Goal: Information Seeking & Learning: Learn about a topic

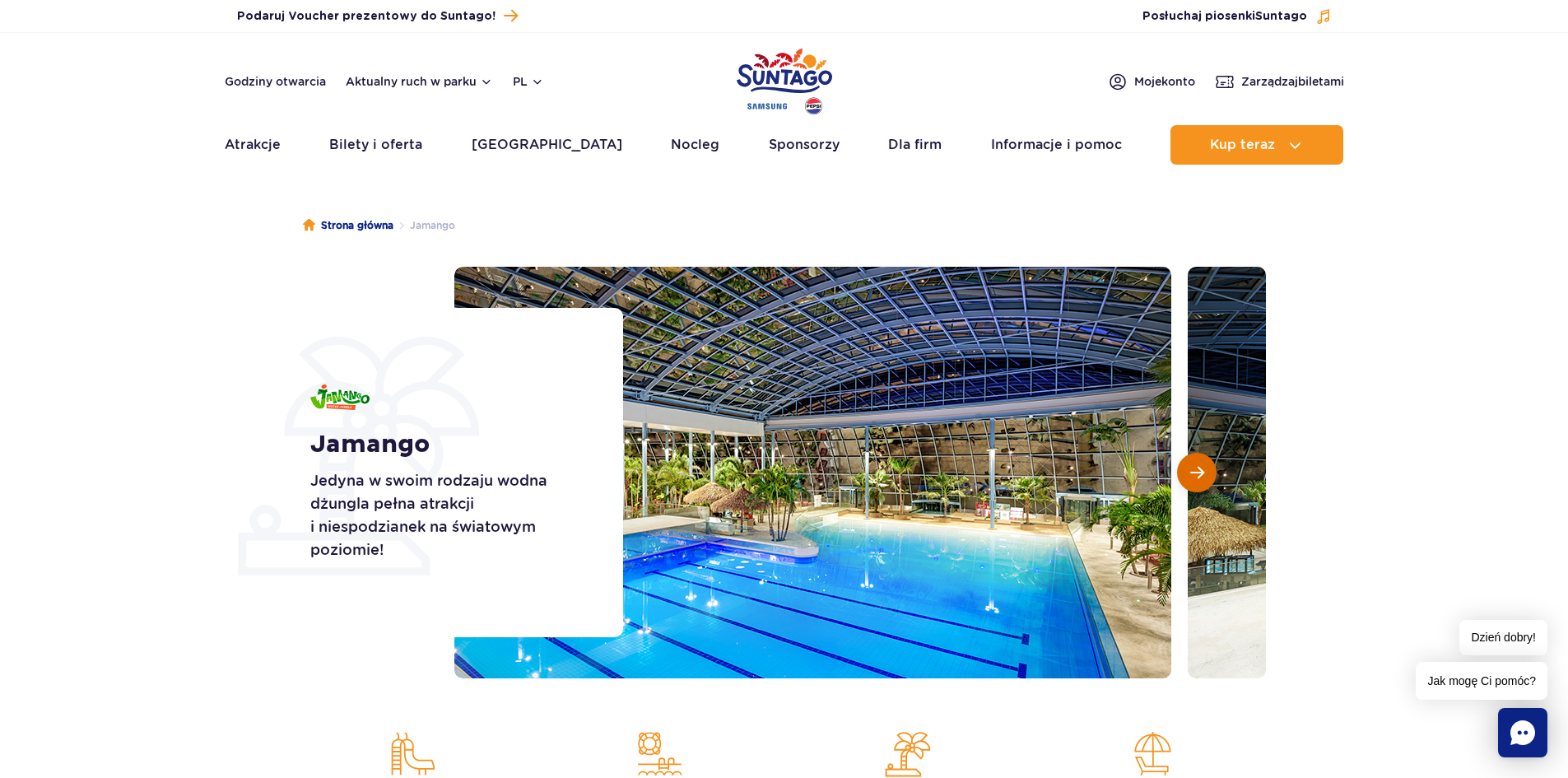
click at [1196, 474] on span "Następny slajd" at bounding box center [1197, 472] width 14 height 15
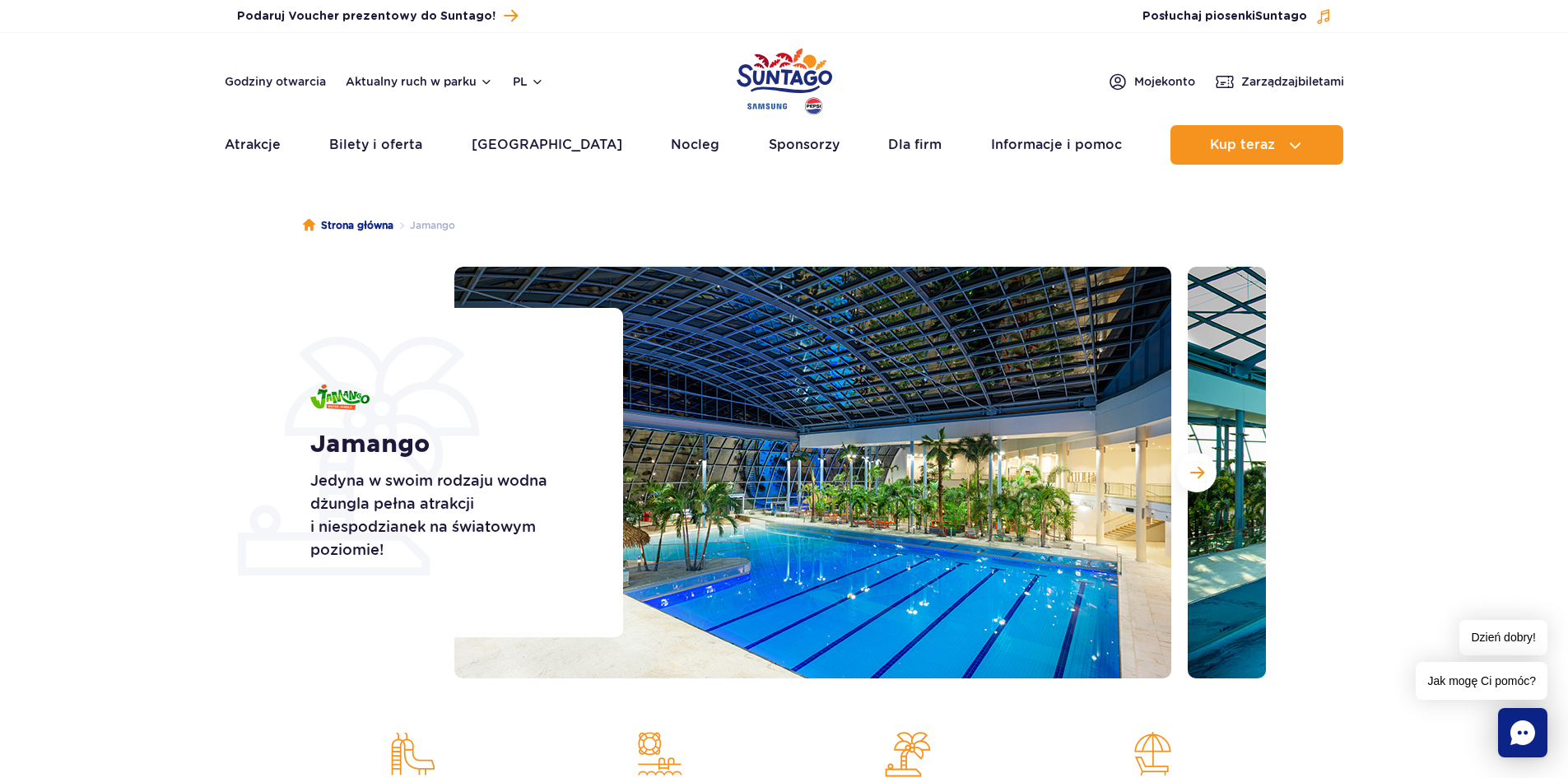
click at [407, 554] on p "Jedyna w swoim rodzaju wodna dżungla pełna atrakcji i niespodzianek na światowy…" at bounding box center [448, 515] width 276 height 92
click at [1197, 479] on span "Następny slajd" at bounding box center [1197, 472] width 14 height 15
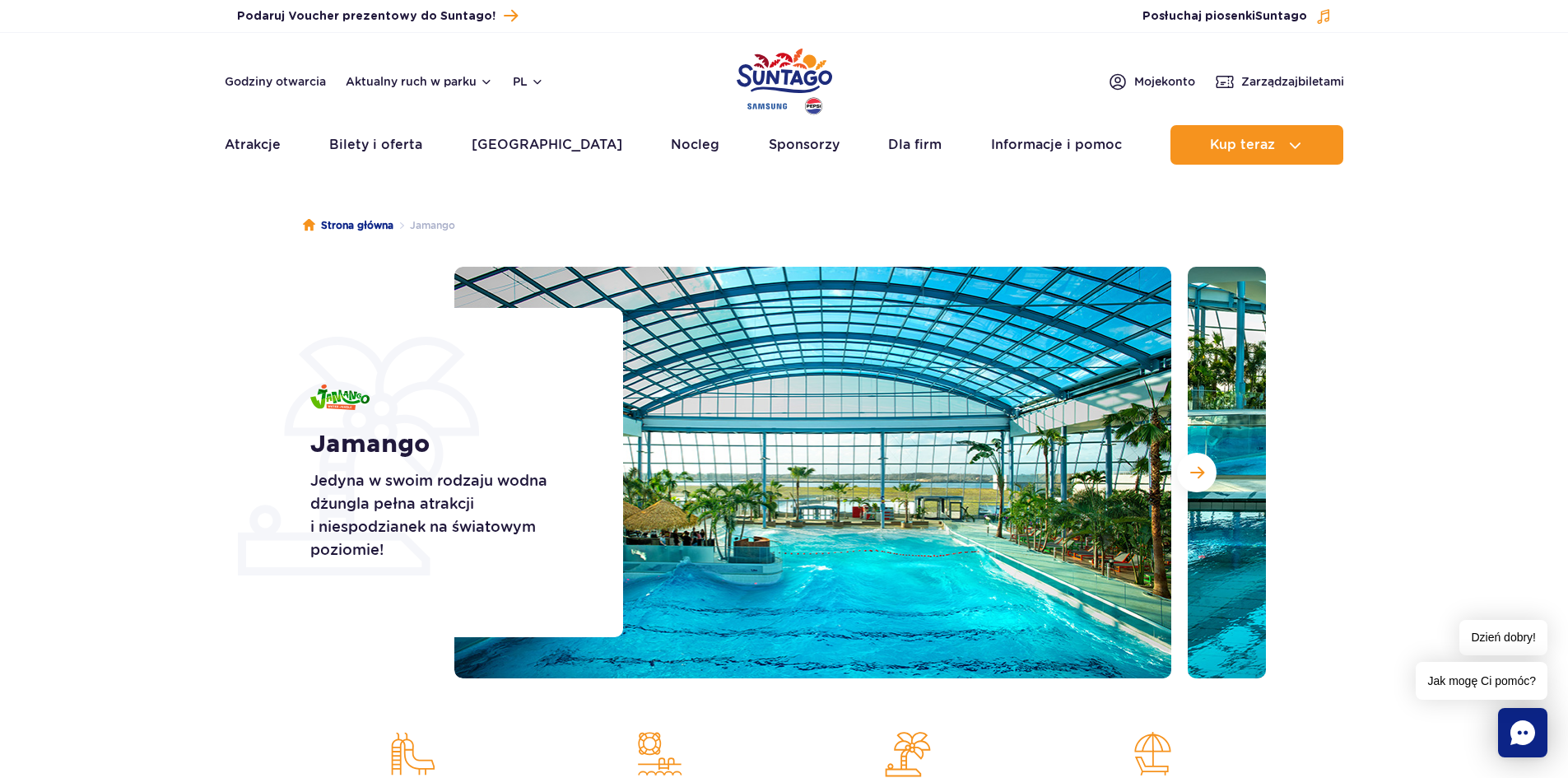
click at [1197, 468] on span "Następny slajd" at bounding box center [1197, 472] width 14 height 15
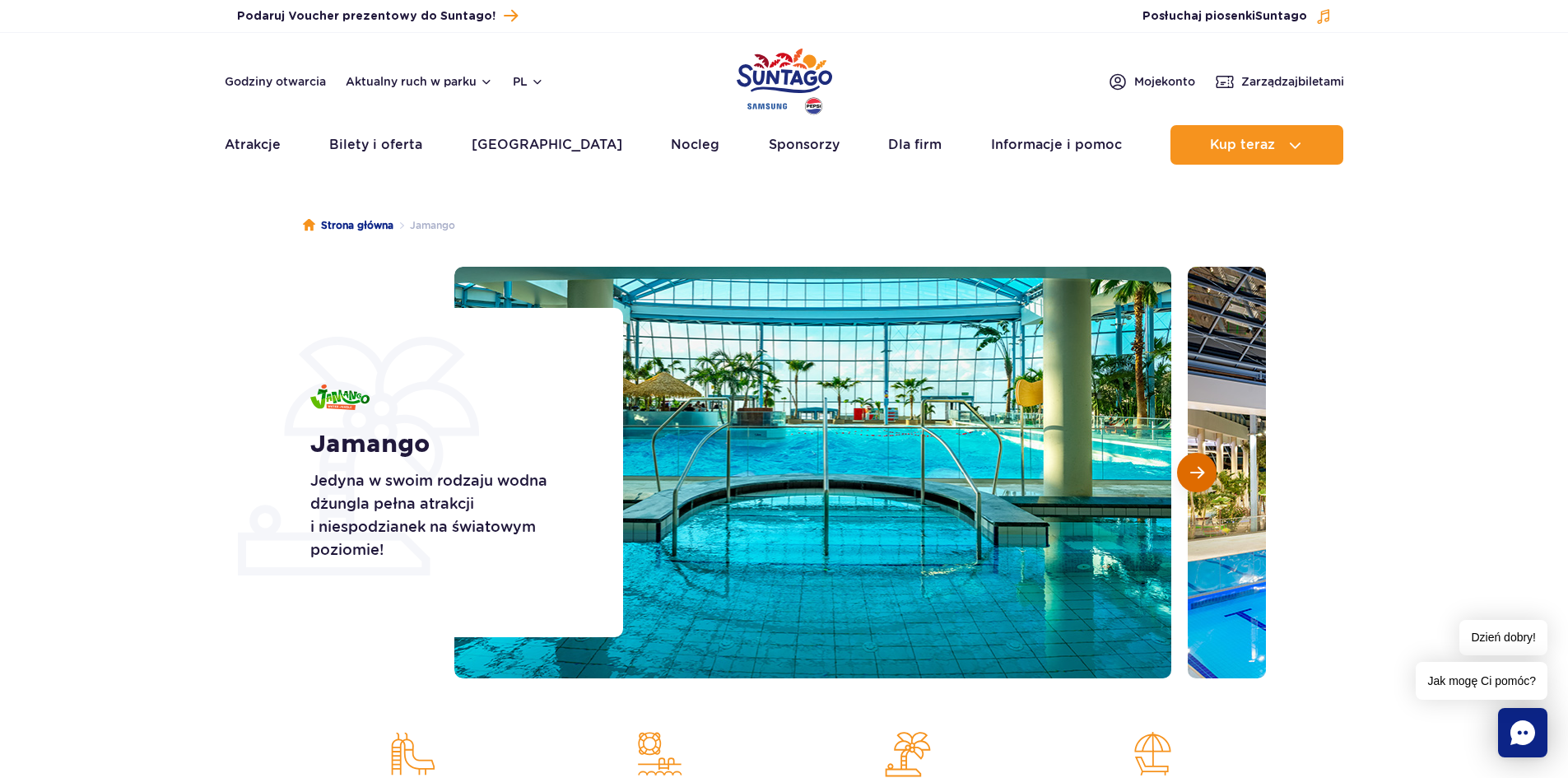
click at [1188, 474] on button "Następny slajd" at bounding box center [1196, 473] width 39 height 39
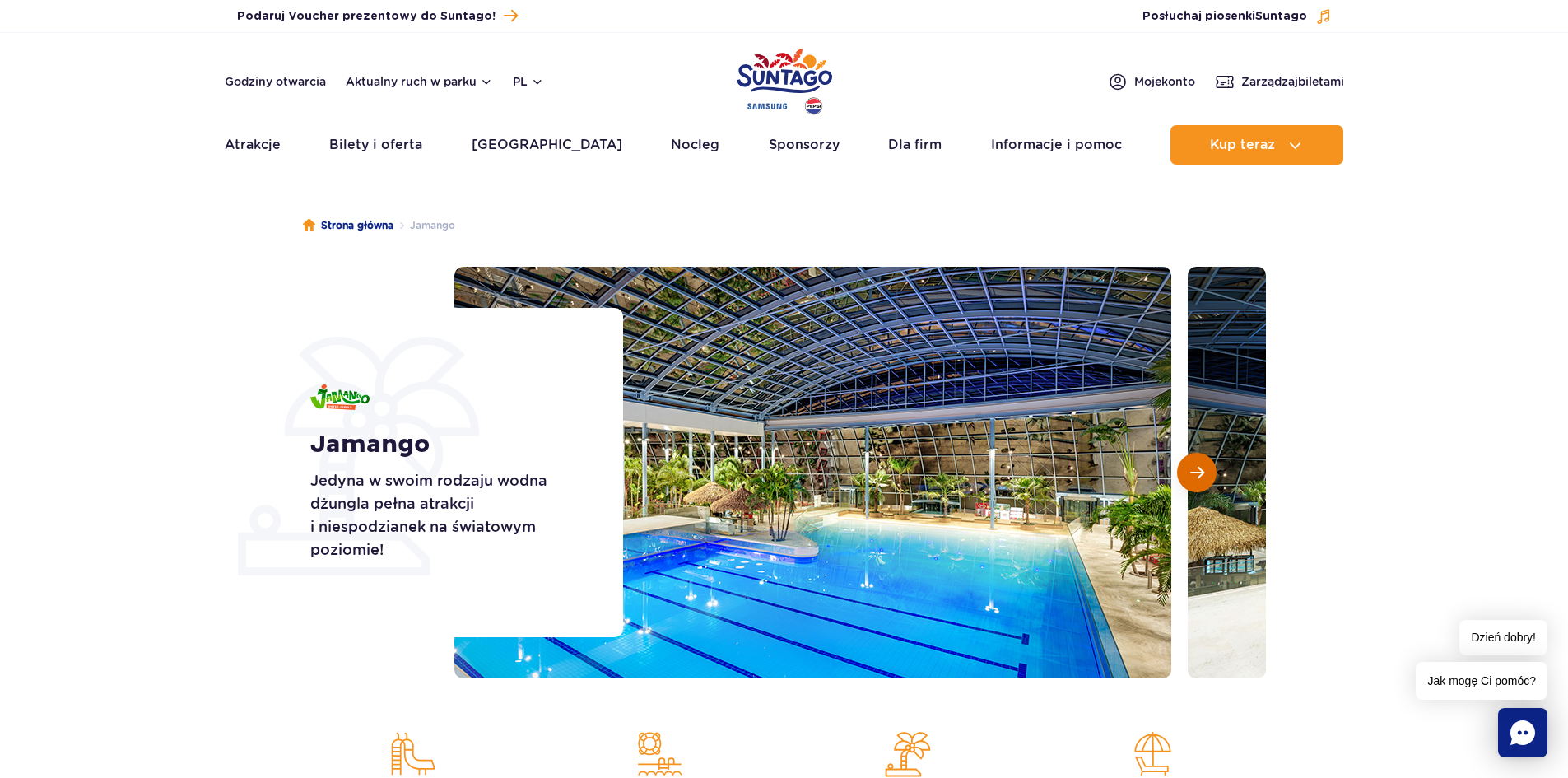
click at [1188, 474] on button "Następny slajd" at bounding box center [1196, 473] width 39 height 39
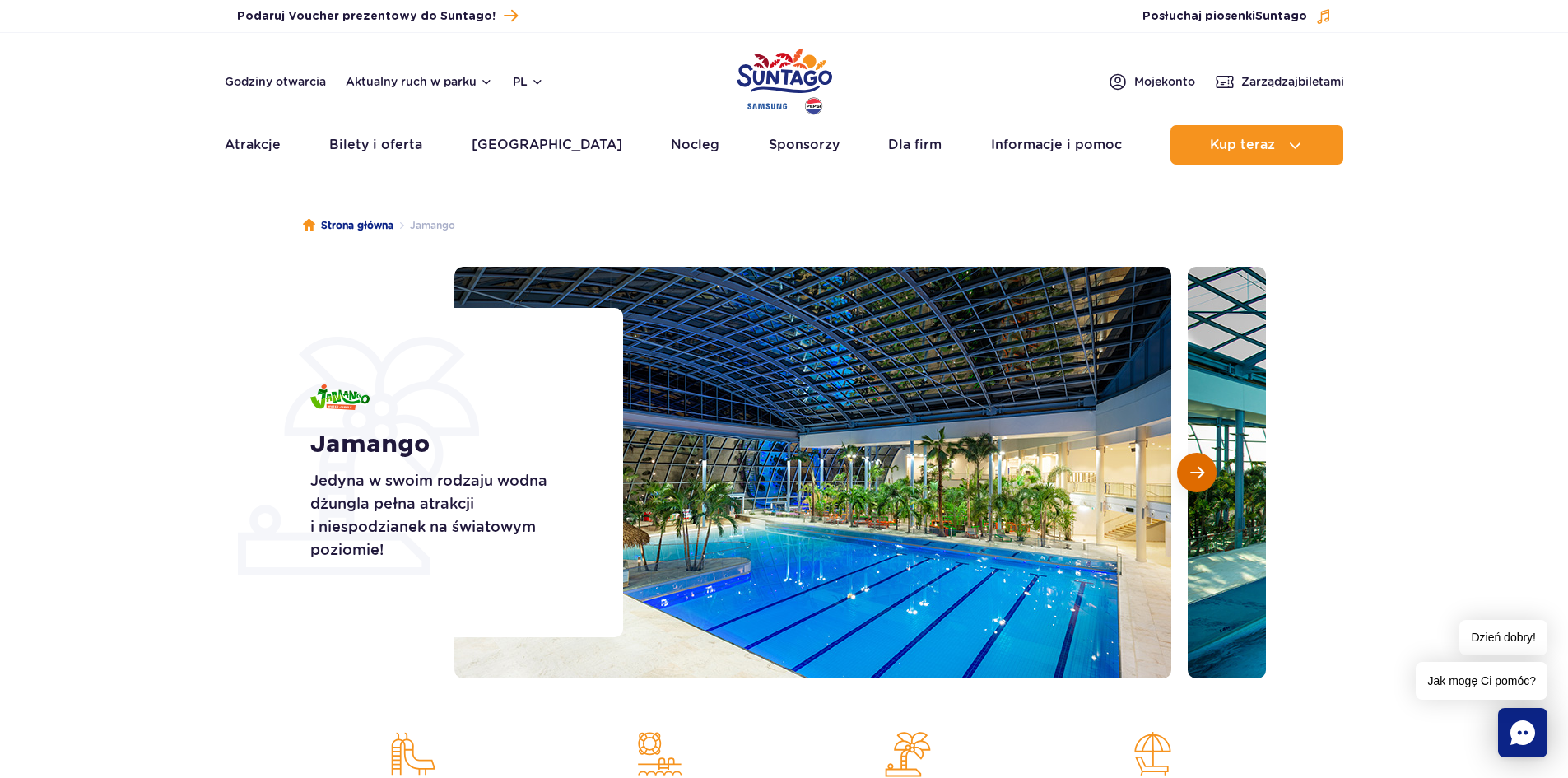
click at [1188, 474] on button "Następny slajd" at bounding box center [1196, 473] width 39 height 39
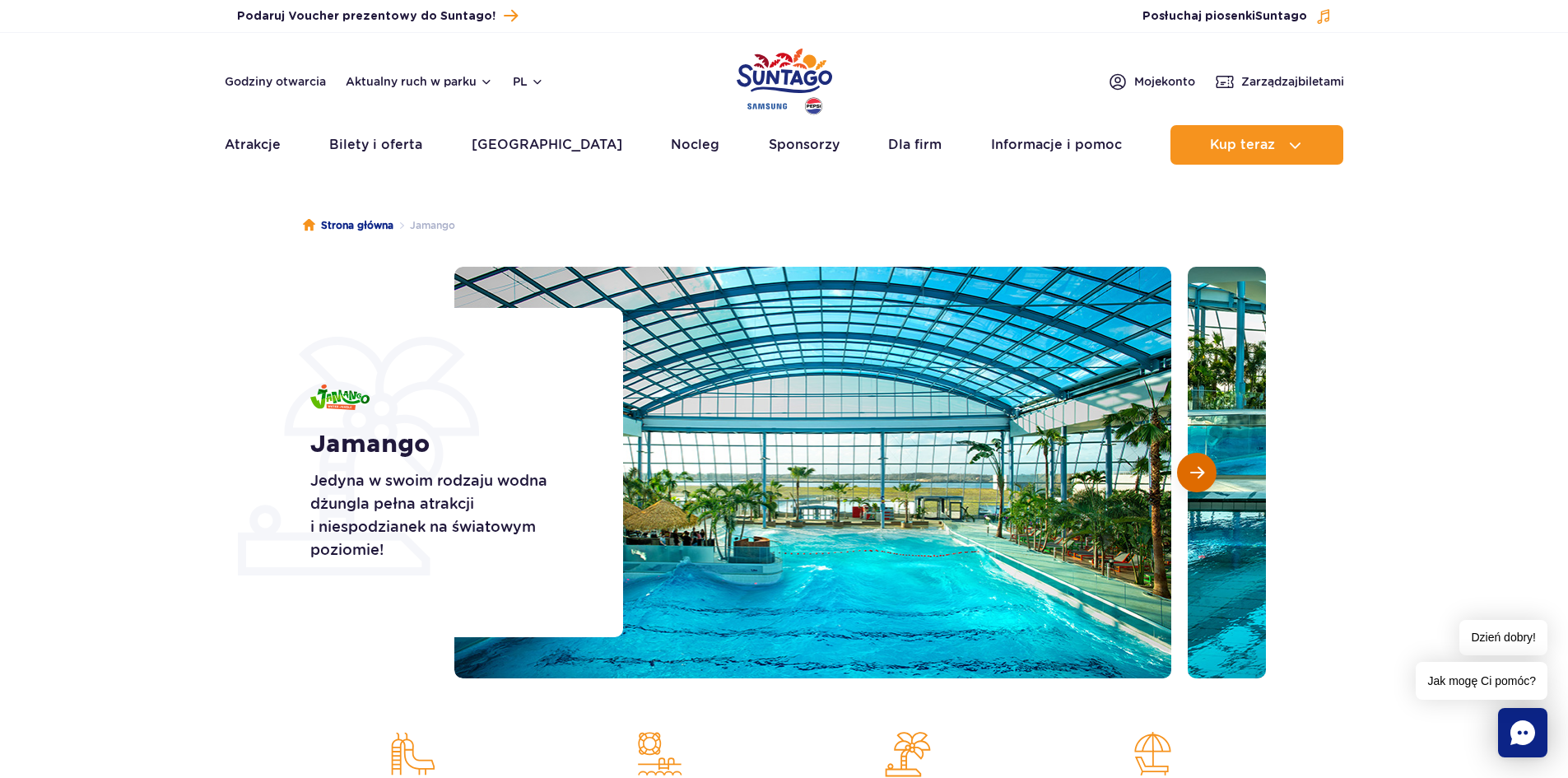
click at [1188, 474] on button "Następny slajd" at bounding box center [1196, 473] width 39 height 39
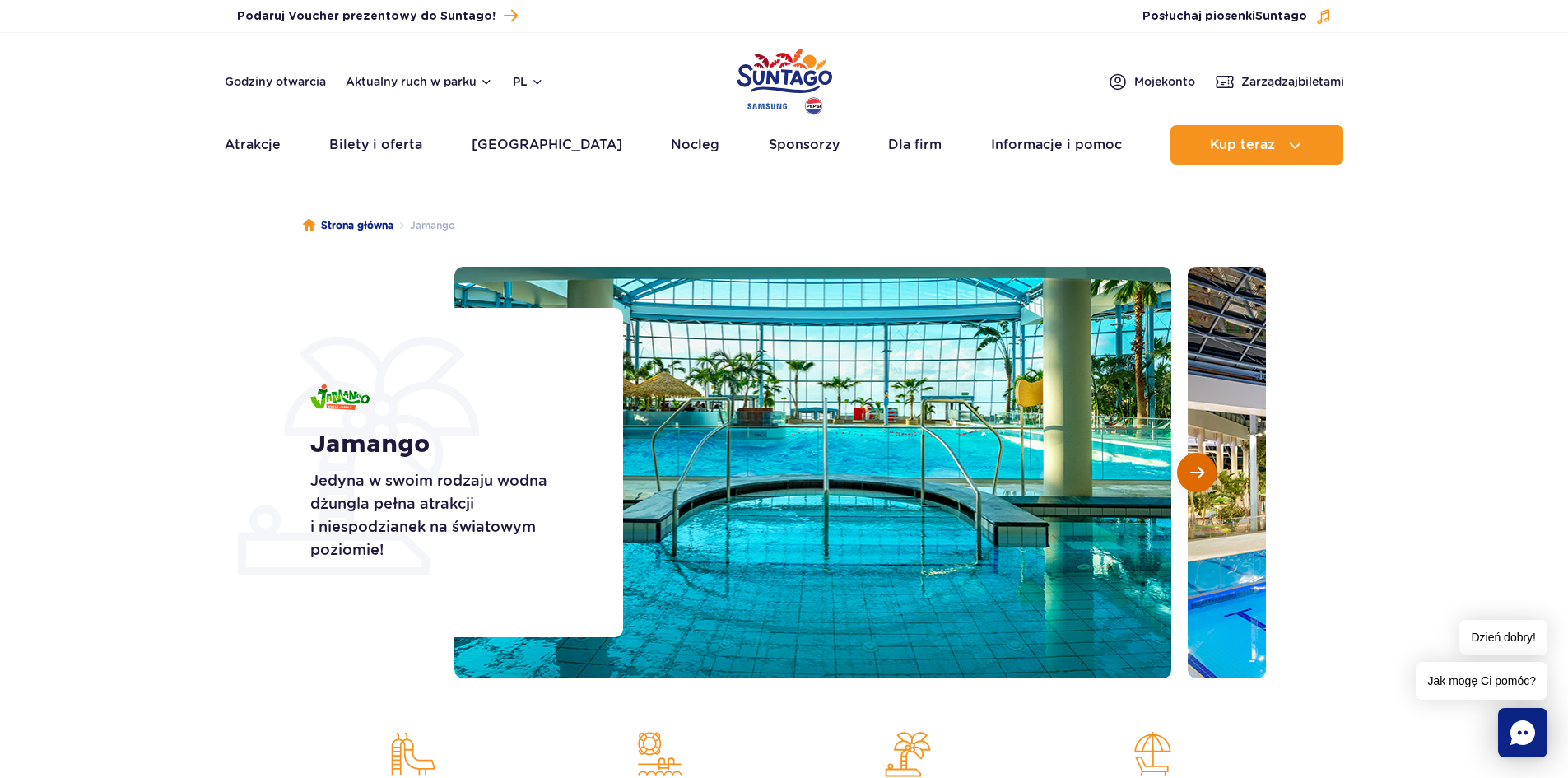
click at [1193, 472] on span "Następny slajd" at bounding box center [1197, 472] width 14 height 15
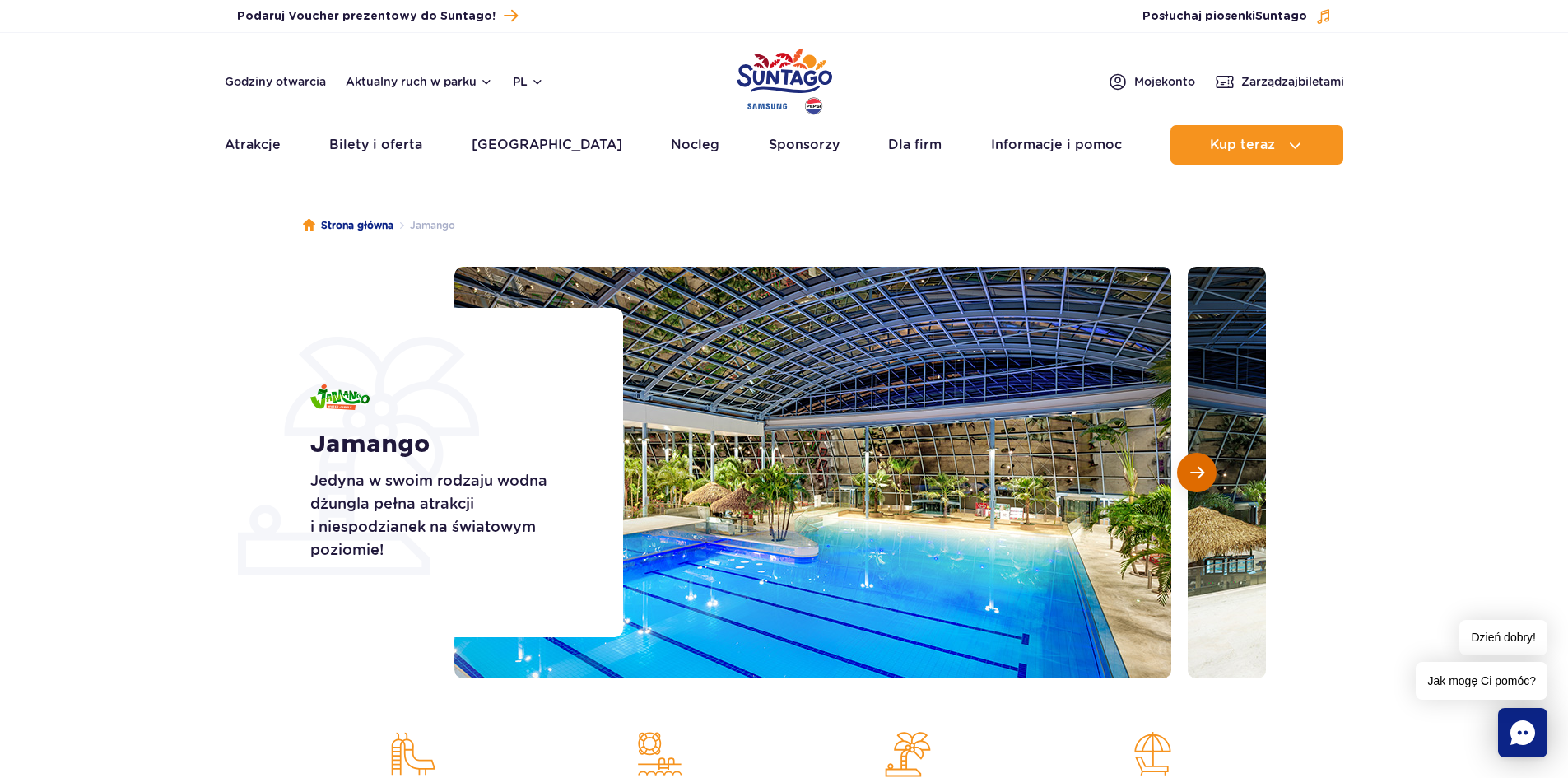
click at [1193, 472] on span "Następny slajd" at bounding box center [1197, 472] width 14 height 15
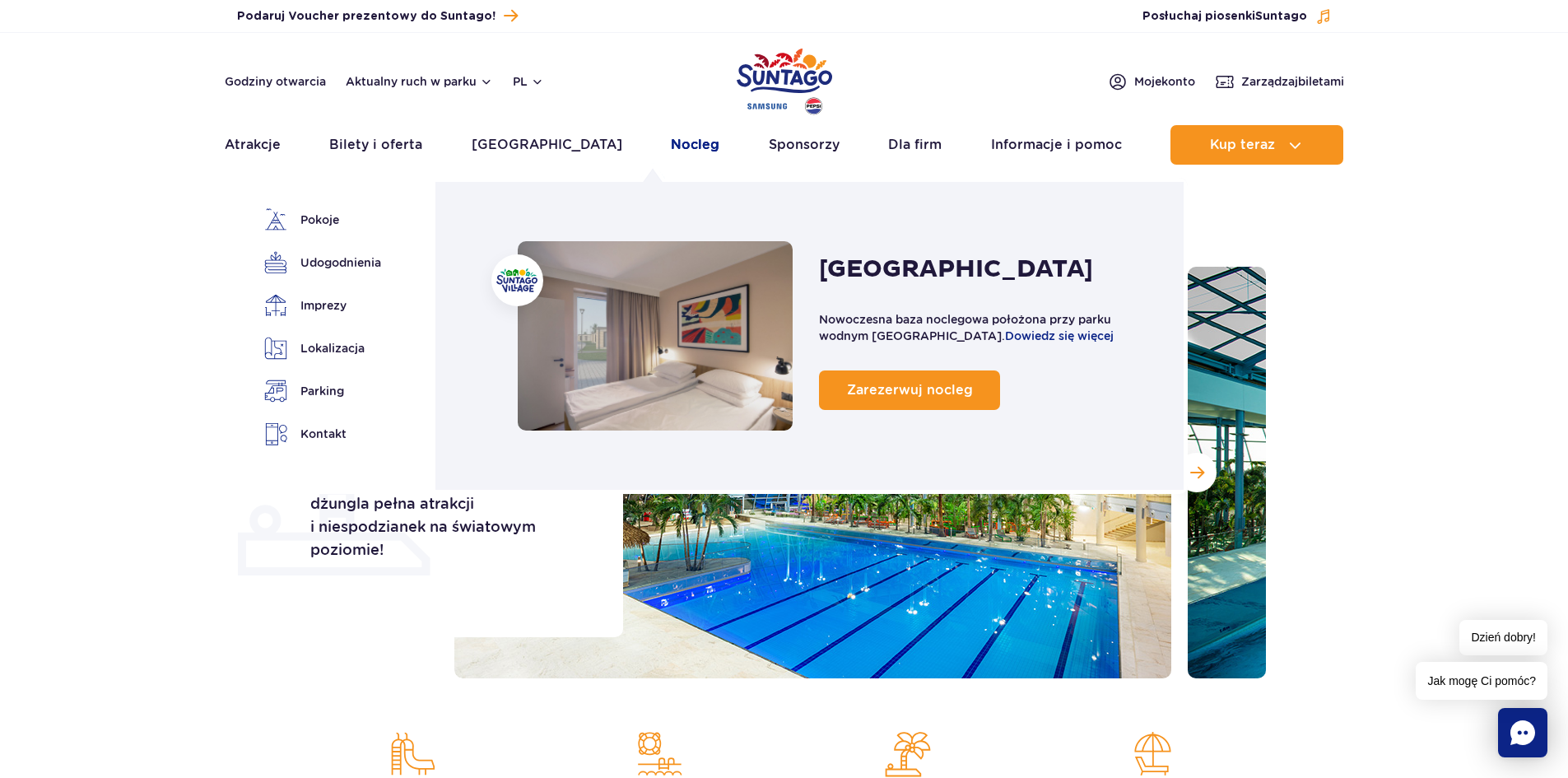
click at [670, 145] on link "Nocleg" at bounding box center [694, 145] width 48 height 39
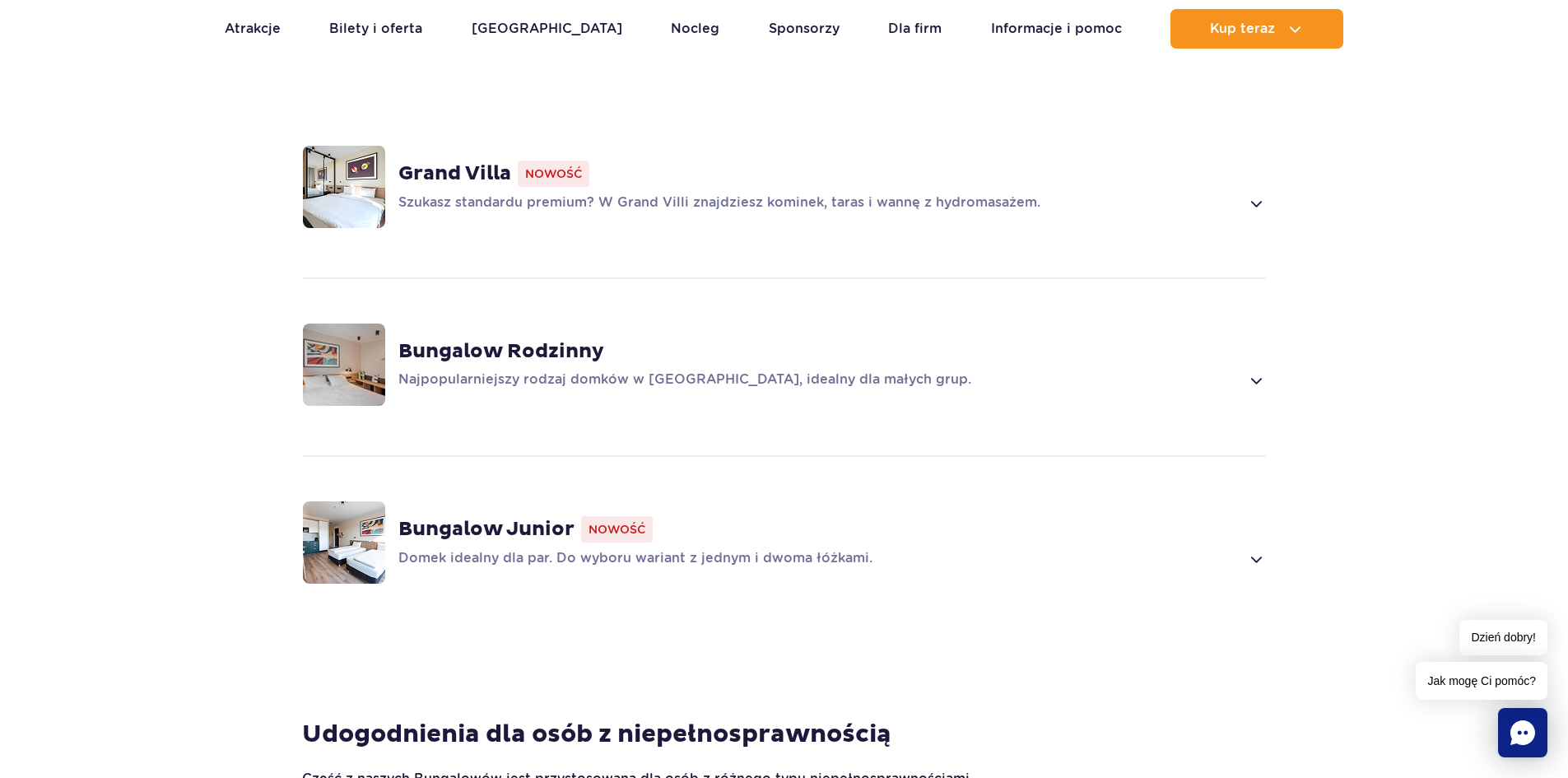
scroll to position [1235, 0]
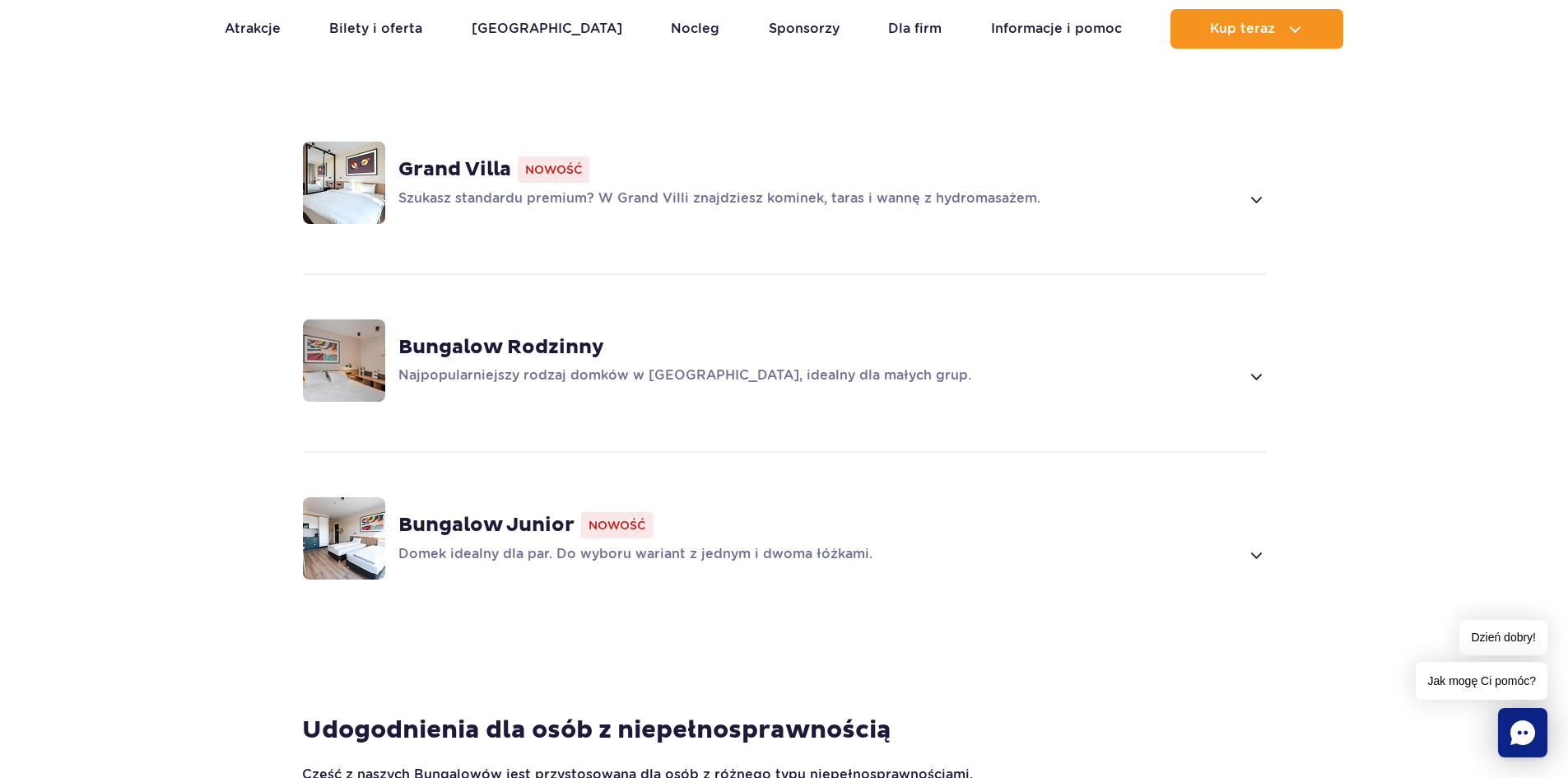
click at [808, 545] on p "Domek idealny dla par. Do wyboru wariant z jednym i dwoma łóżkami." at bounding box center [819, 555] width 842 height 20
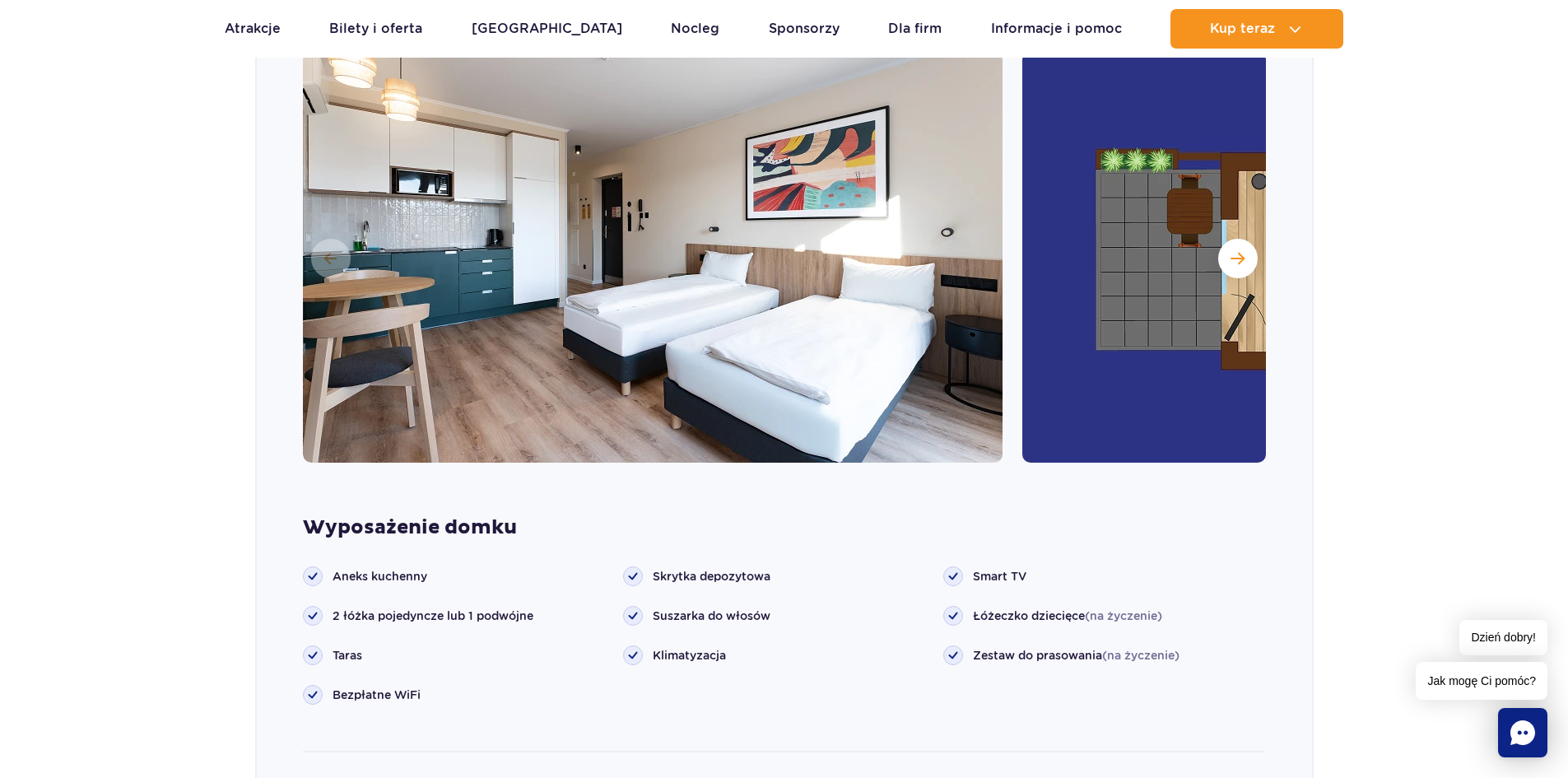
drag, startPoint x: 706, startPoint y: 428, endPoint x: 722, endPoint y: 388, distance: 43.1
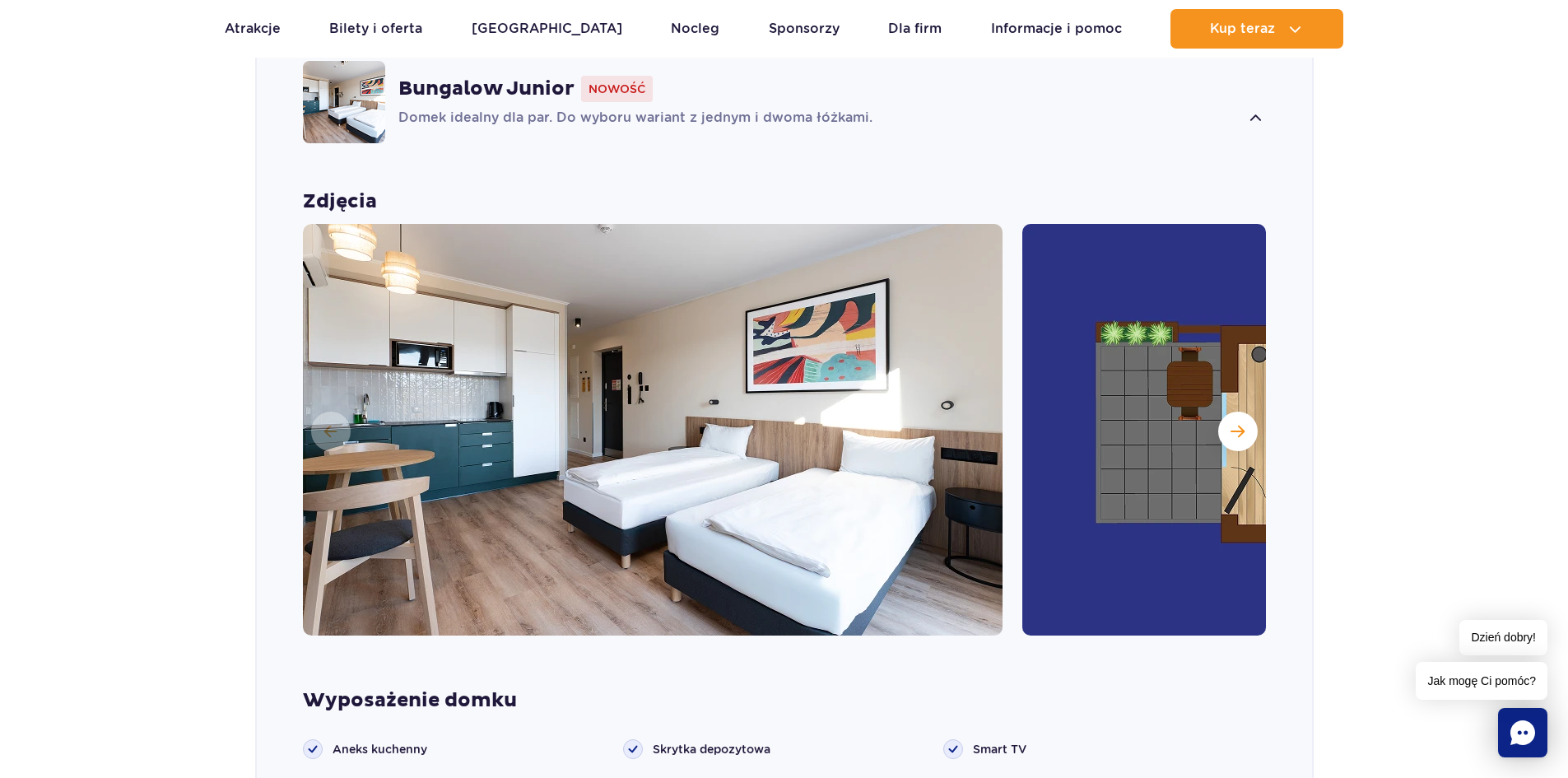
scroll to position [1670, 0]
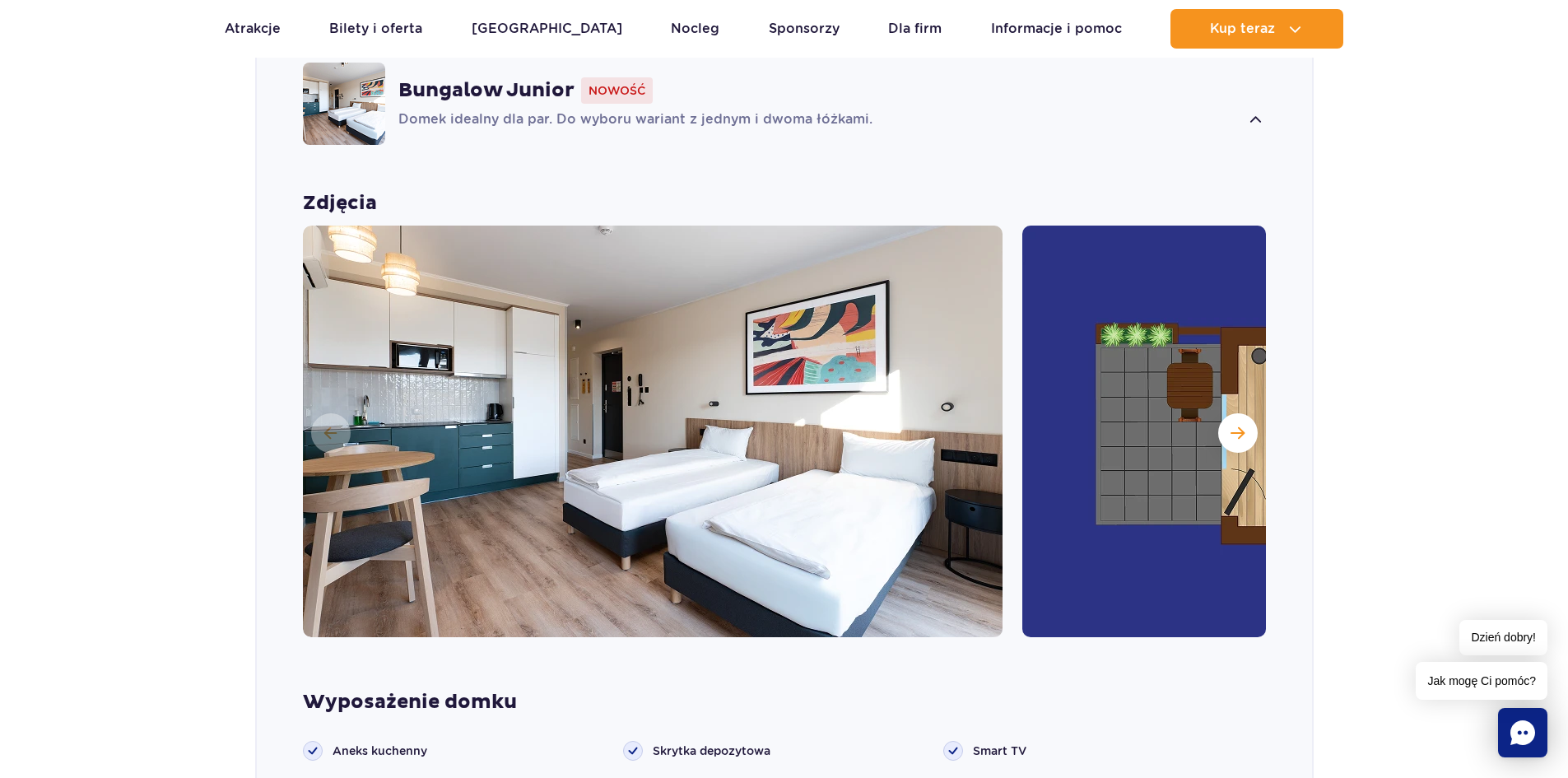
drag, startPoint x: 1233, startPoint y: 389, endPoint x: 1215, endPoint y: 385, distance: 18.4
click at [1231, 388] on div at bounding box center [784, 431] width 963 height 412
click at [1234, 426] on span "Następny slajd" at bounding box center [1238, 433] width 14 height 15
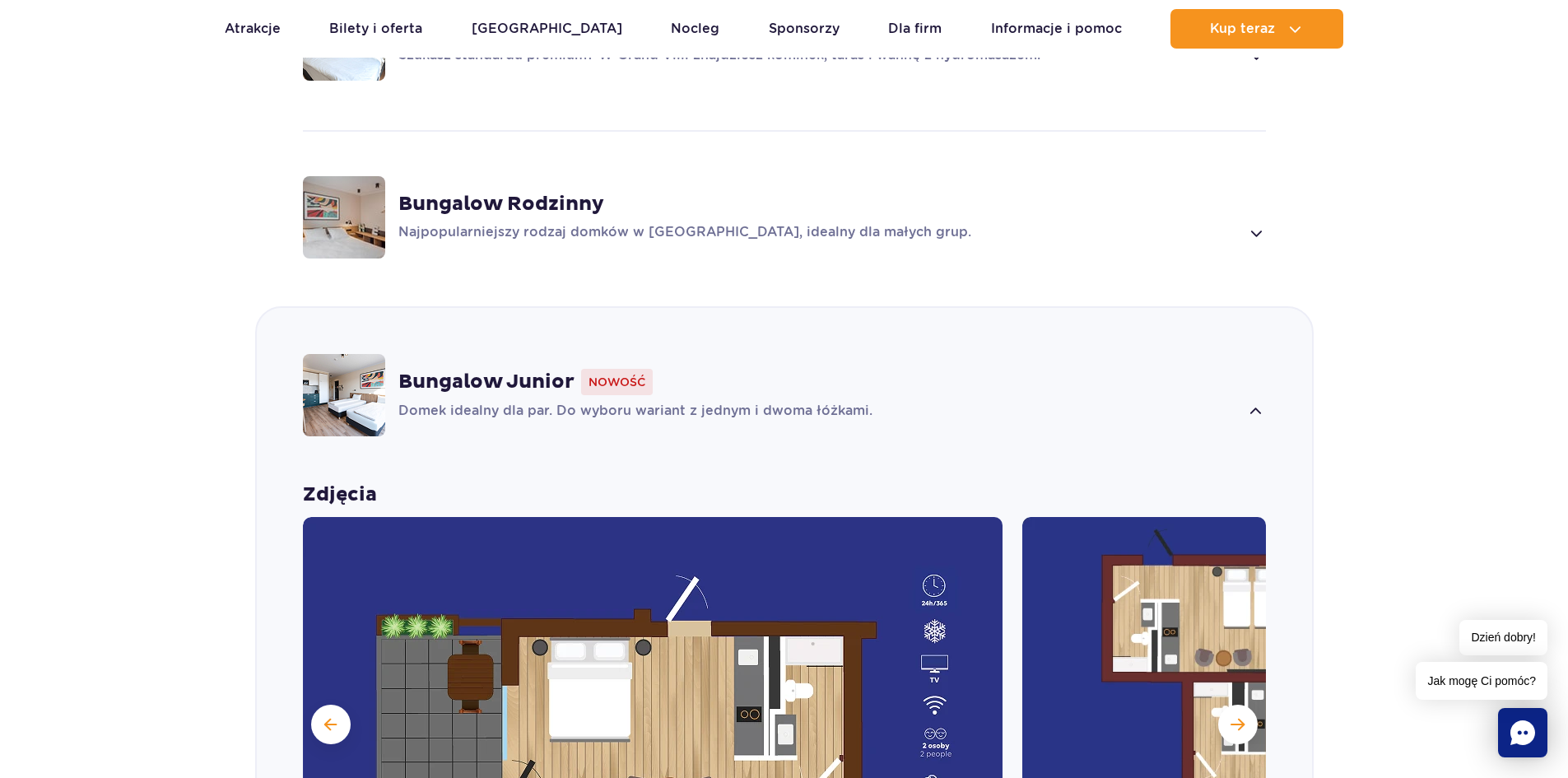
scroll to position [1259, 0]
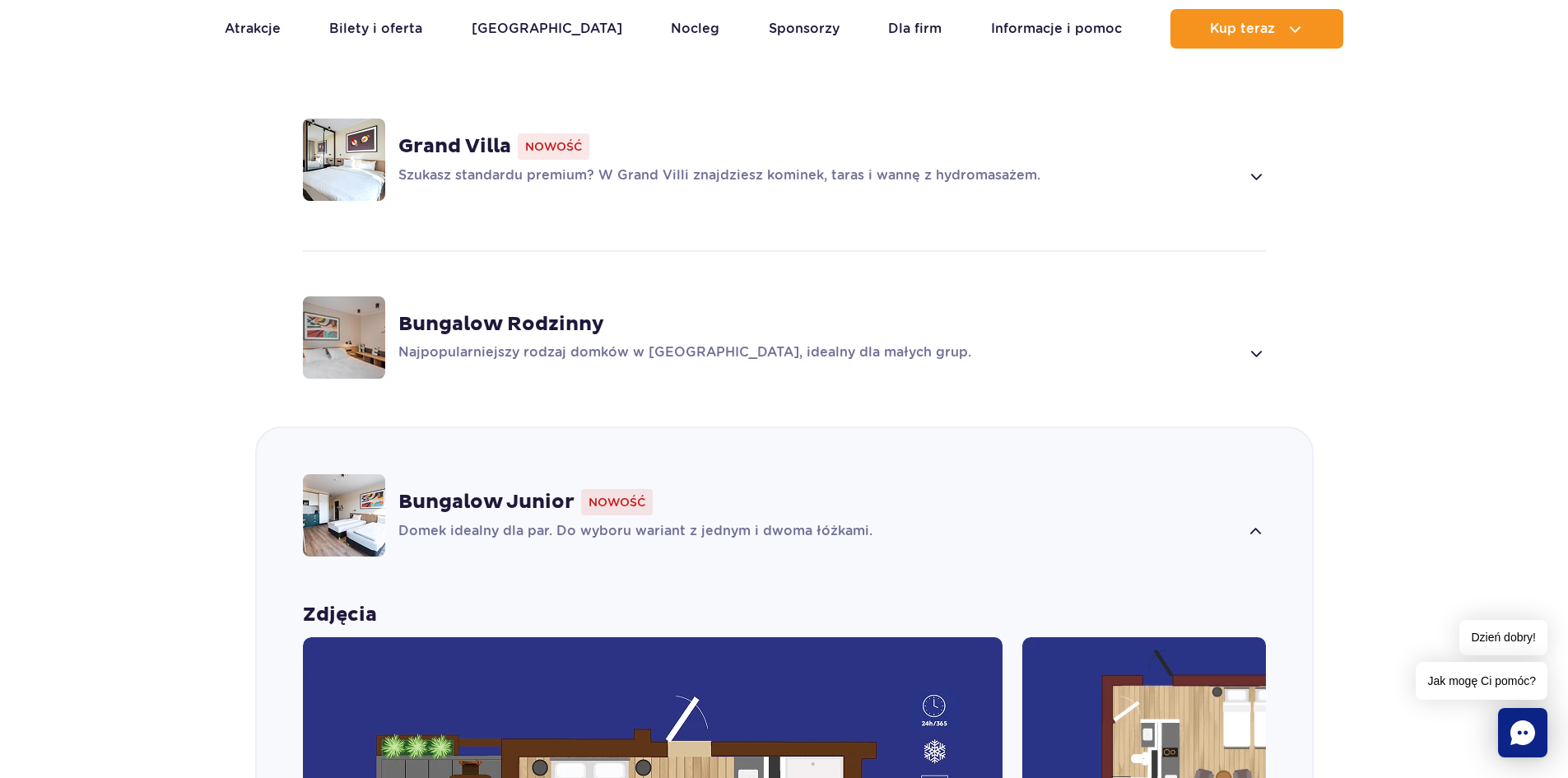
click at [624, 312] on div "Bungalow Rodzinny Najpopularniejszy rodzaj domków w Suntago Village, idealny dl…" at bounding box center [832, 337] width 868 height 51
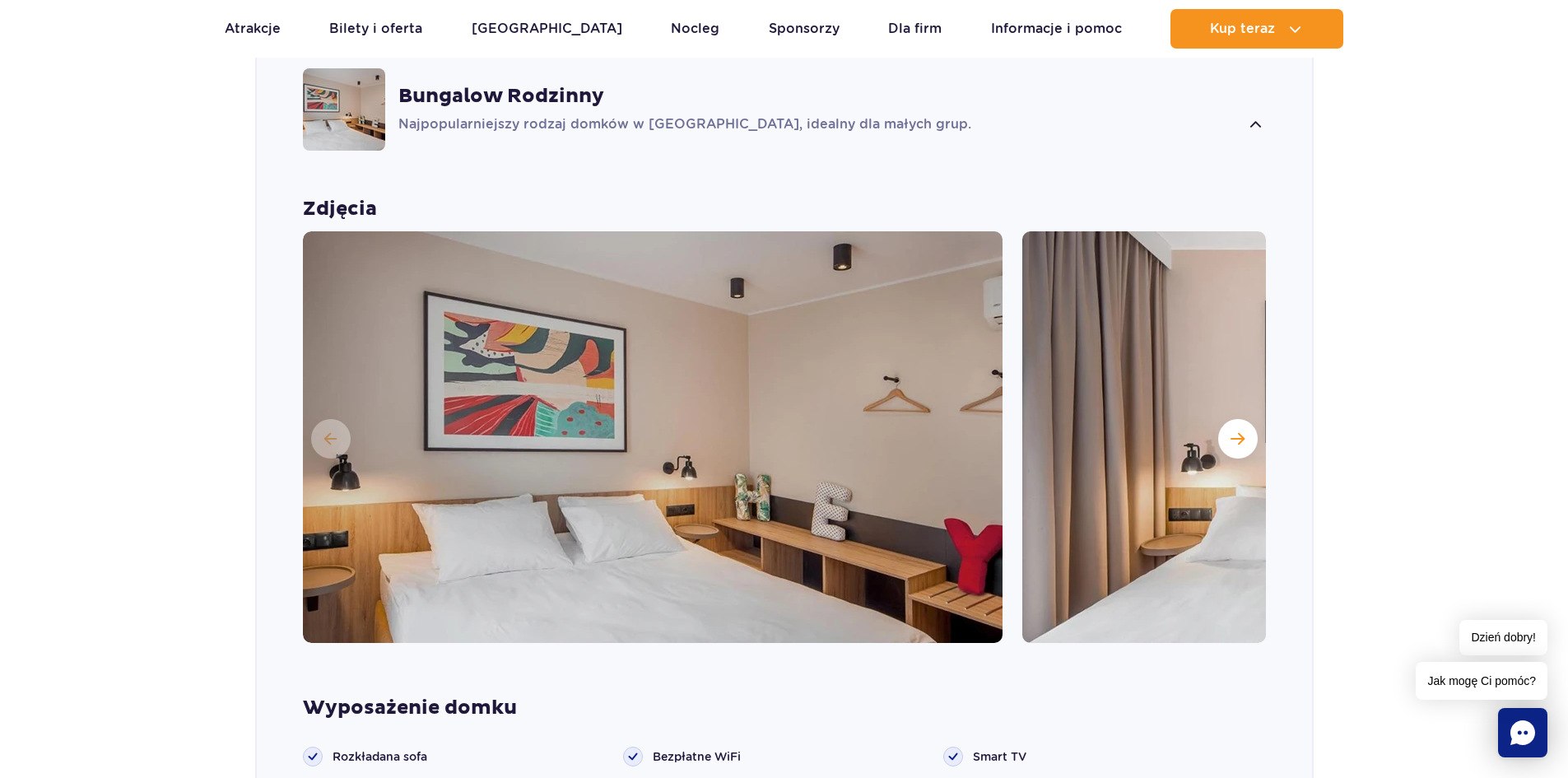
scroll to position [1490, 0]
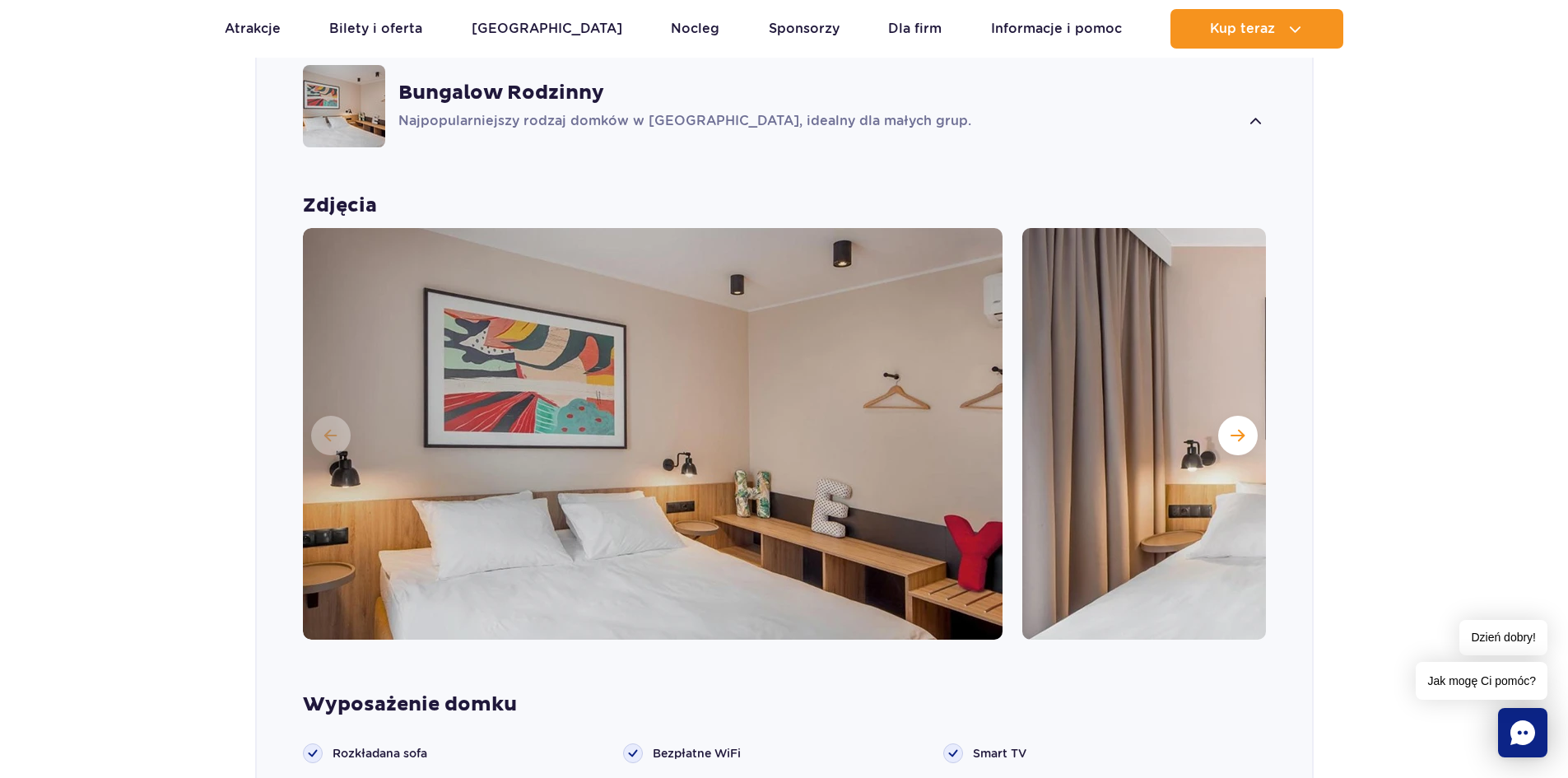
click at [1228, 435] on img at bounding box center [1372, 434] width 700 height 412
click at [1232, 423] on button "Następny slajd" at bounding box center [1238, 436] width 39 height 39
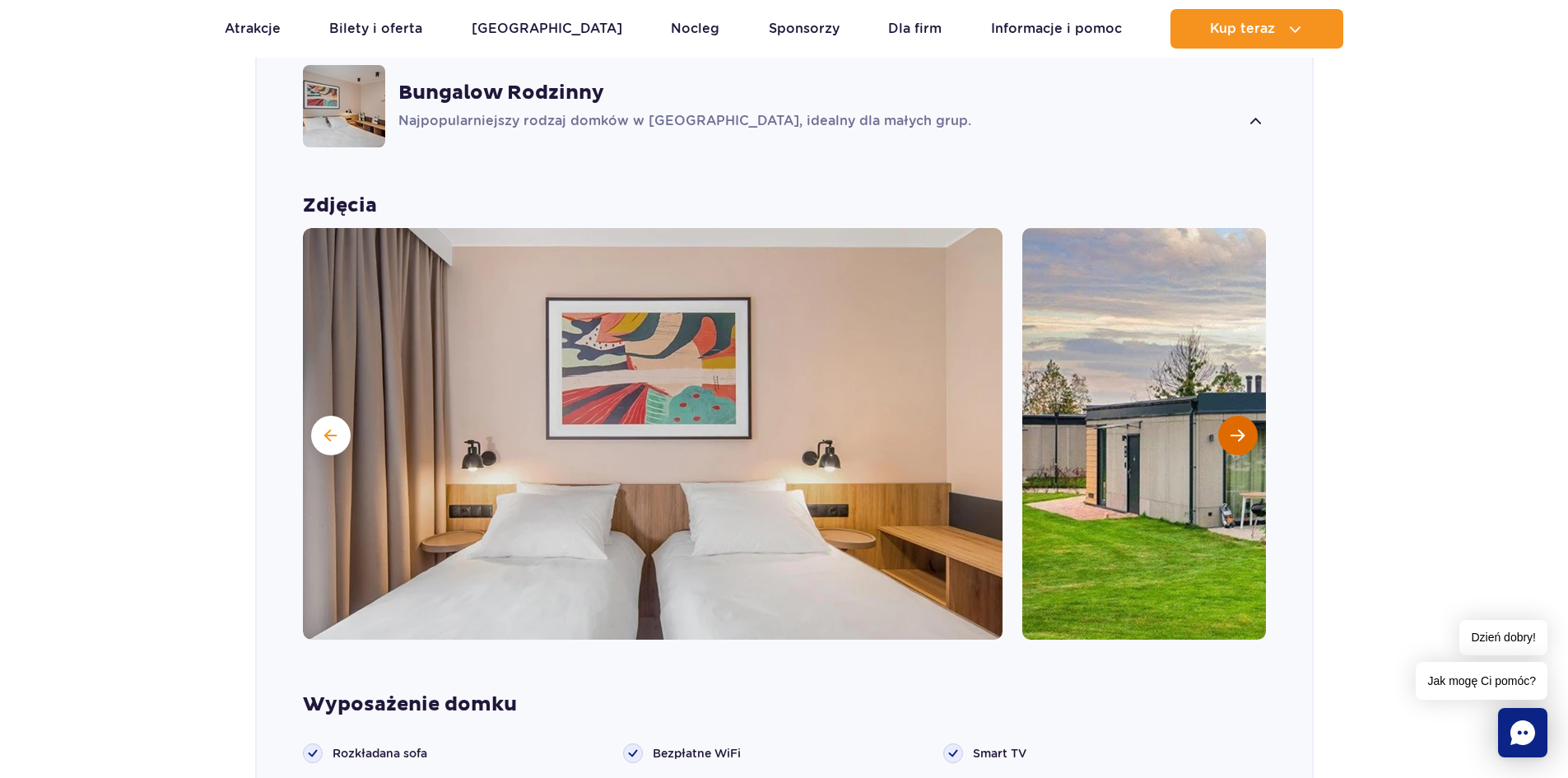
click at [1232, 423] on button "Następny slajd" at bounding box center [1238, 436] width 39 height 39
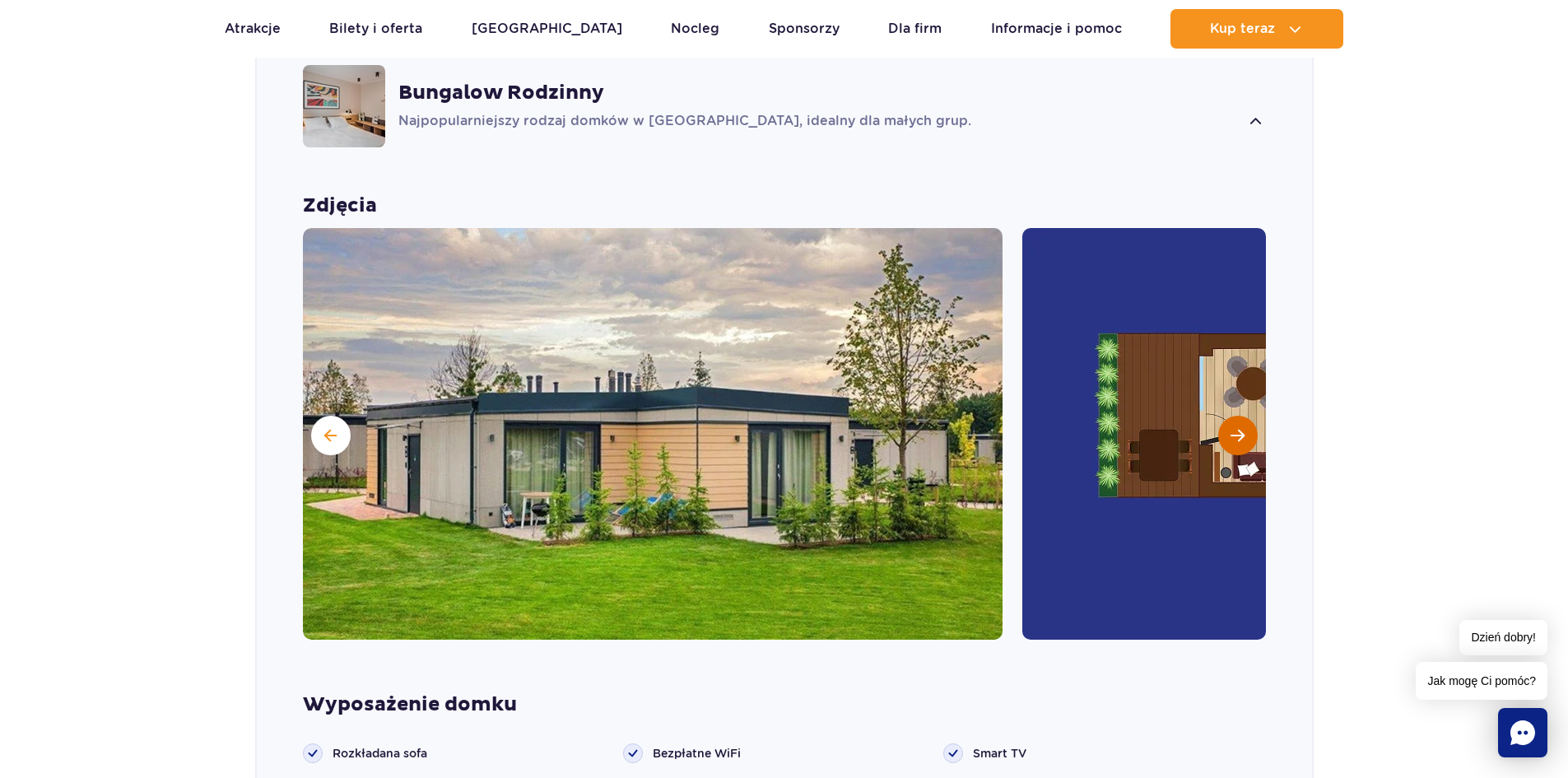
click at [1232, 423] on button "Następny slajd" at bounding box center [1238, 436] width 39 height 39
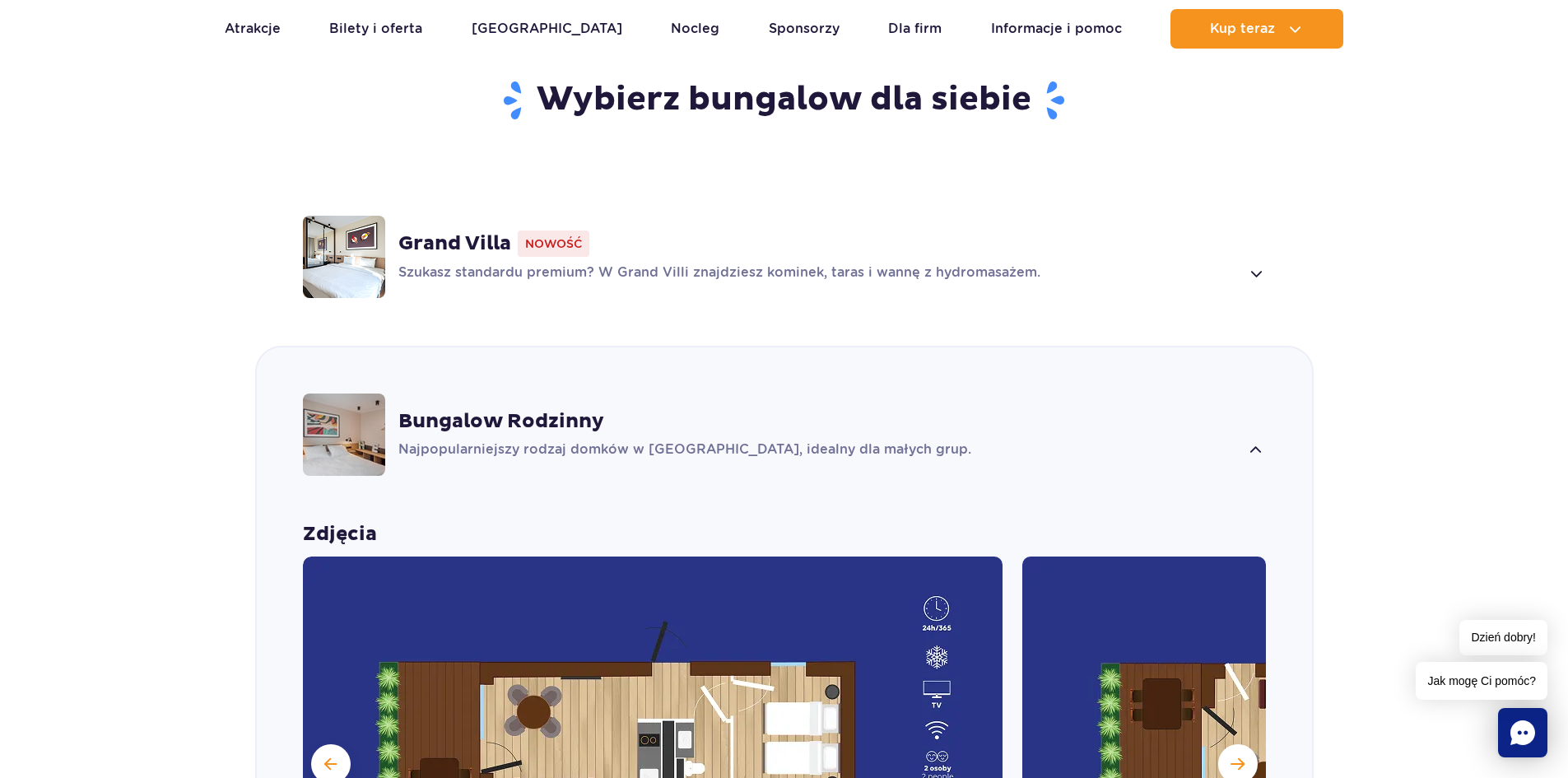
scroll to position [1161, 0]
click at [829, 265] on p "Szukasz standardu premium? W Grand Villi znajdziesz kominek, taras i wannę z hy…" at bounding box center [819, 274] width 842 height 20
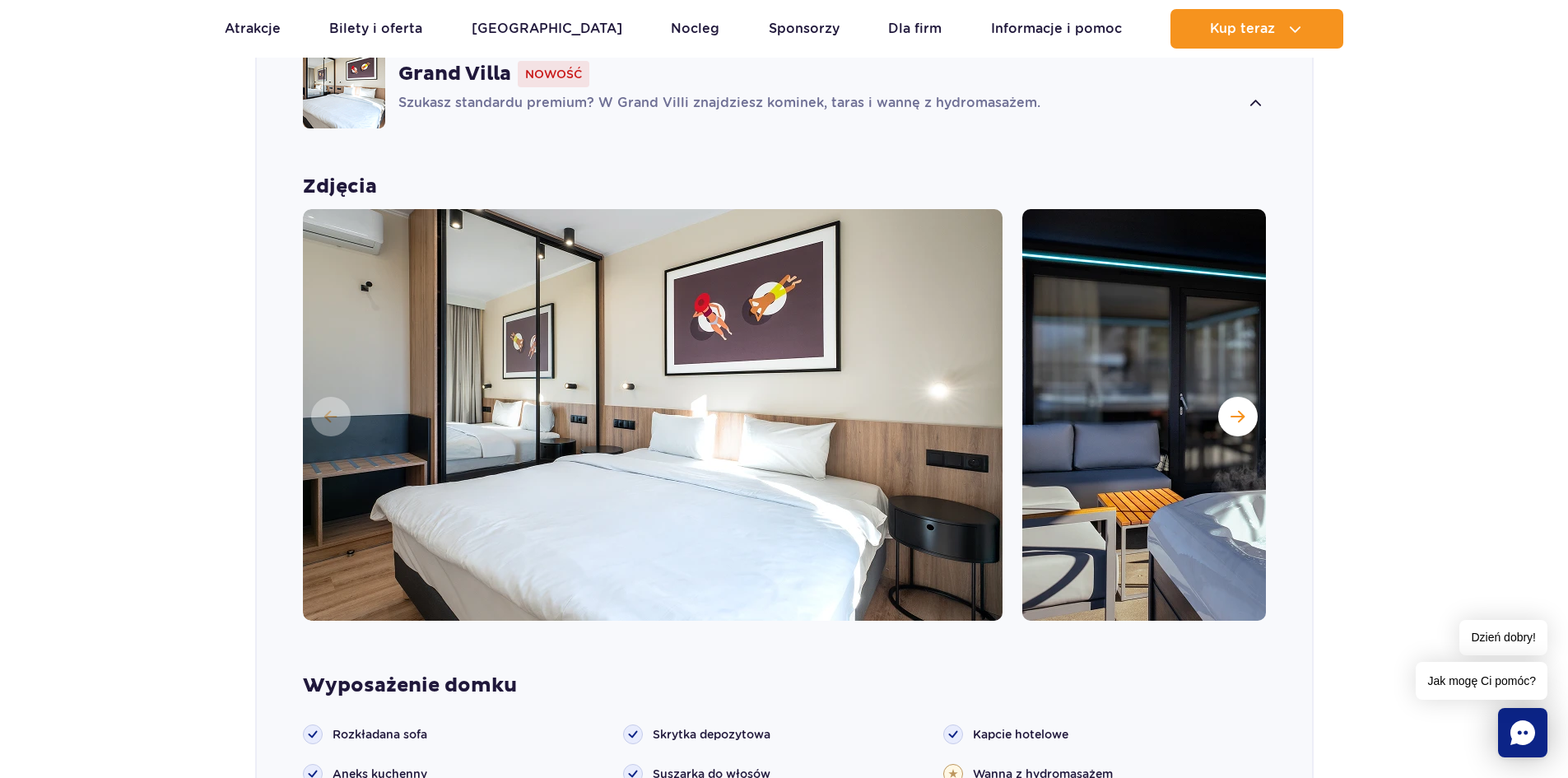
scroll to position [1392, 0]
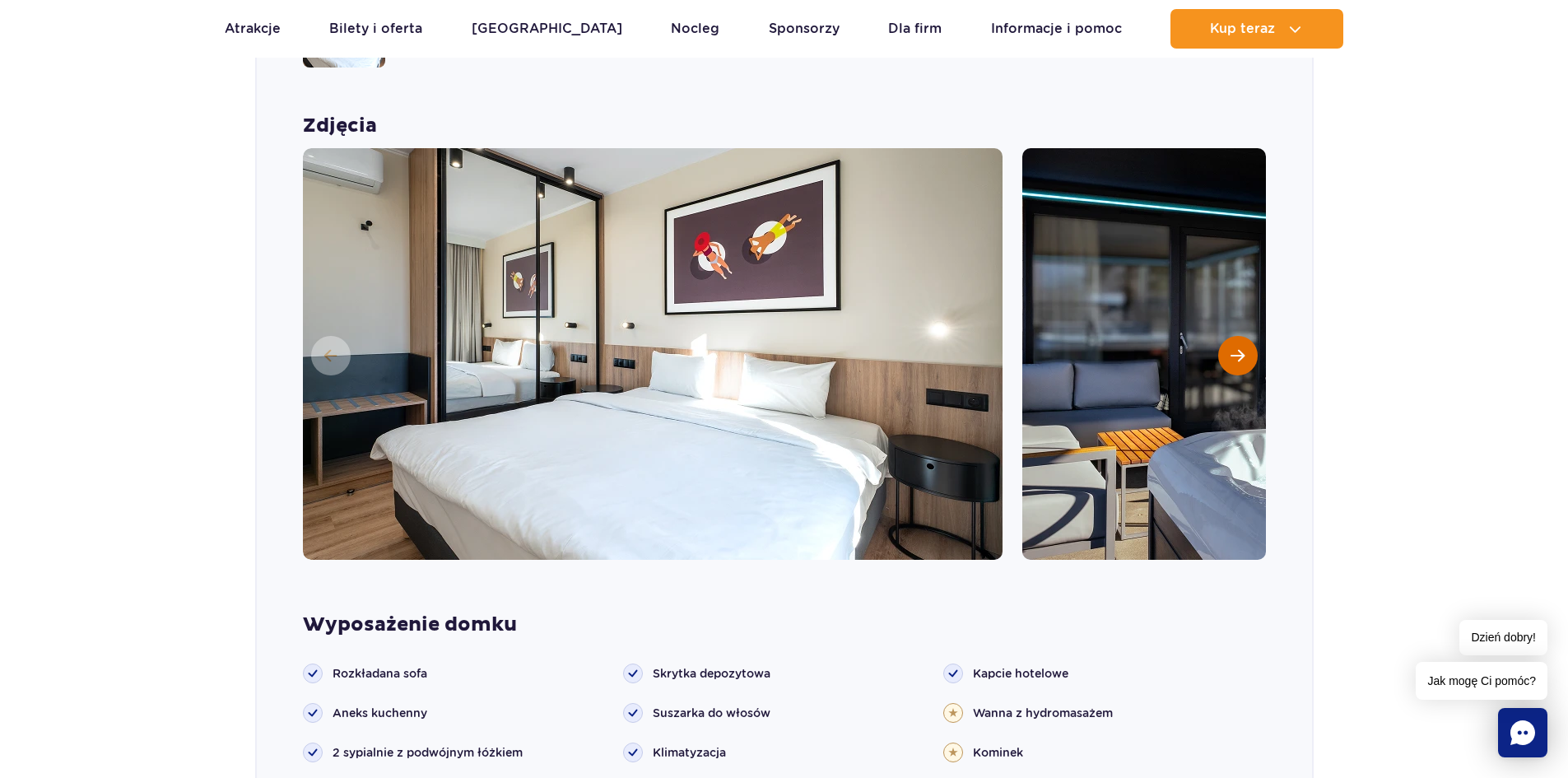
click at [1236, 348] on span "Następny slajd" at bounding box center [1238, 355] width 14 height 15
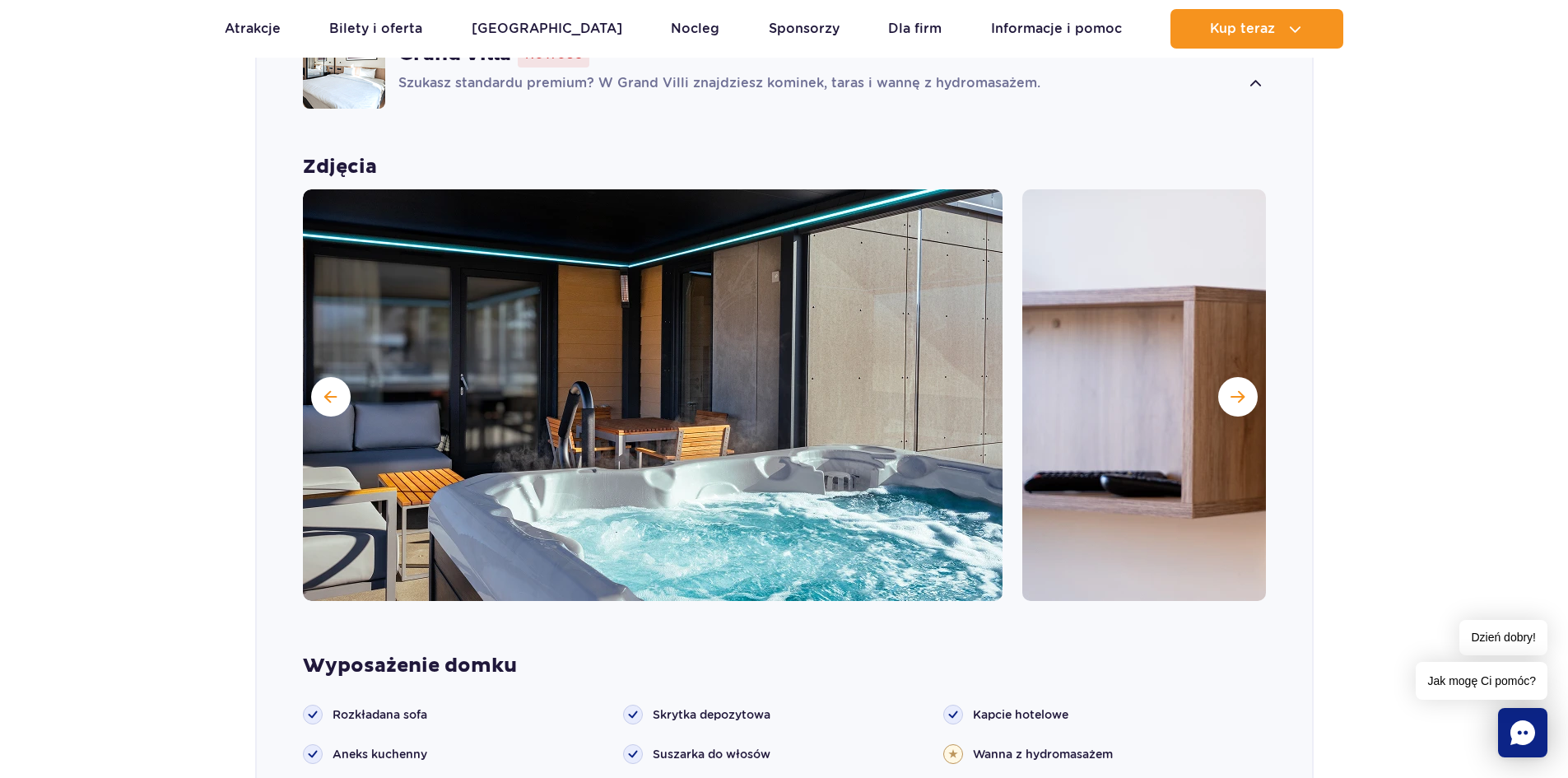
scroll to position [1309, 0]
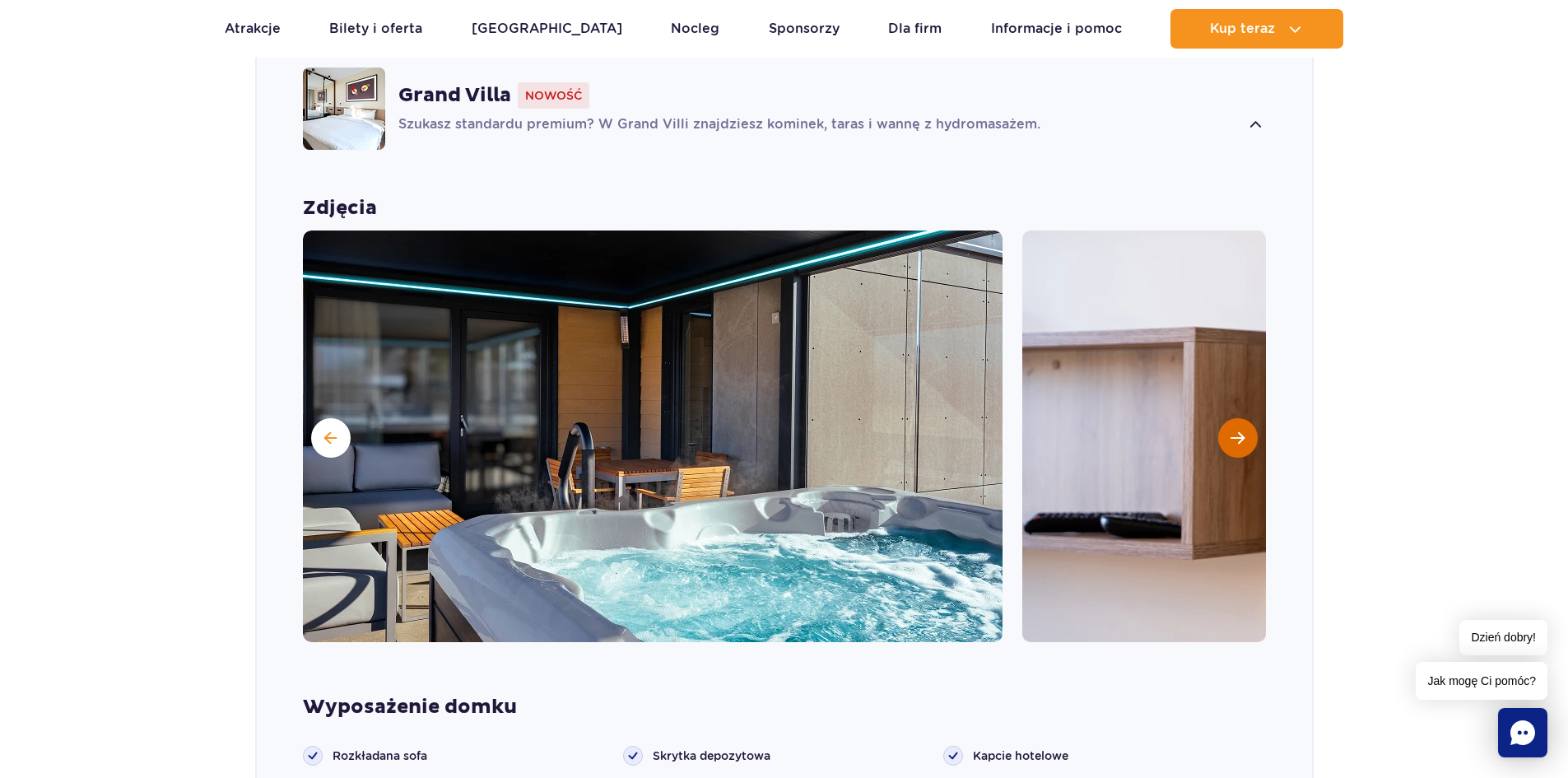
click at [1238, 431] on span "Następny slajd" at bounding box center [1238, 438] width 14 height 15
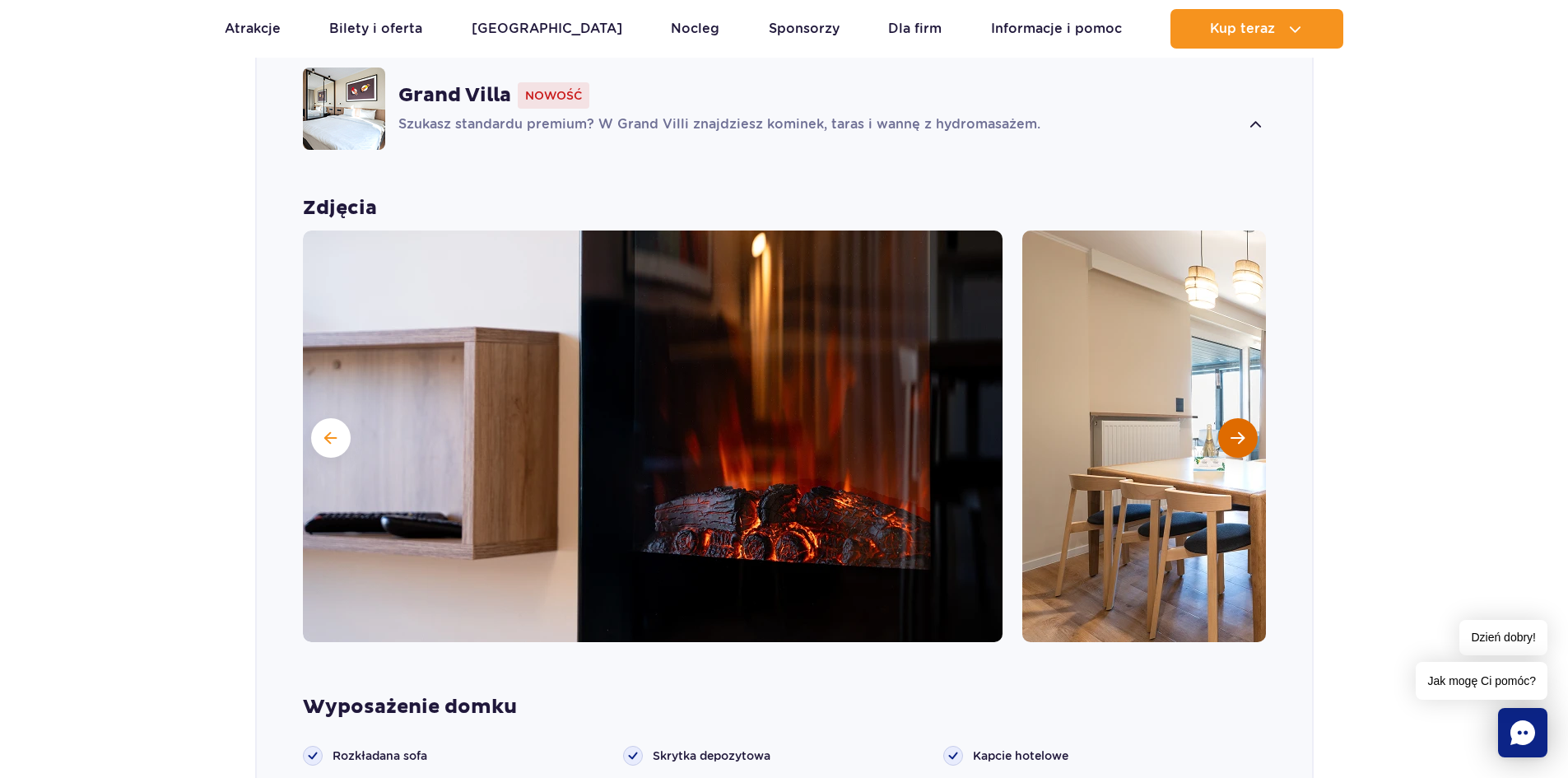
click at [1238, 431] on span "Następny slajd" at bounding box center [1238, 438] width 14 height 15
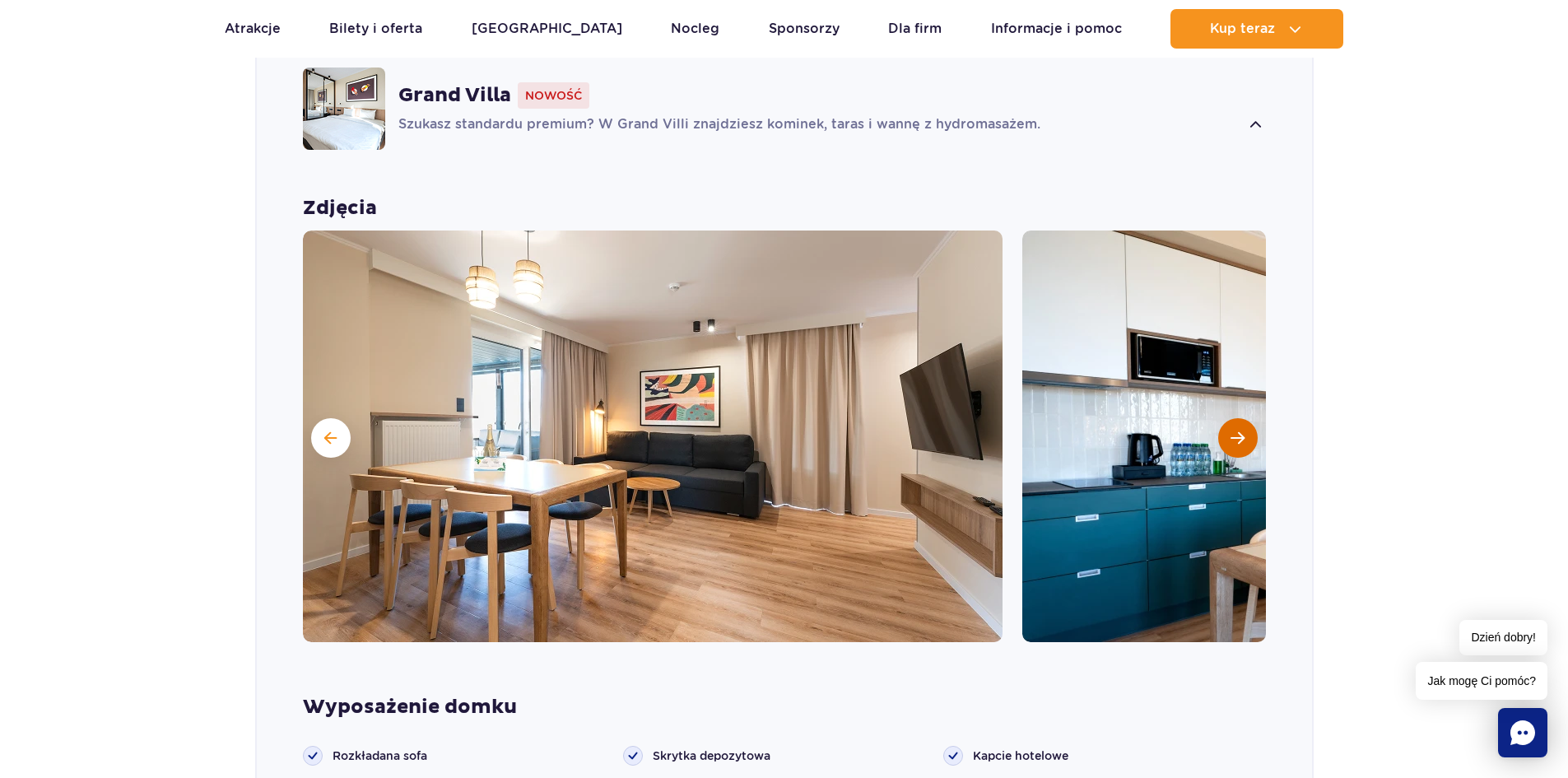
click at [1238, 431] on span "Następny slajd" at bounding box center [1238, 438] width 14 height 15
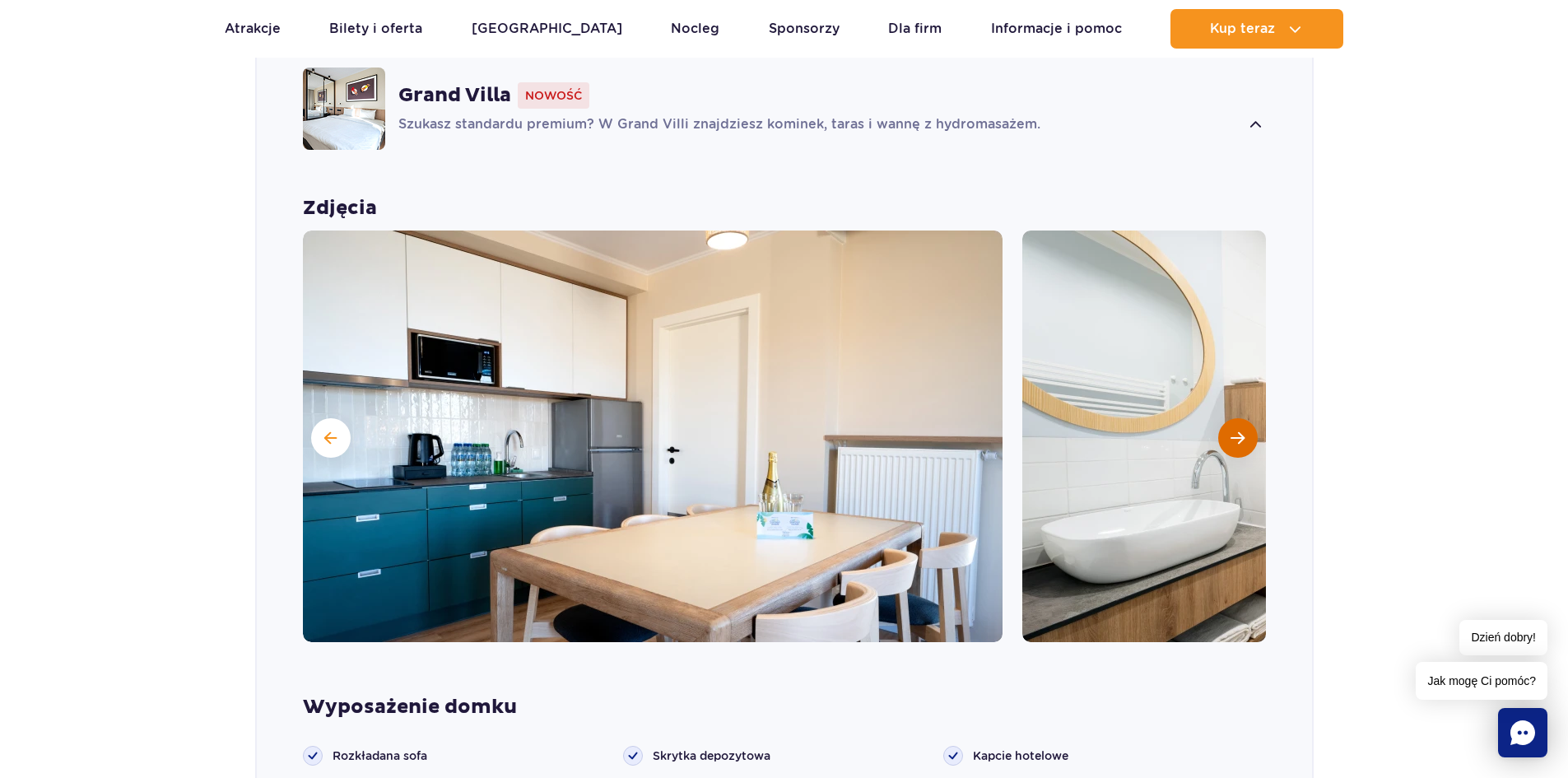
click at [1238, 431] on span "Następny slajd" at bounding box center [1238, 438] width 14 height 15
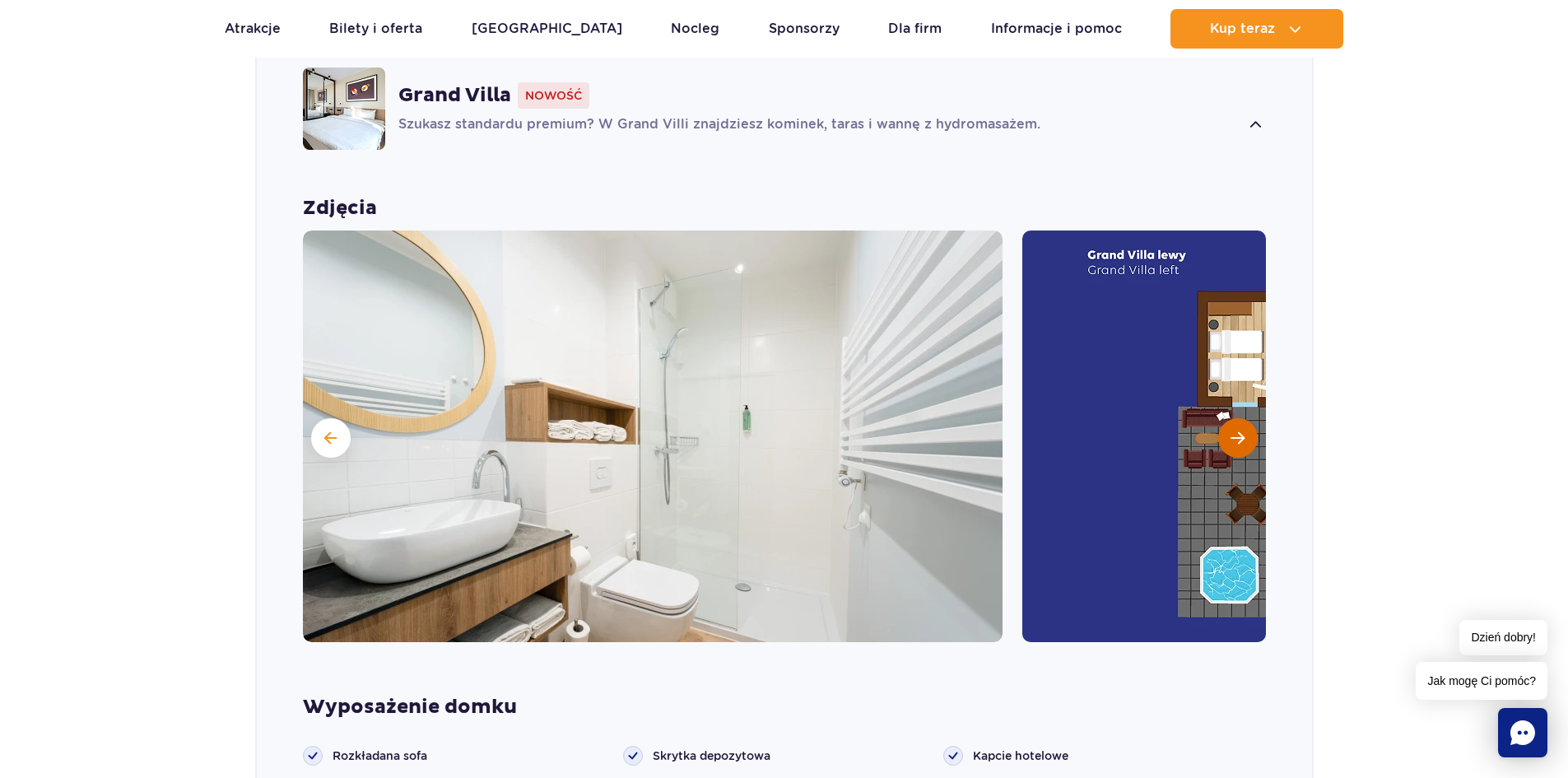
click at [1238, 431] on span "Następny slajd" at bounding box center [1238, 438] width 14 height 15
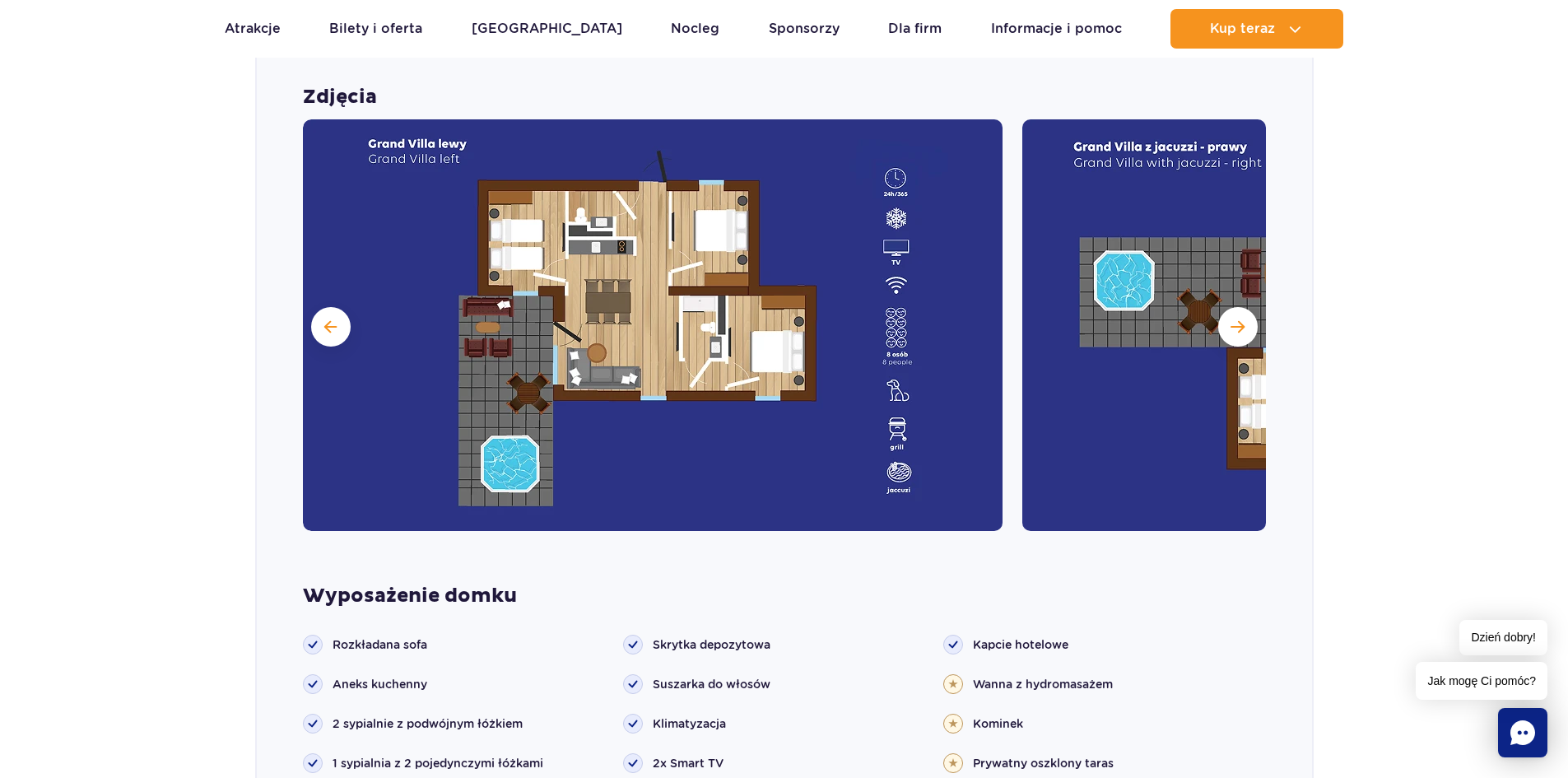
scroll to position [1392, 0]
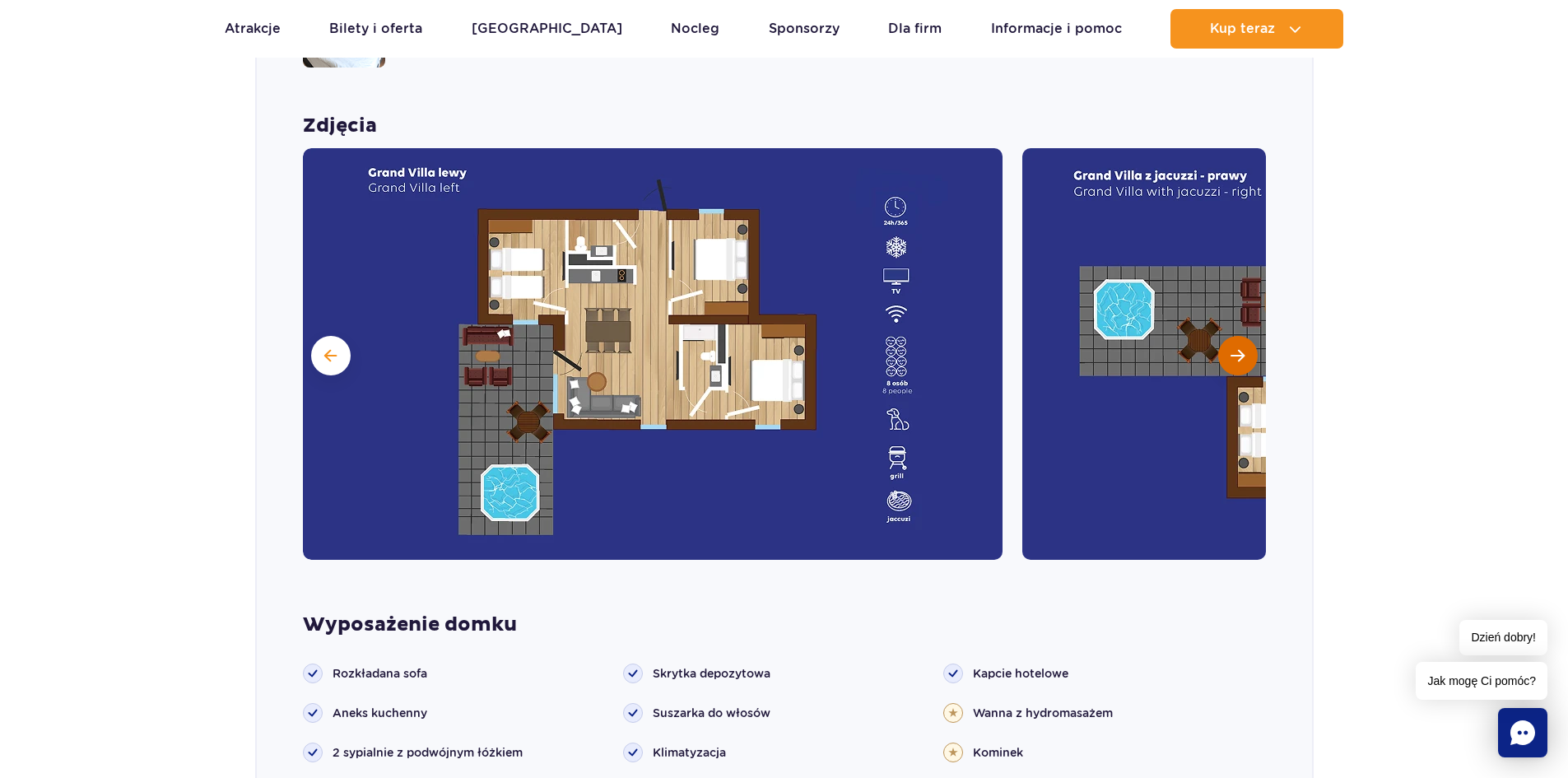
click at [1249, 342] on button "Następny slajd" at bounding box center [1238, 356] width 39 height 39
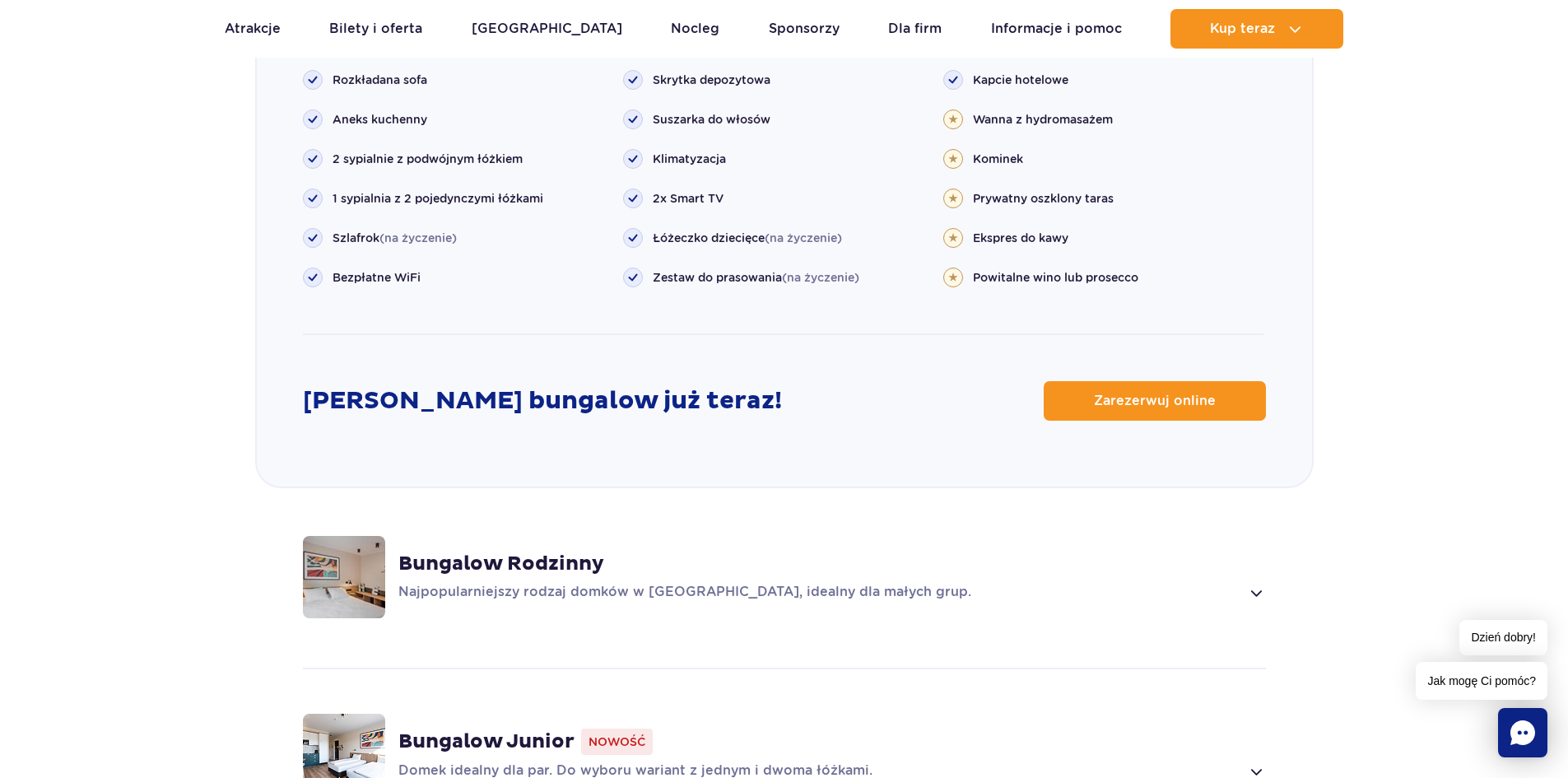
scroll to position [2133, 0]
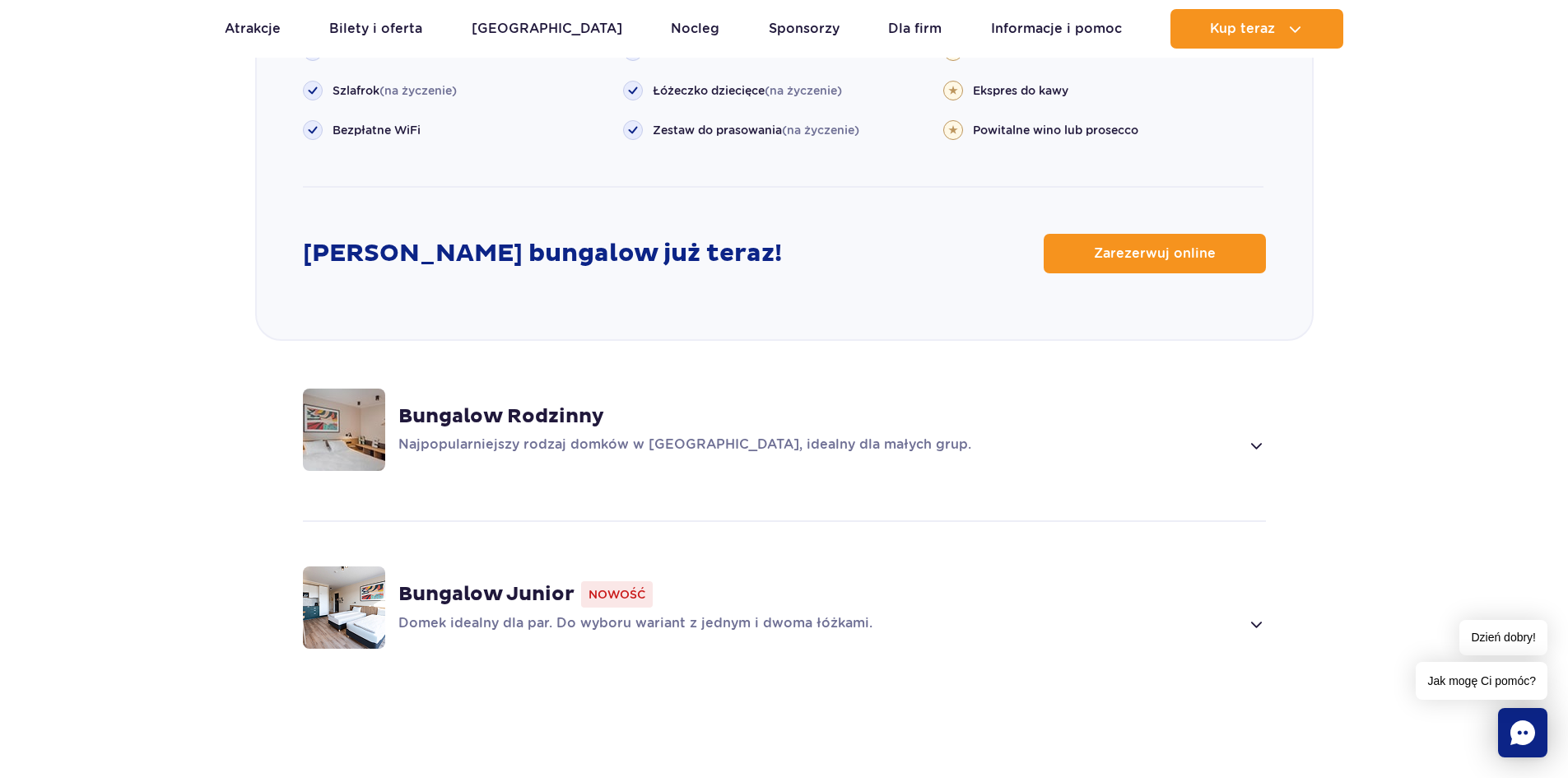
click at [805, 408] on div "Bungalow Rodzinny Najpopularniejszy rodzaj domków w Suntago Village, idealny dl…" at bounding box center [832, 430] width 868 height 51
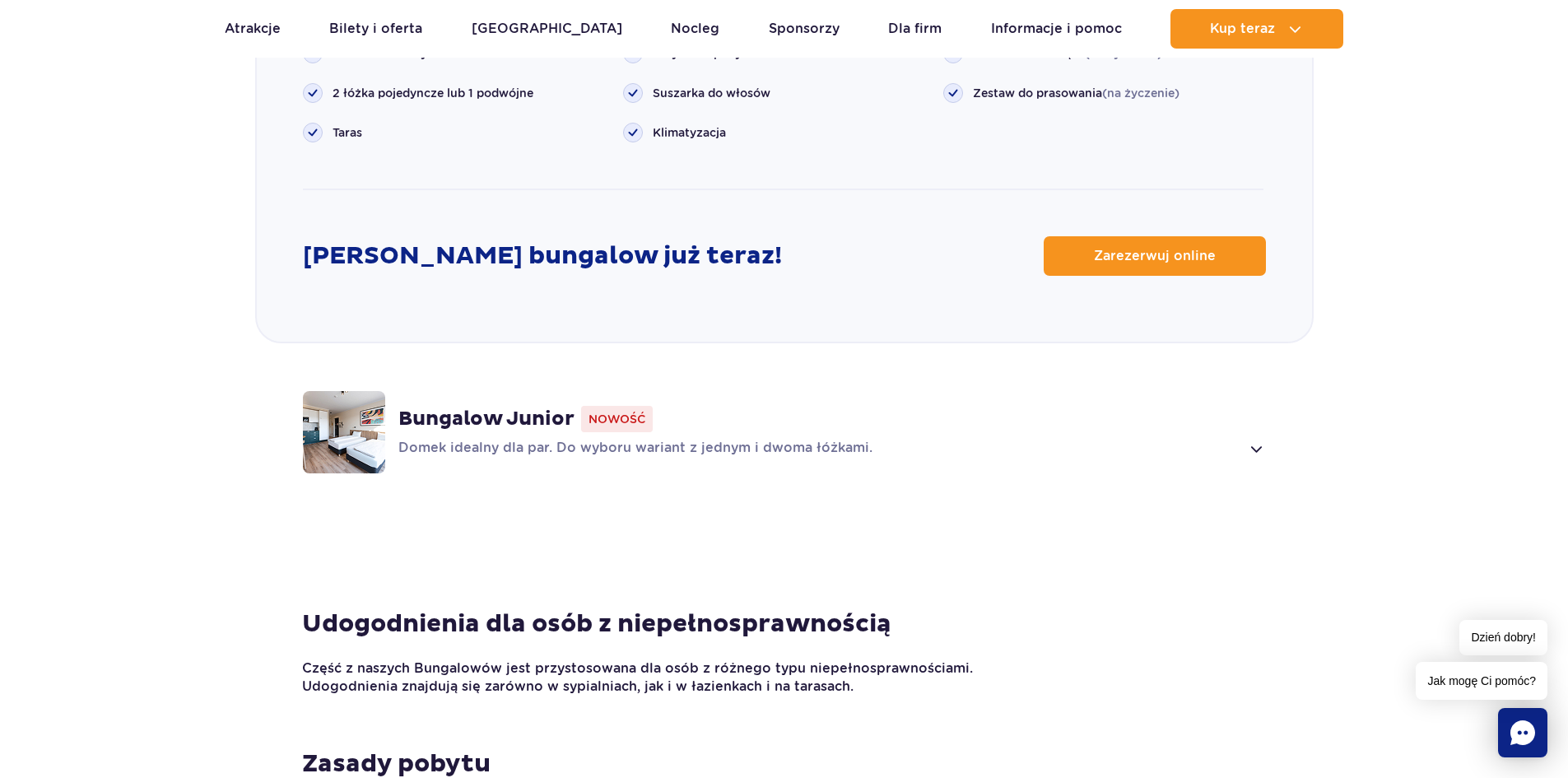
scroll to position [2232, 0]
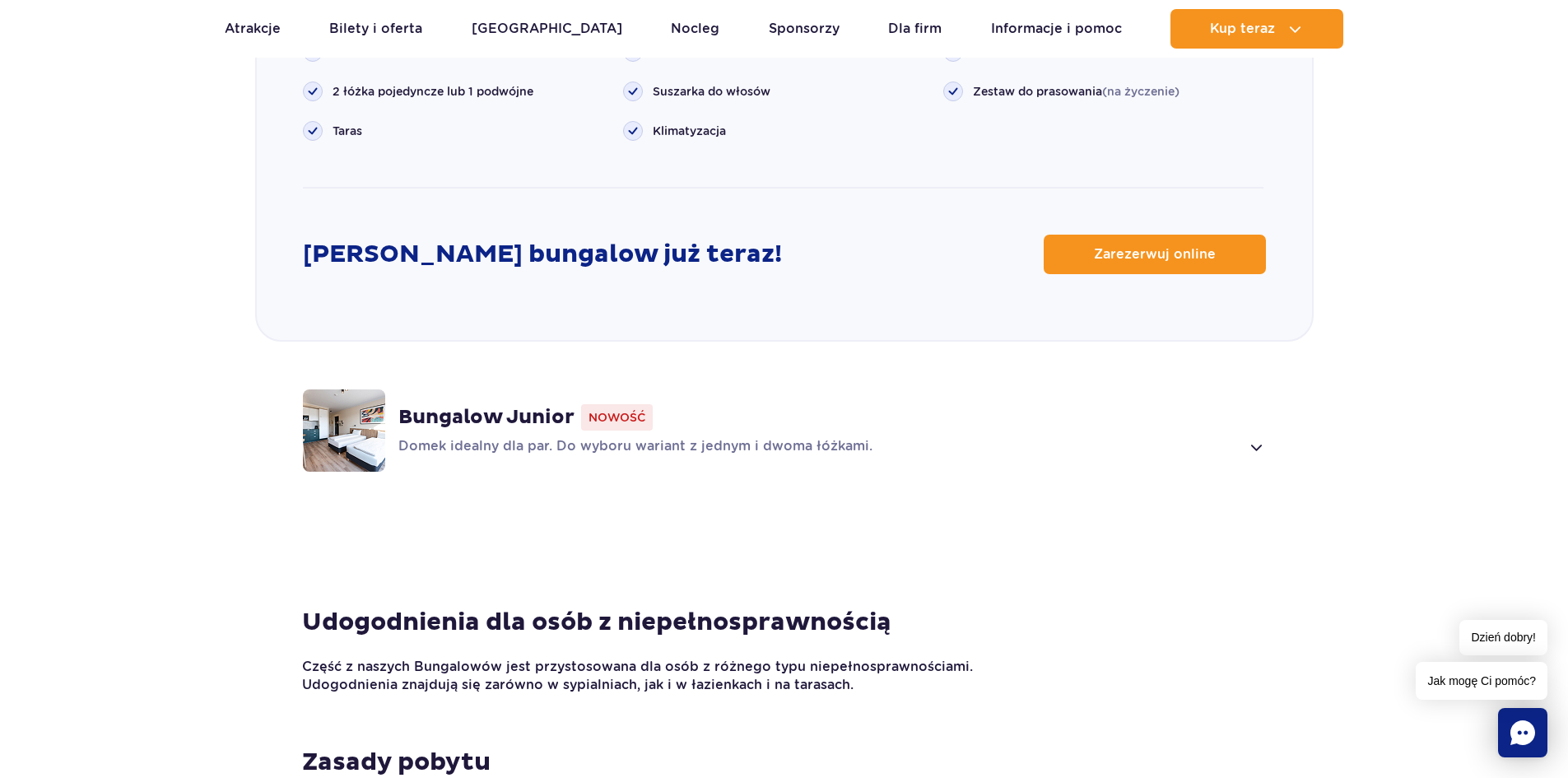
click at [909, 404] on div "Bungalow Junior Nowość" at bounding box center [832, 417] width 868 height 27
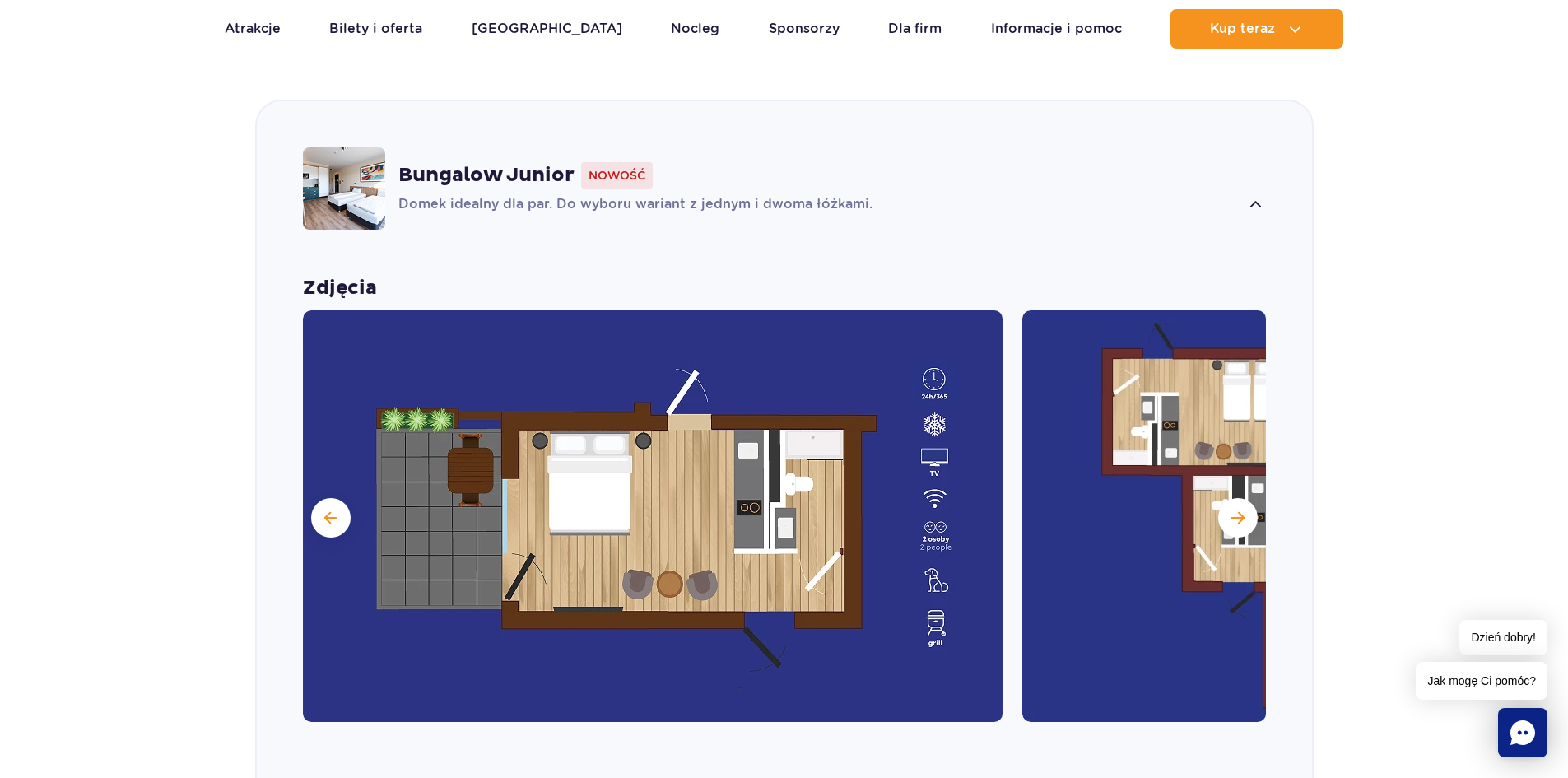
scroll to position [1668, 0]
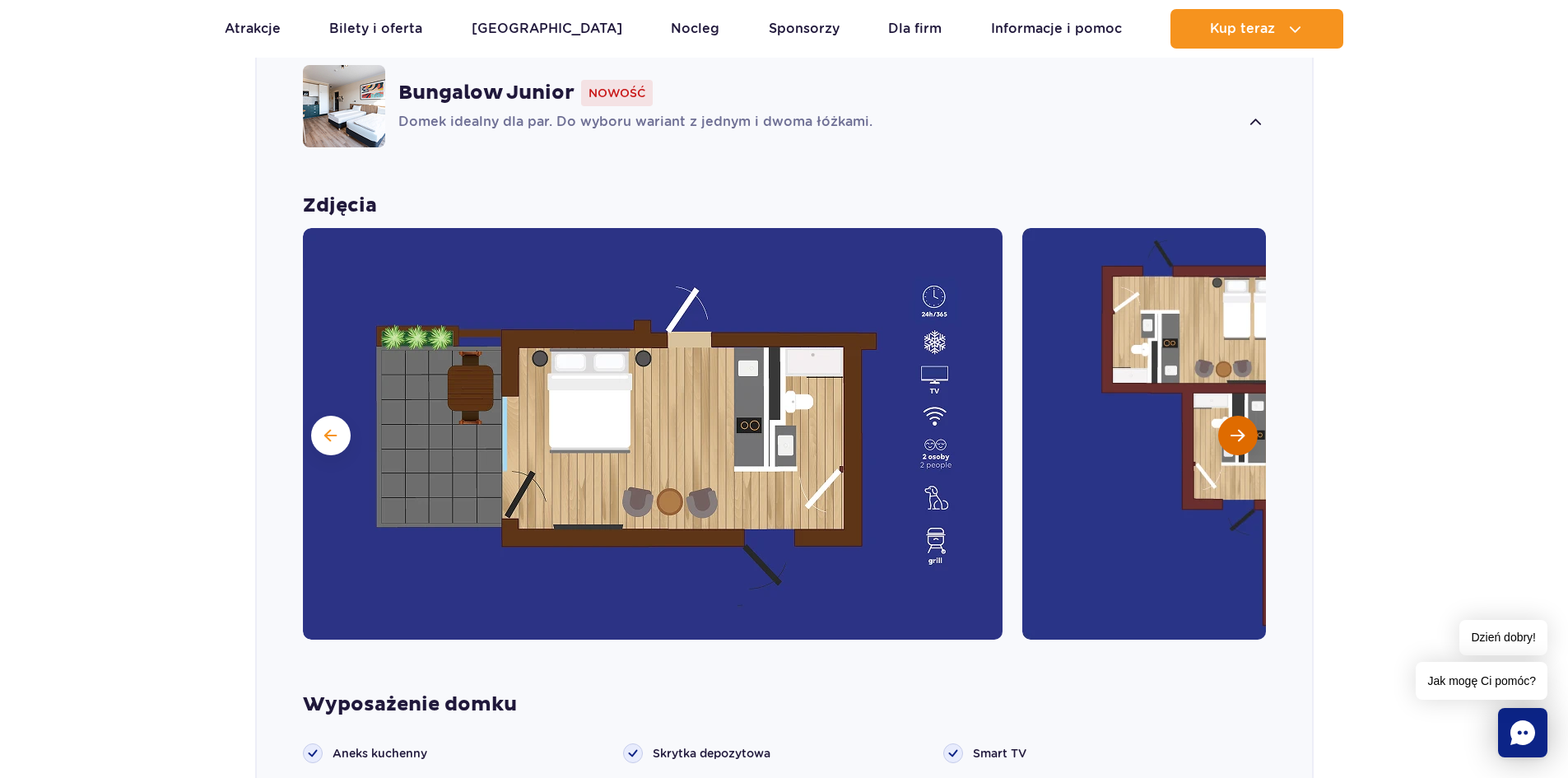
click at [1233, 428] on span "Następny slajd" at bounding box center [1238, 435] width 14 height 15
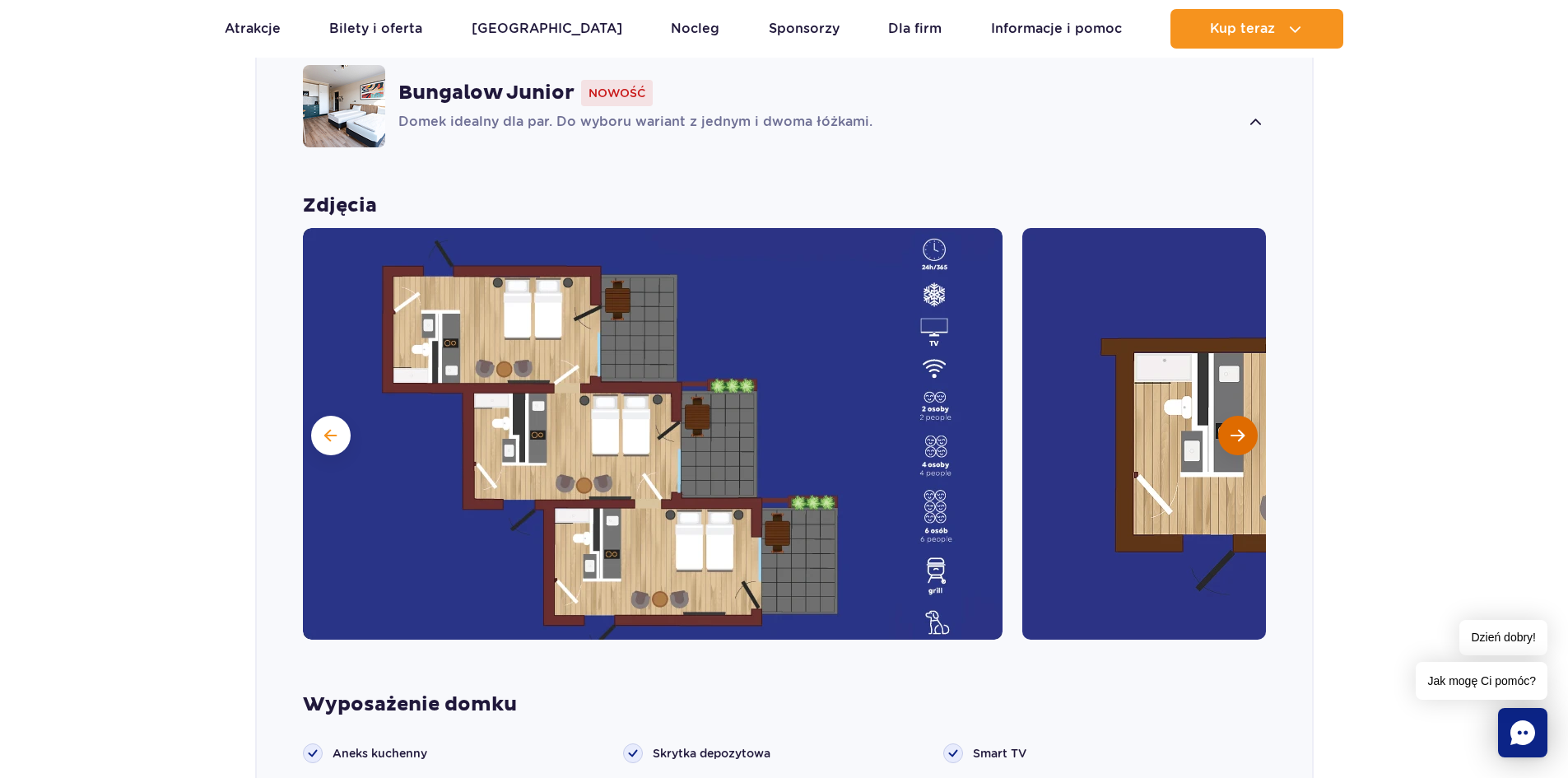
click at [1230, 416] on button "Następny slajd" at bounding box center [1238, 436] width 39 height 39
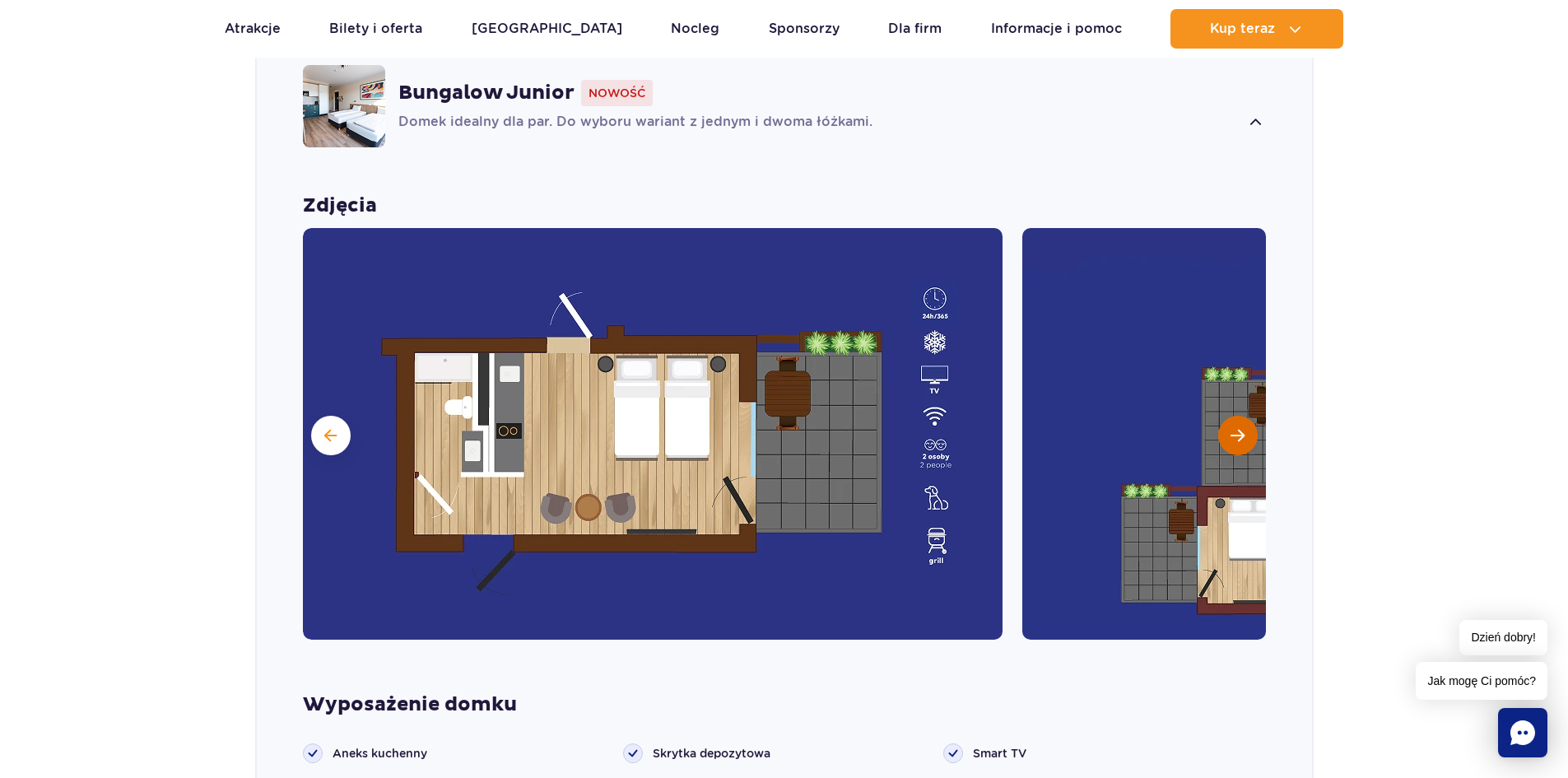
click at [1248, 416] on button "Następny slajd" at bounding box center [1238, 436] width 39 height 39
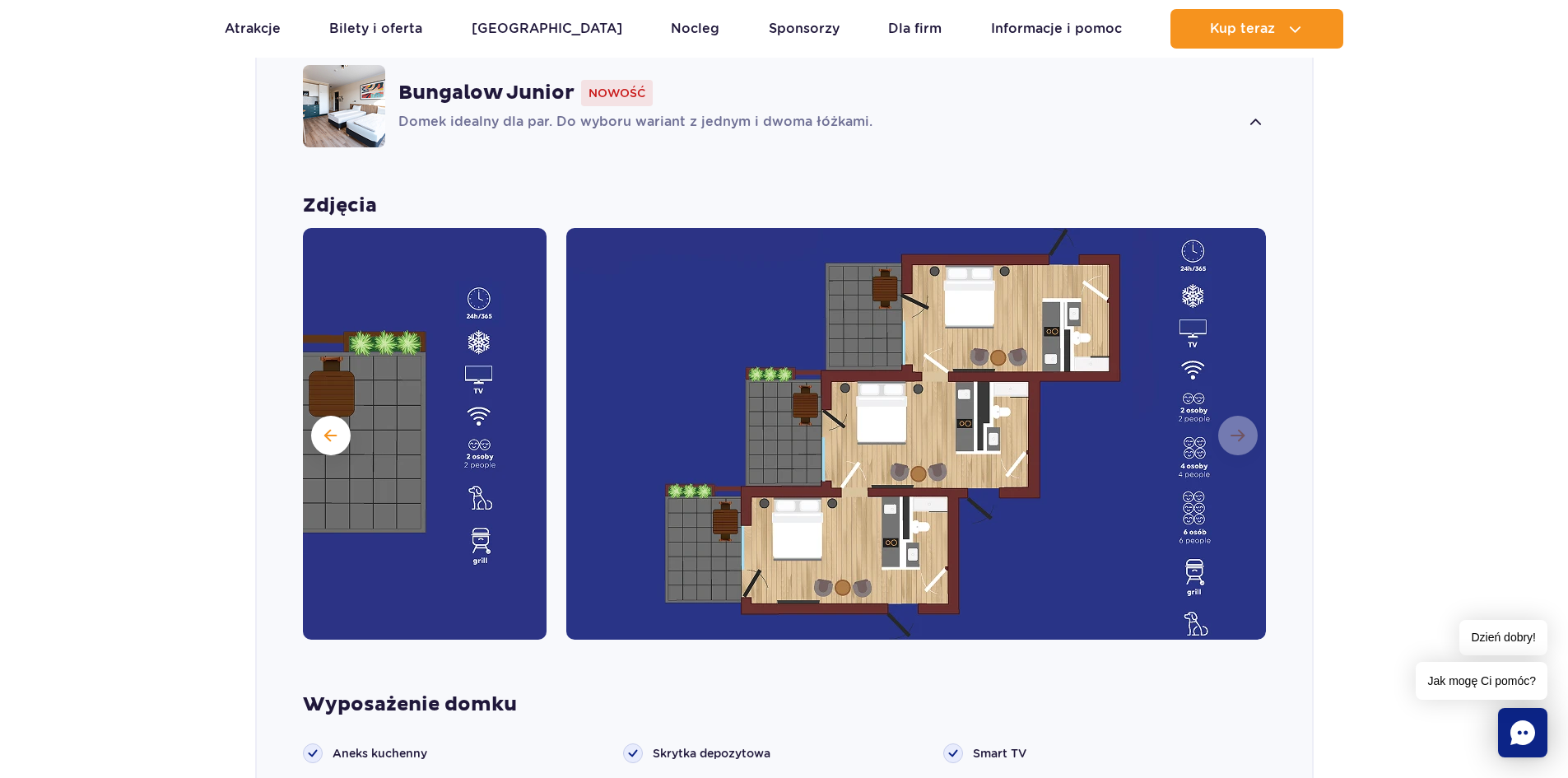
click at [1240, 402] on img at bounding box center [916, 434] width 700 height 412
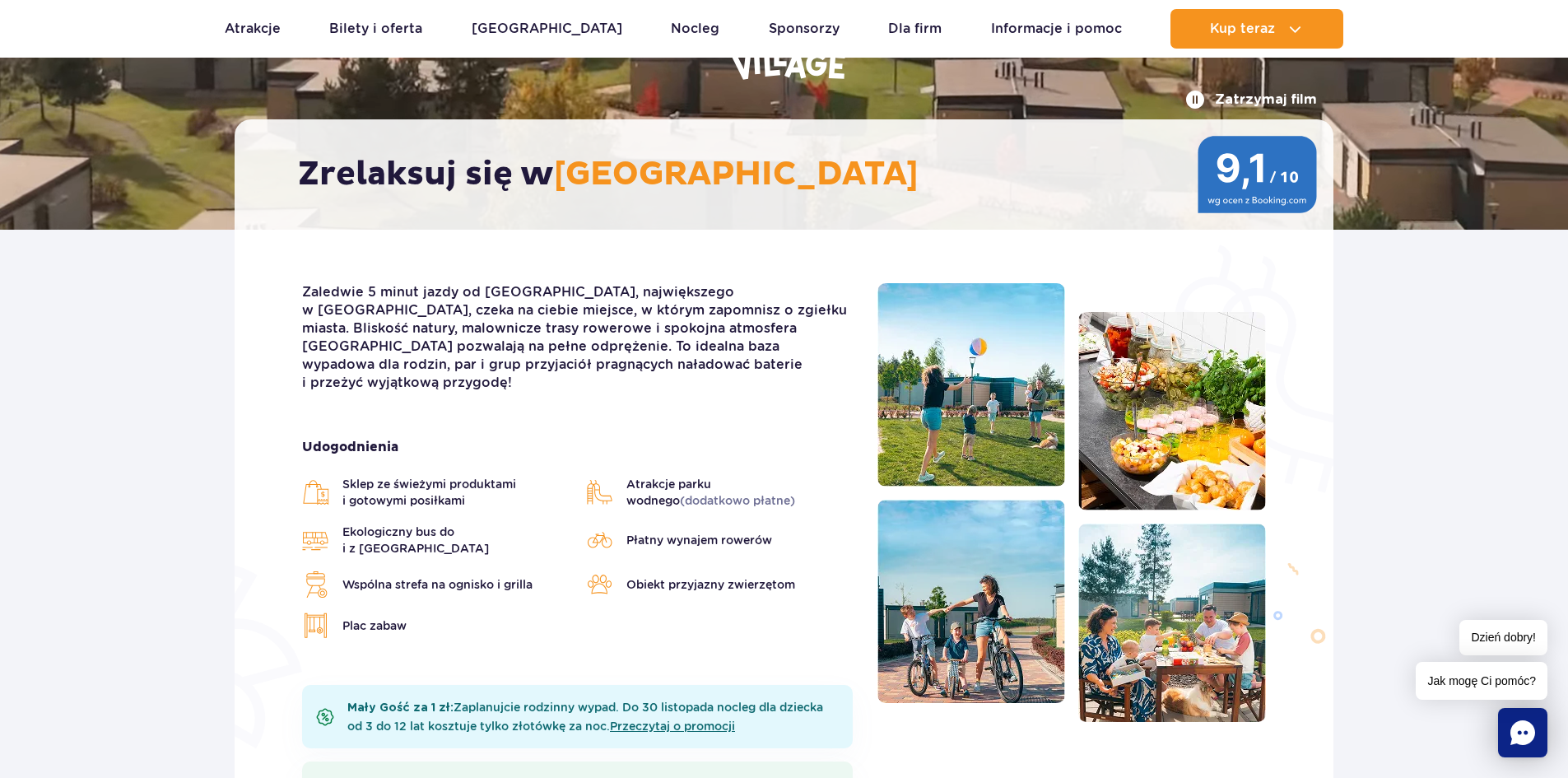
scroll to position [0, 0]
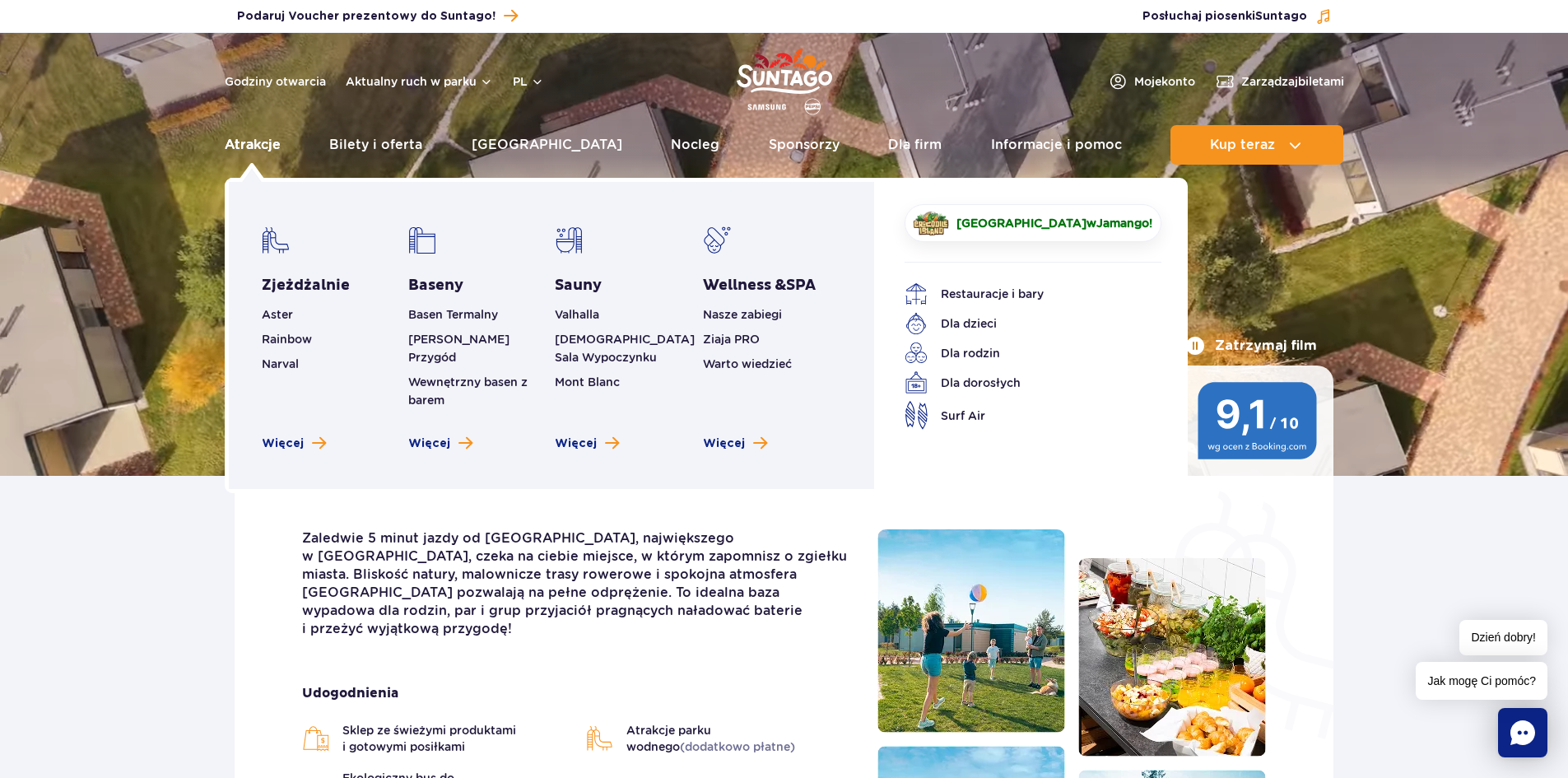
click at [257, 150] on link "Atrakcje" at bounding box center [253, 145] width 56 height 39
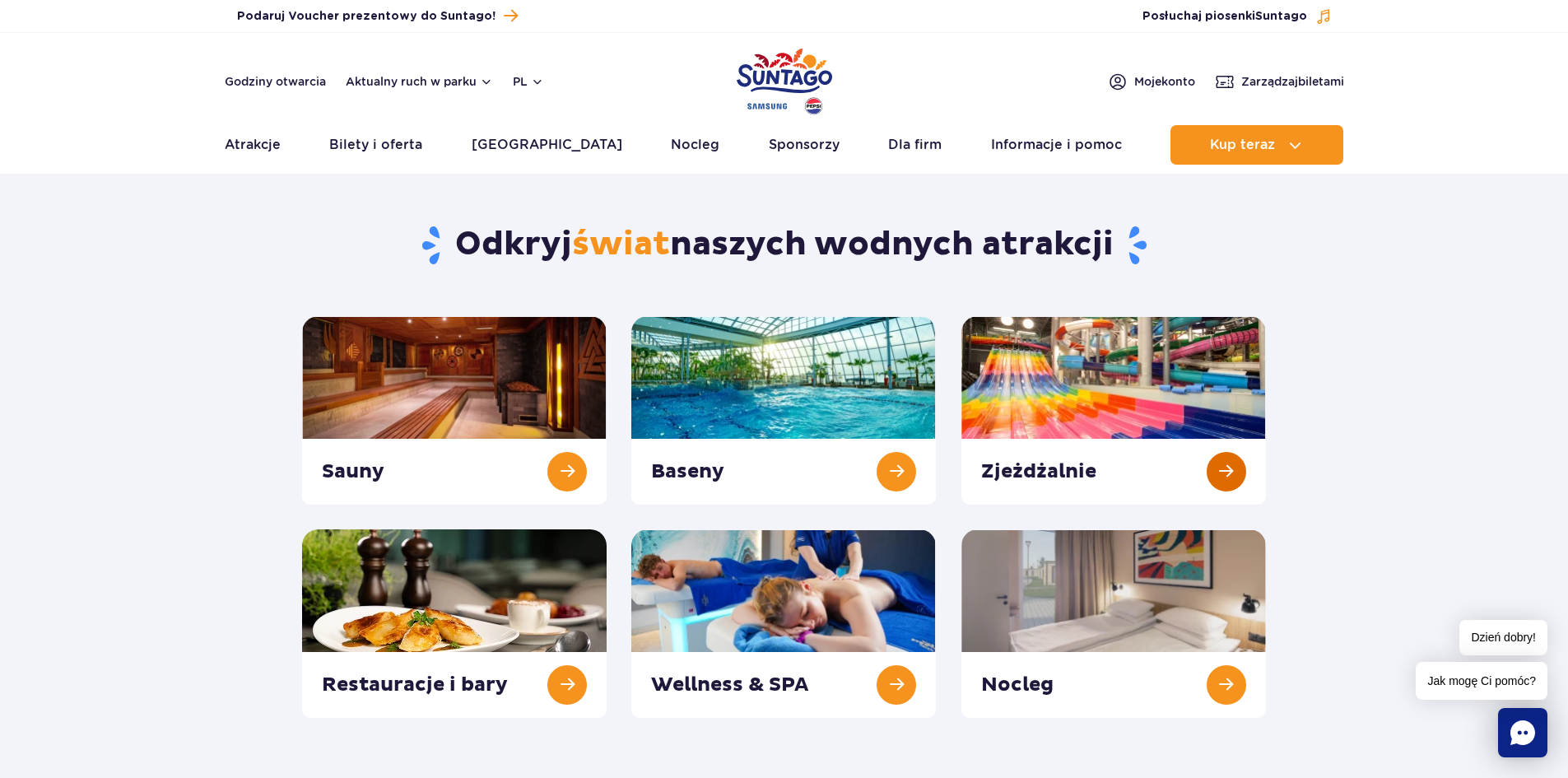
click at [1232, 465] on link at bounding box center [1114, 411] width 305 height 189
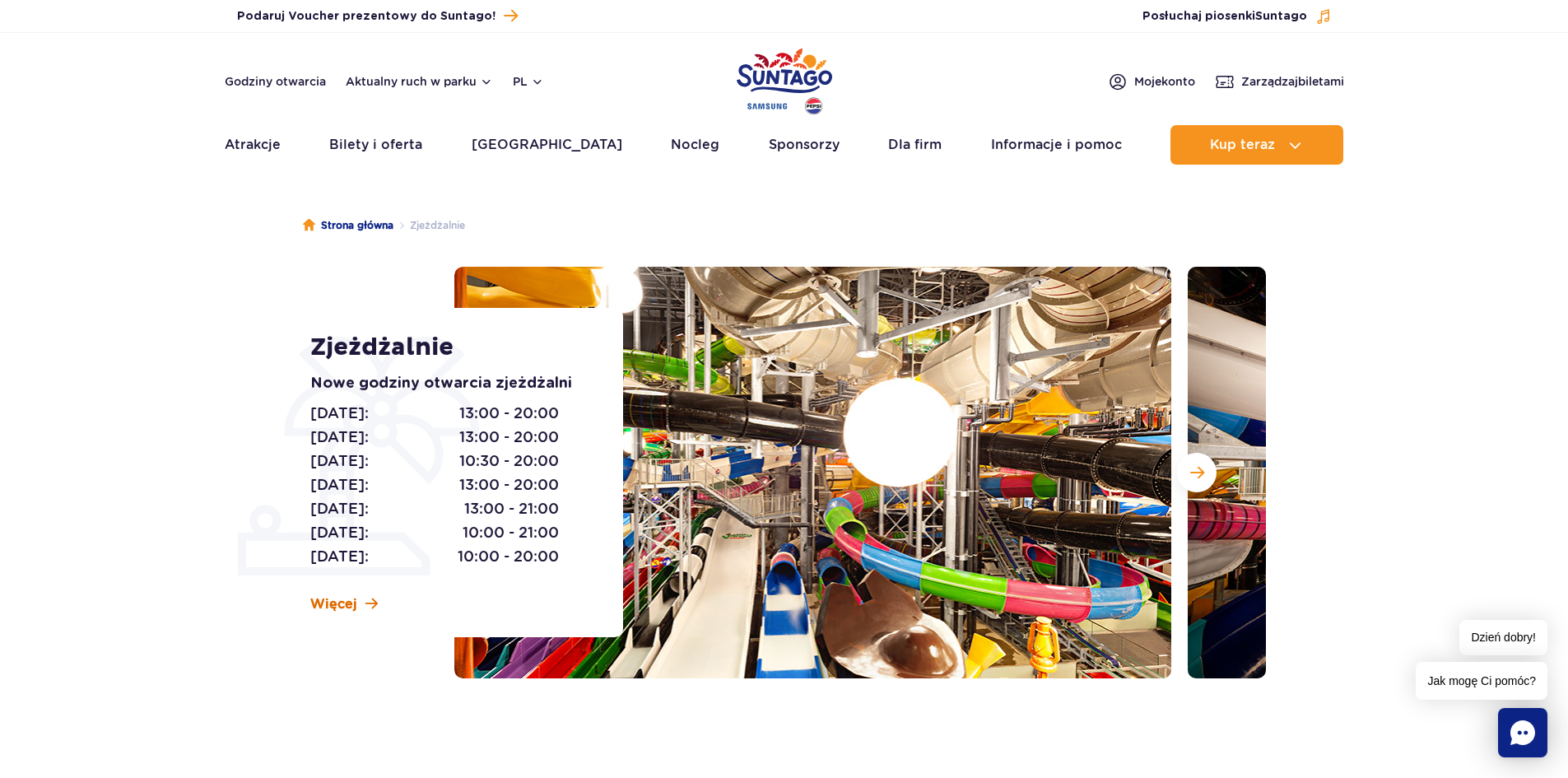
click at [351, 603] on span "Więcej" at bounding box center [334, 604] width 47 height 18
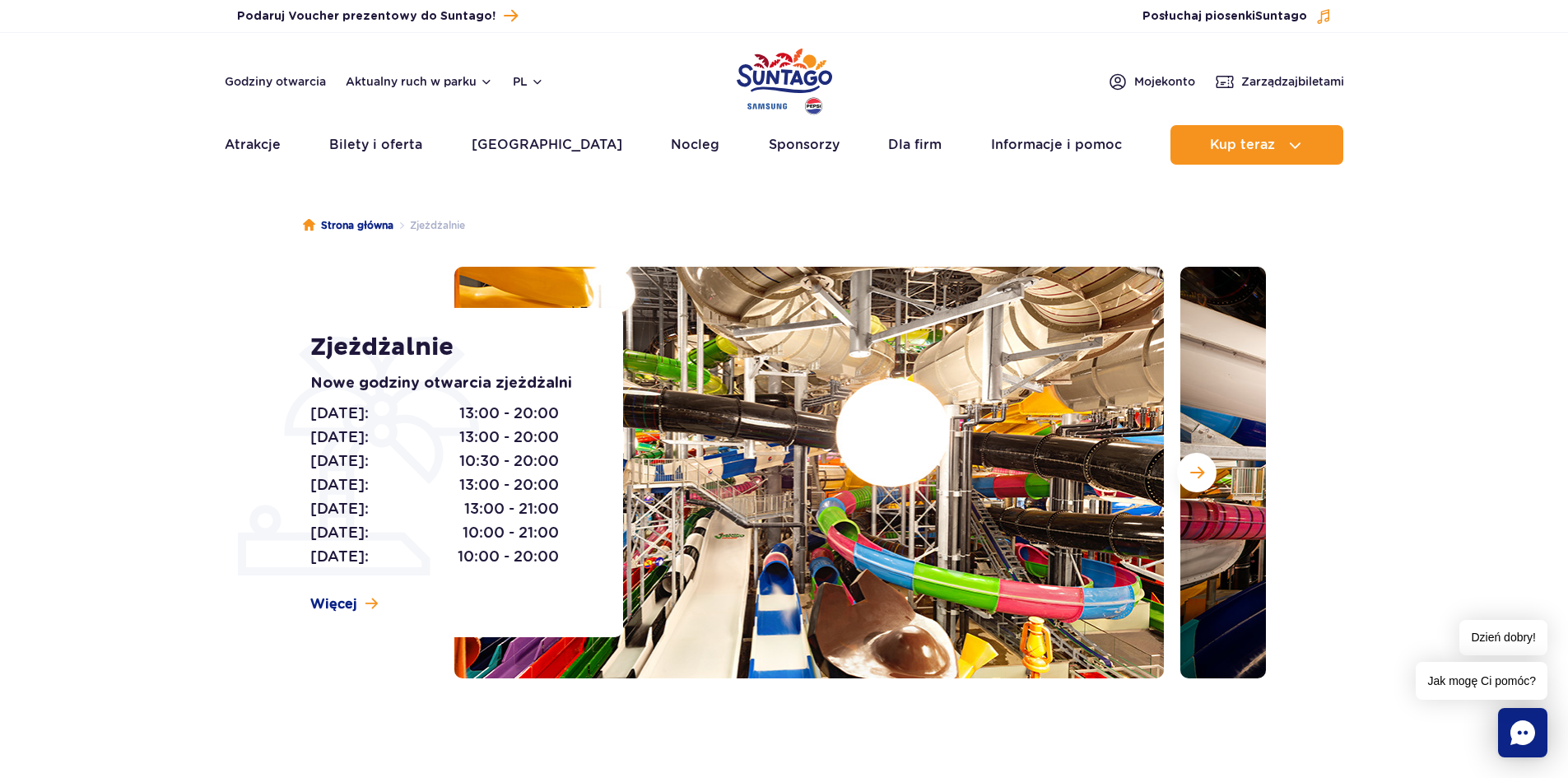
click at [997, 453] on img at bounding box center [805, 472] width 717 height 412
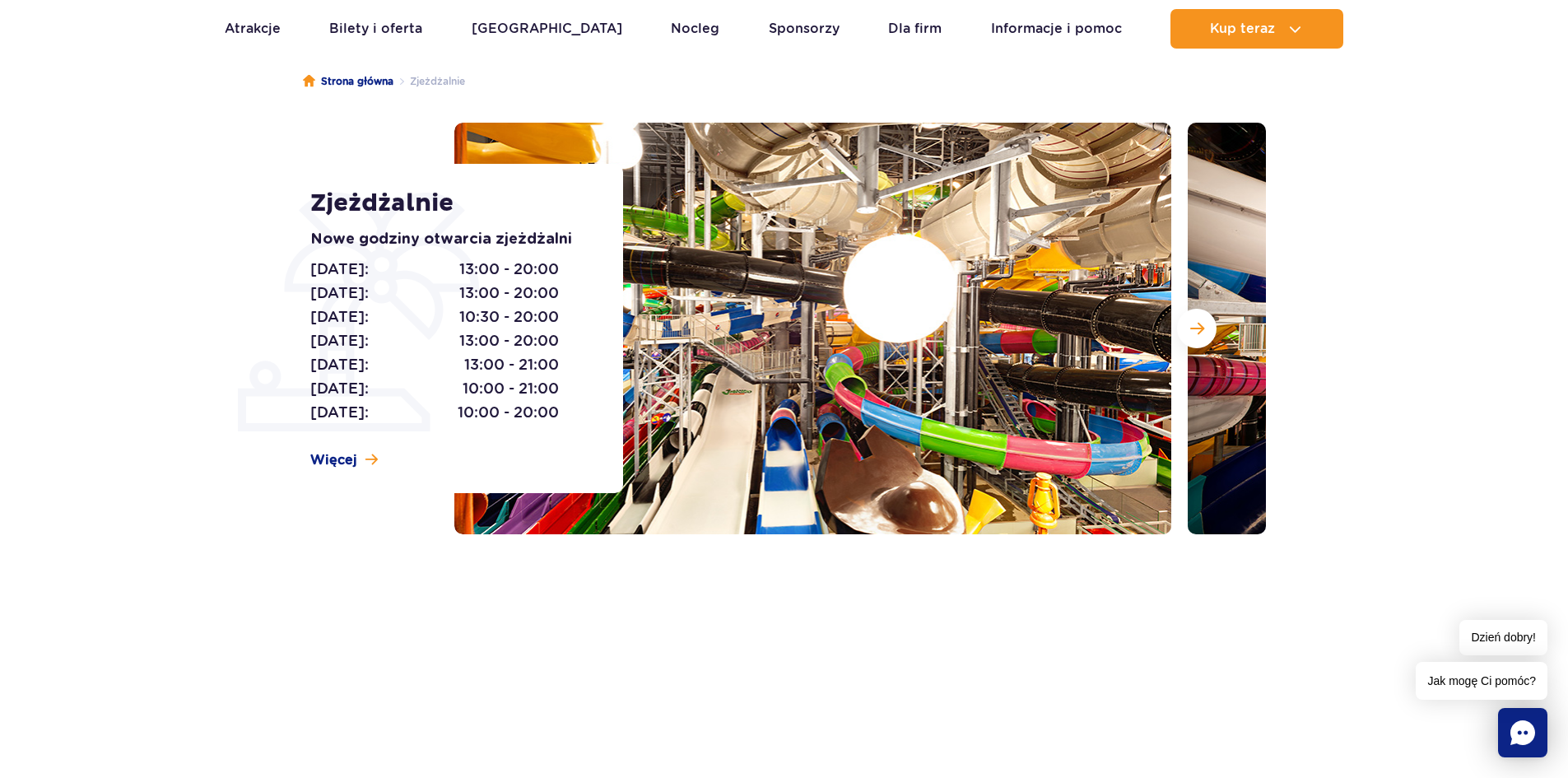
scroll to position [164, 0]
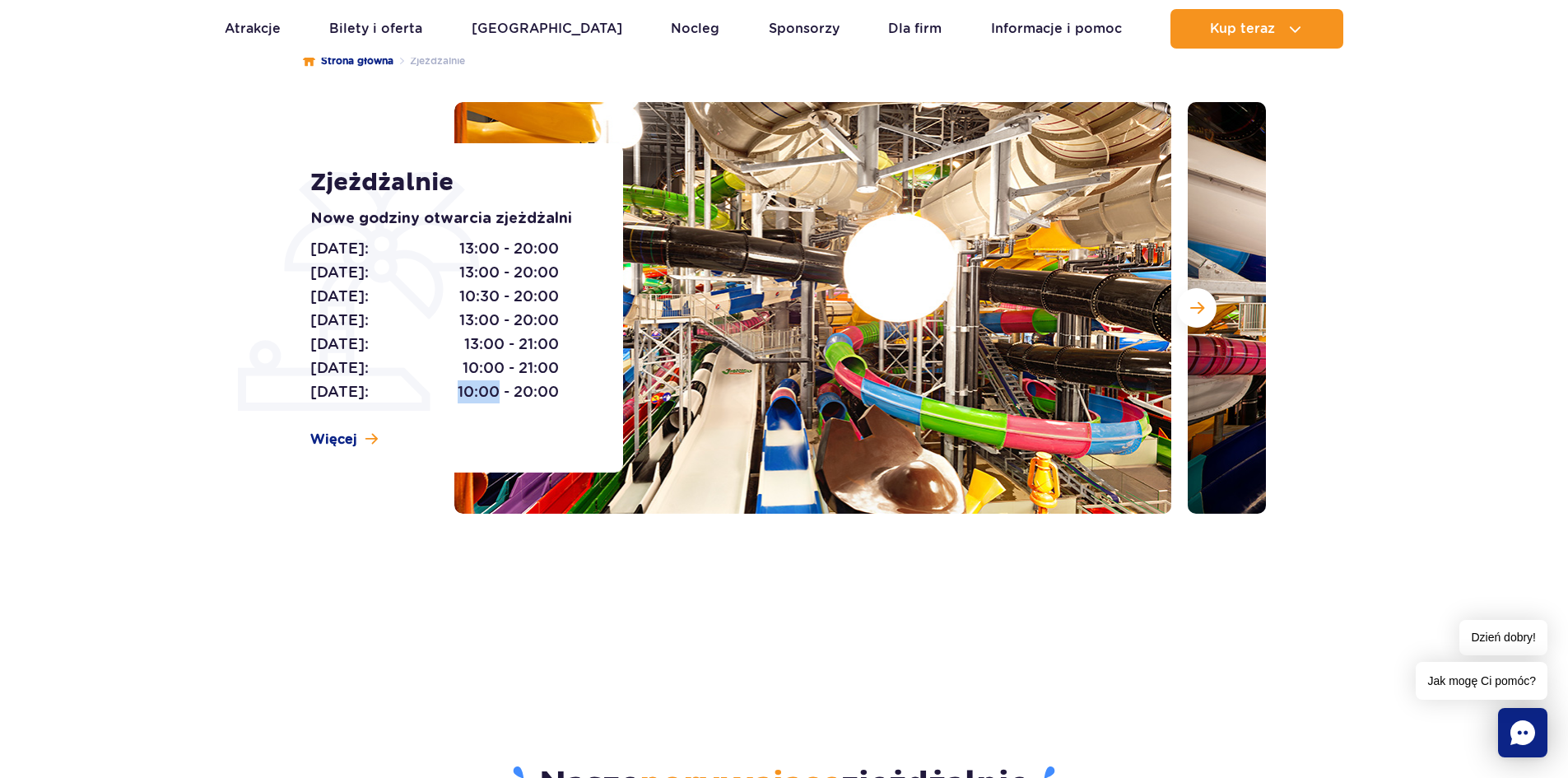
drag, startPoint x: 458, startPoint y: 387, endPoint x: 496, endPoint y: 395, distance: 38.8
click at [496, 395] on span "10:00 - 20:00" at bounding box center [508, 391] width 101 height 23
click at [470, 254] on span "13:00 - 20:00" at bounding box center [508, 248] width 99 height 23
click at [458, 247] on p "Poniedziałek: 13:00 - 20:00" at bounding box center [435, 248] width 249 height 23
drag, startPoint x: 458, startPoint y: 251, endPoint x: 474, endPoint y: 256, distance: 16.8
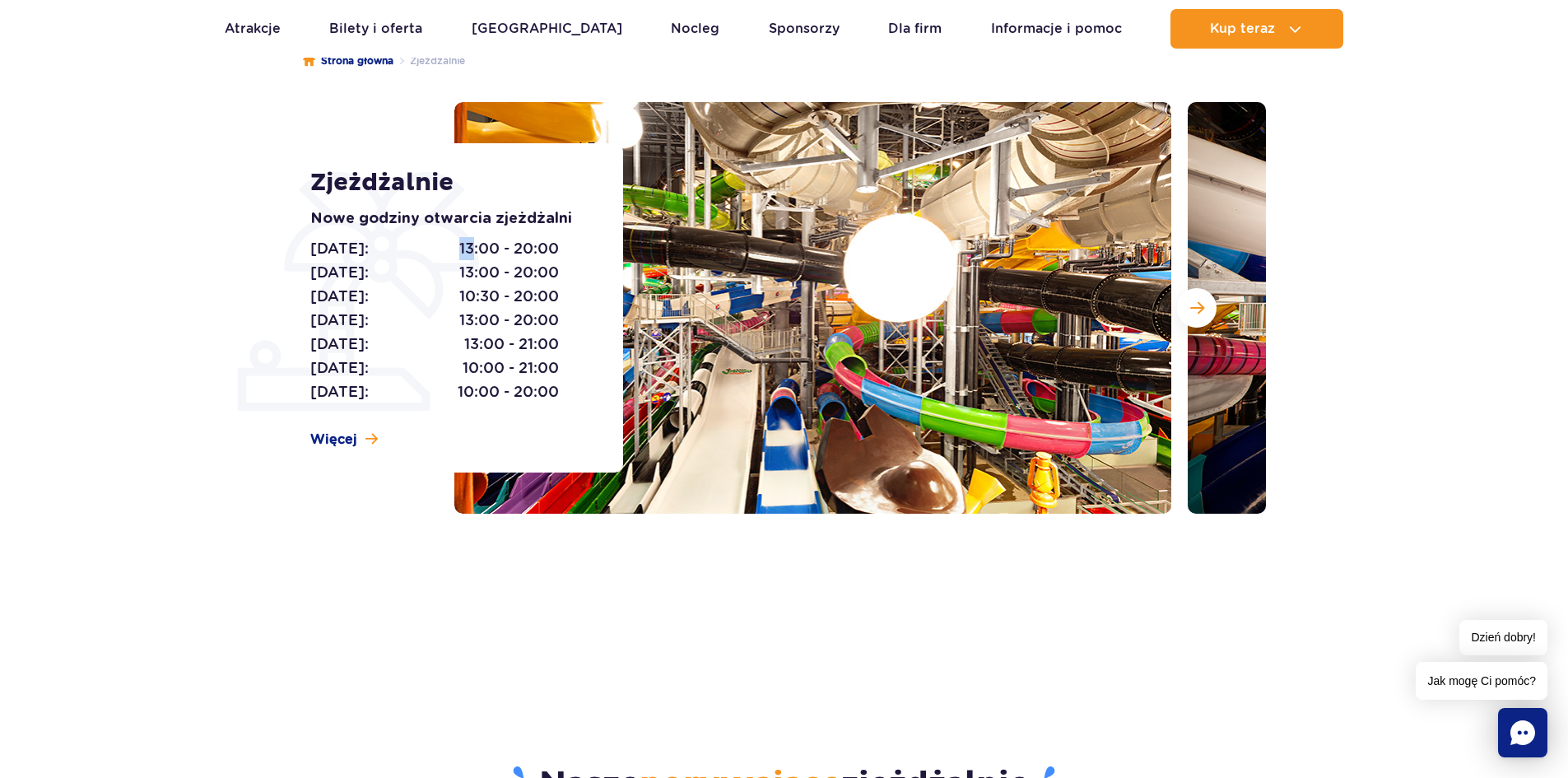
click at [474, 256] on span "13:00 - 20:00" at bounding box center [508, 248] width 99 height 23
drag, startPoint x: 456, startPoint y: 383, endPoint x: 469, endPoint y: 388, distance: 13.9
click at [469, 388] on span "10:00 - 20:00" at bounding box center [508, 391] width 101 height 23
click at [1200, 319] on button "Następny slajd" at bounding box center [1196, 308] width 39 height 39
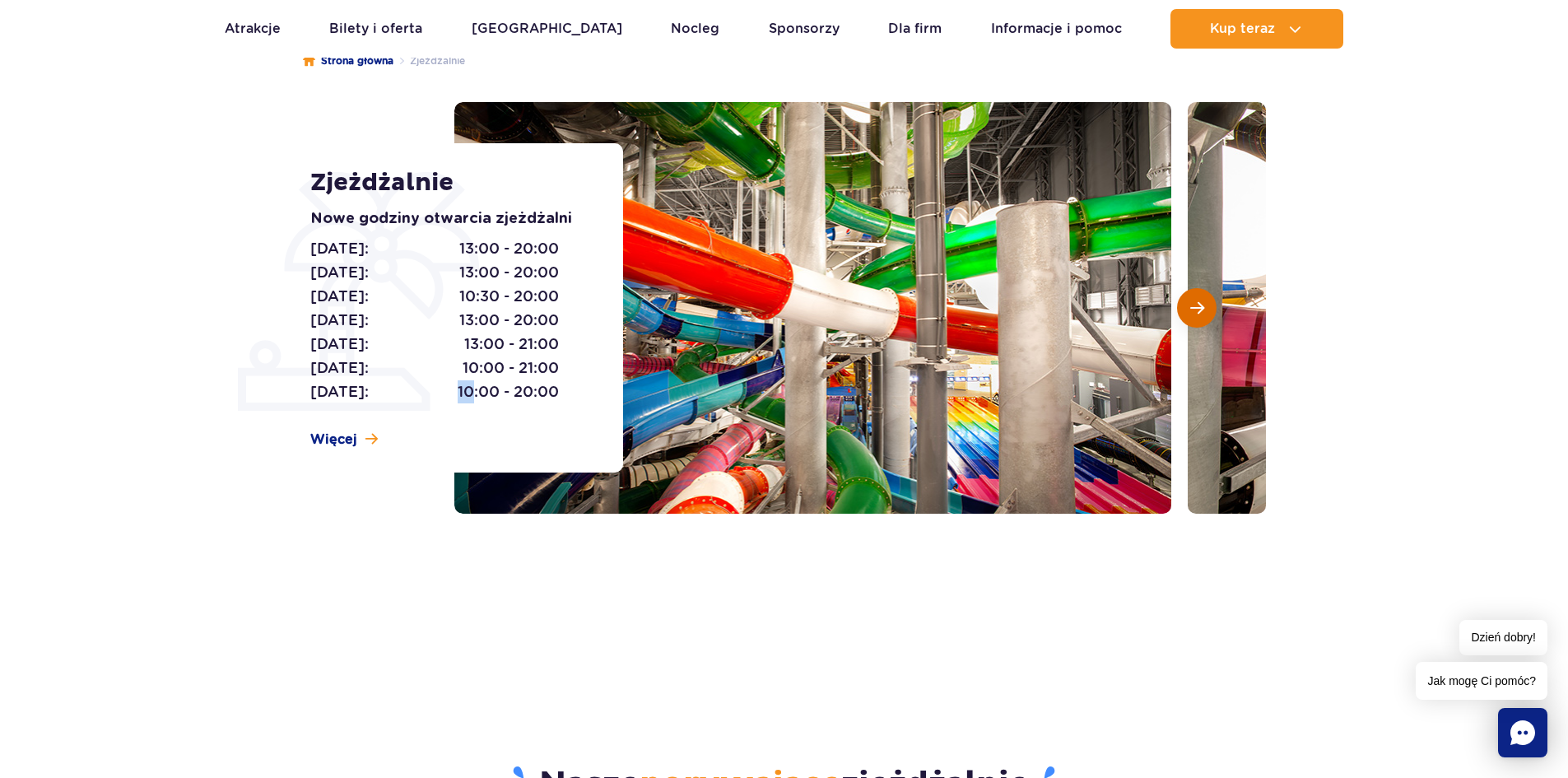
click at [1197, 316] on span "Następny slajd" at bounding box center [1197, 308] width 14 height 15
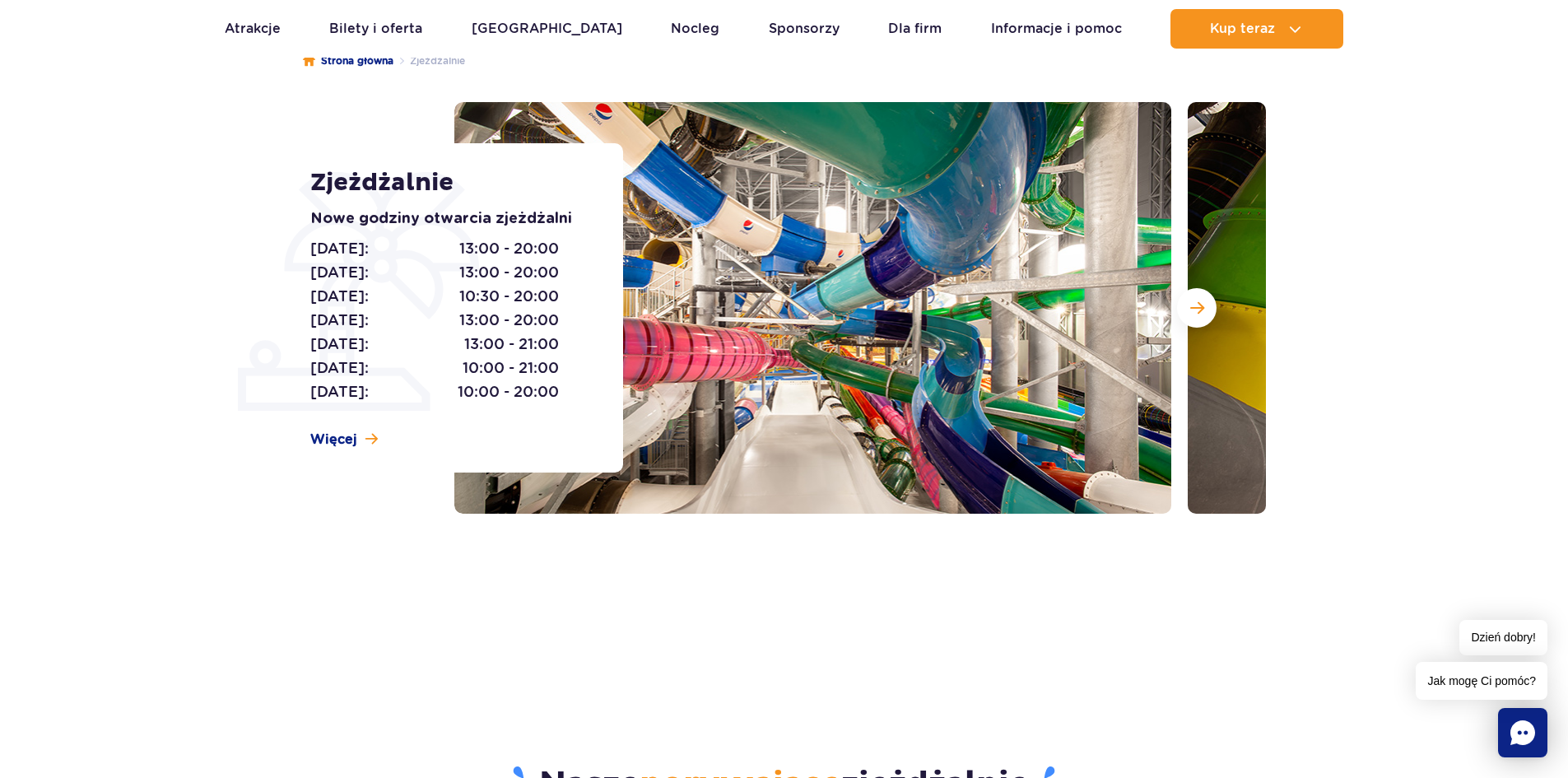
click at [429, 482] on div "Zjeżdżalnie Nowe godziny otwarcia zjeżdżalni Poniedziałek: 13:00 - 20:00 Wtorek…" at bounding box center [784, 308] width 989 height 412
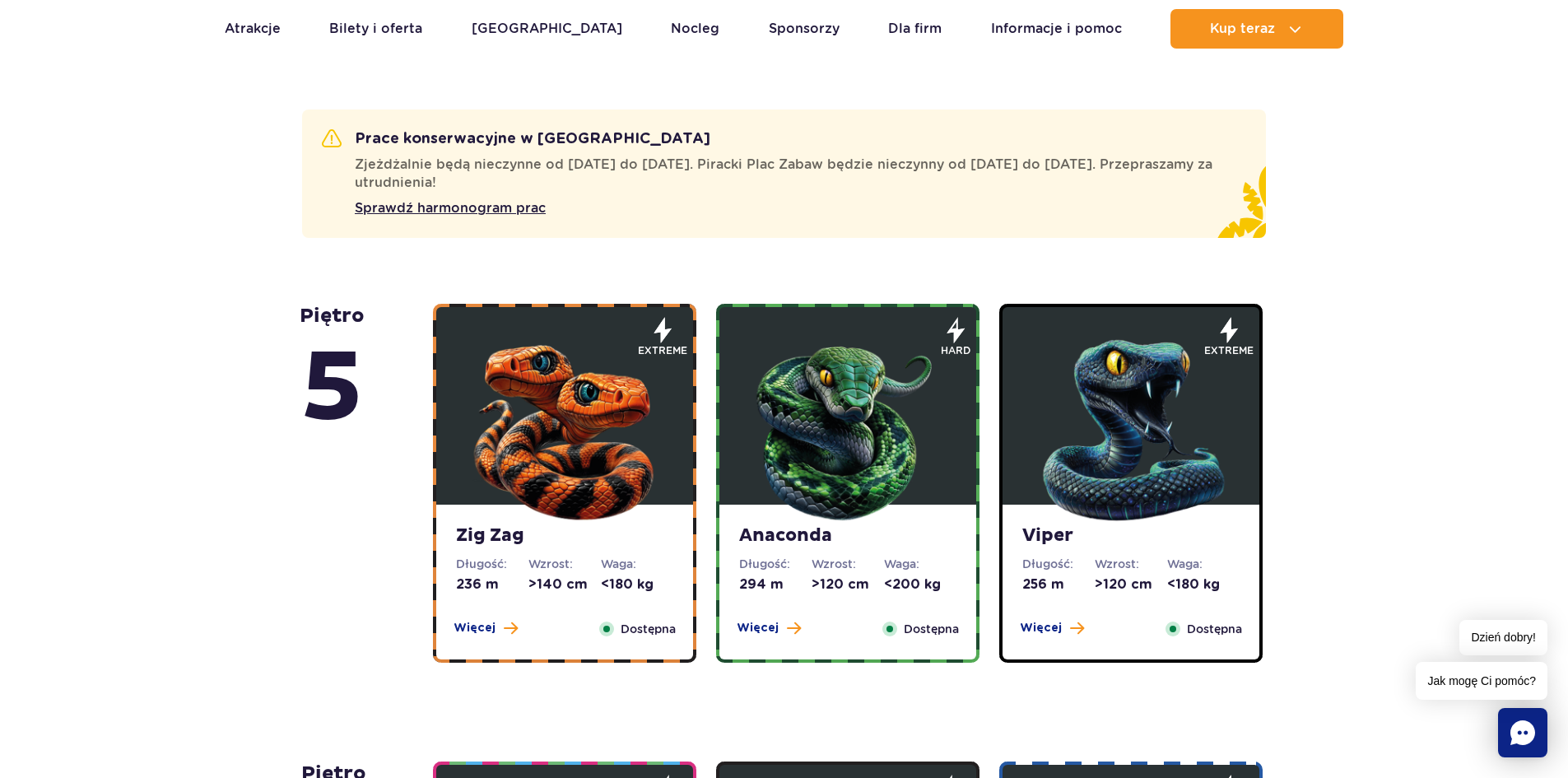
scroll to position [906, 0]
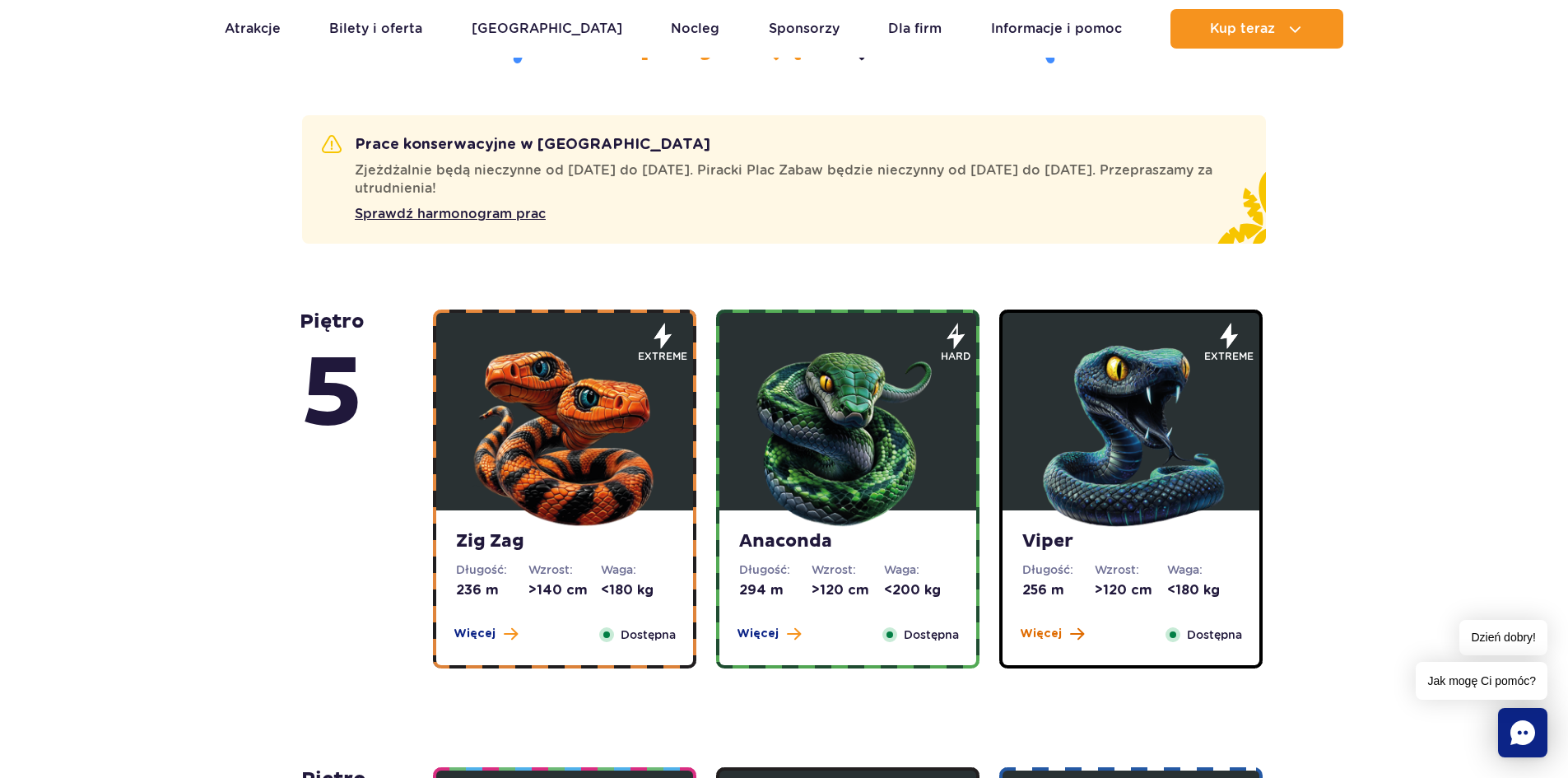
click at [1053, 629] on span "Więcej" at bounding box center [1041, 633] width 42 height 17
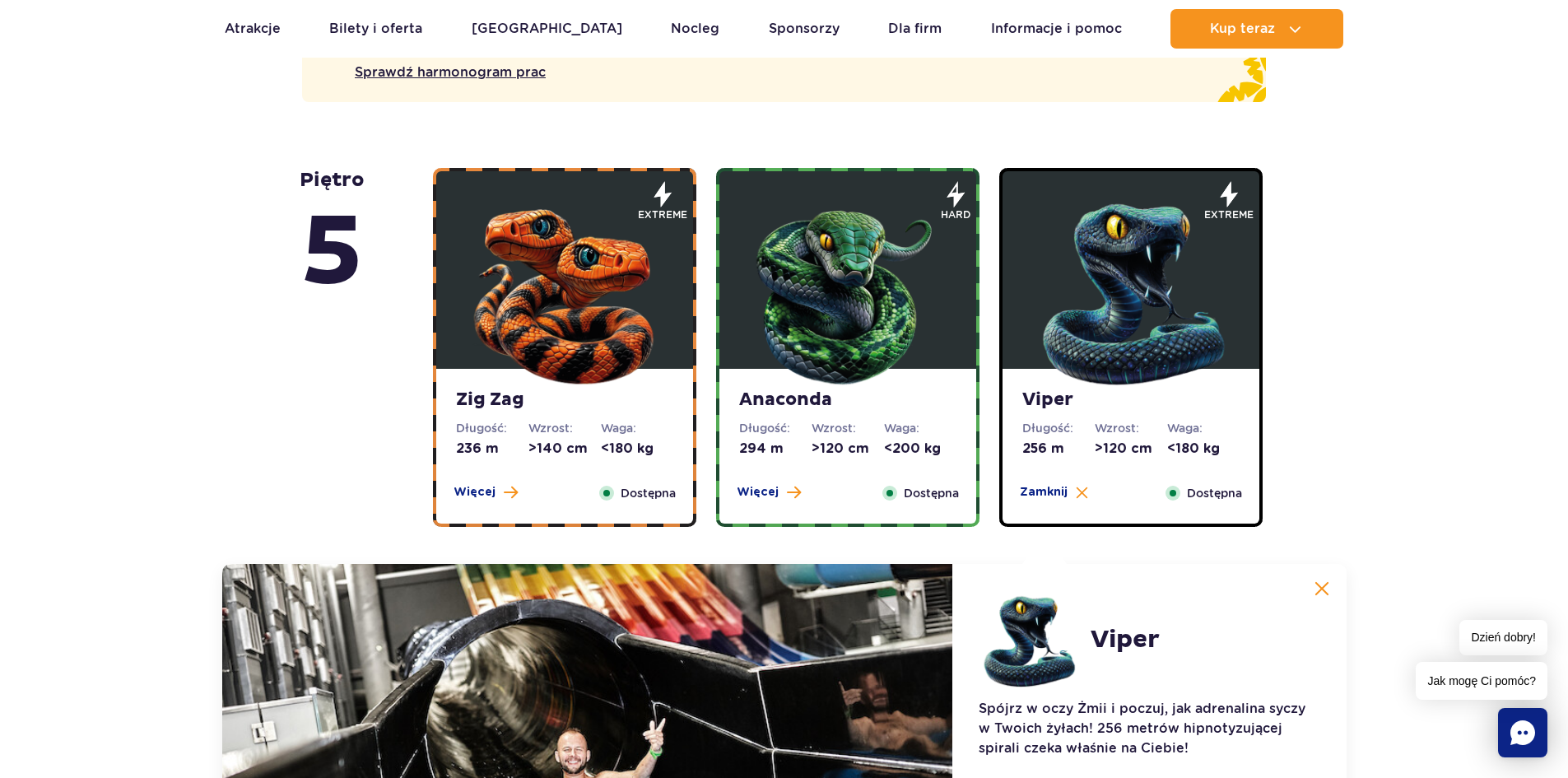
scroll to position [1019, 0]
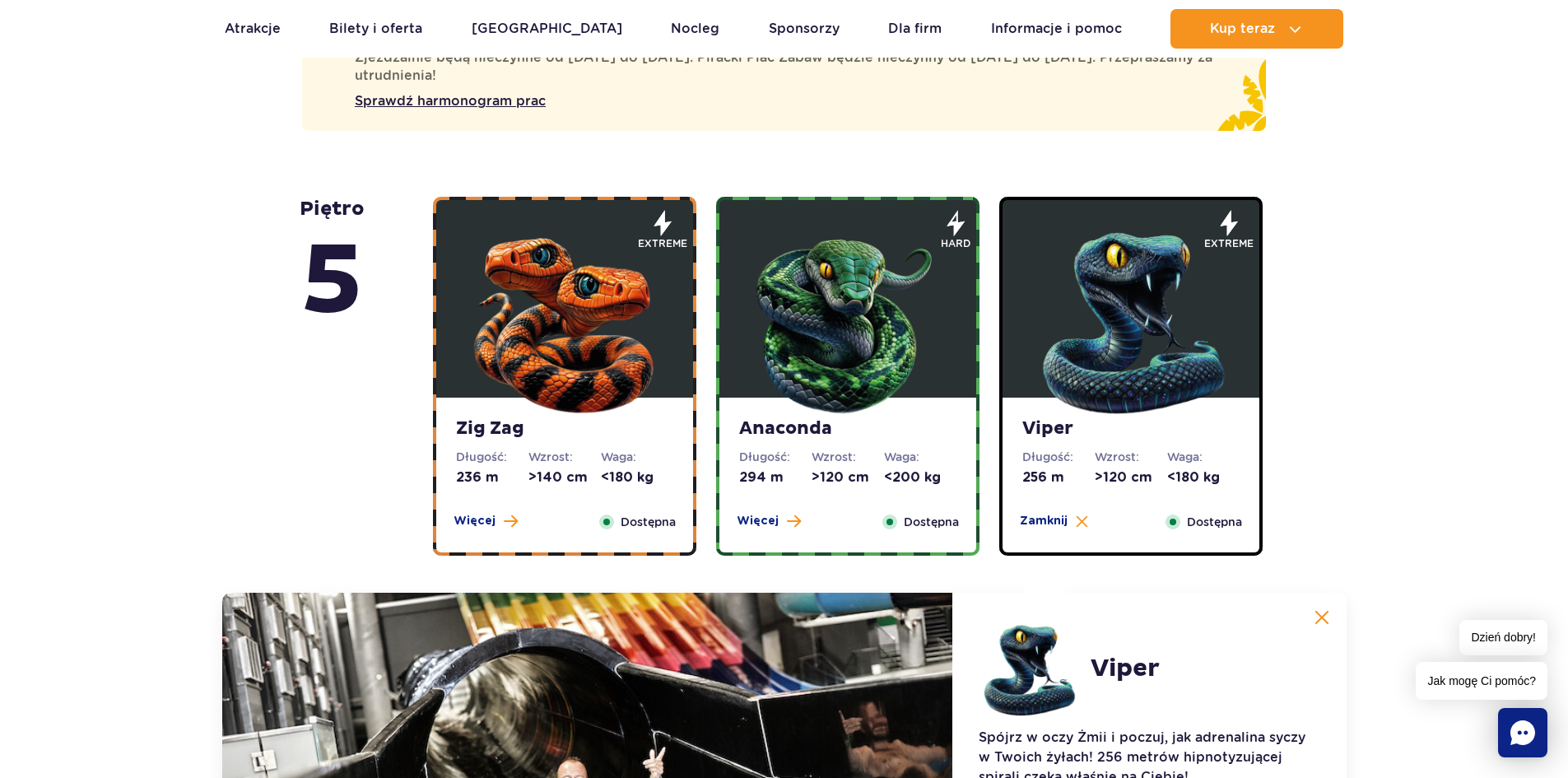
click at [766, 512] on div "Anaconda Długość: 294 m Wzrost: >120 cm Waga: <200 kg Więcej Zamknij Dostępna" at bounding box center [847, 474] width 257 height 154
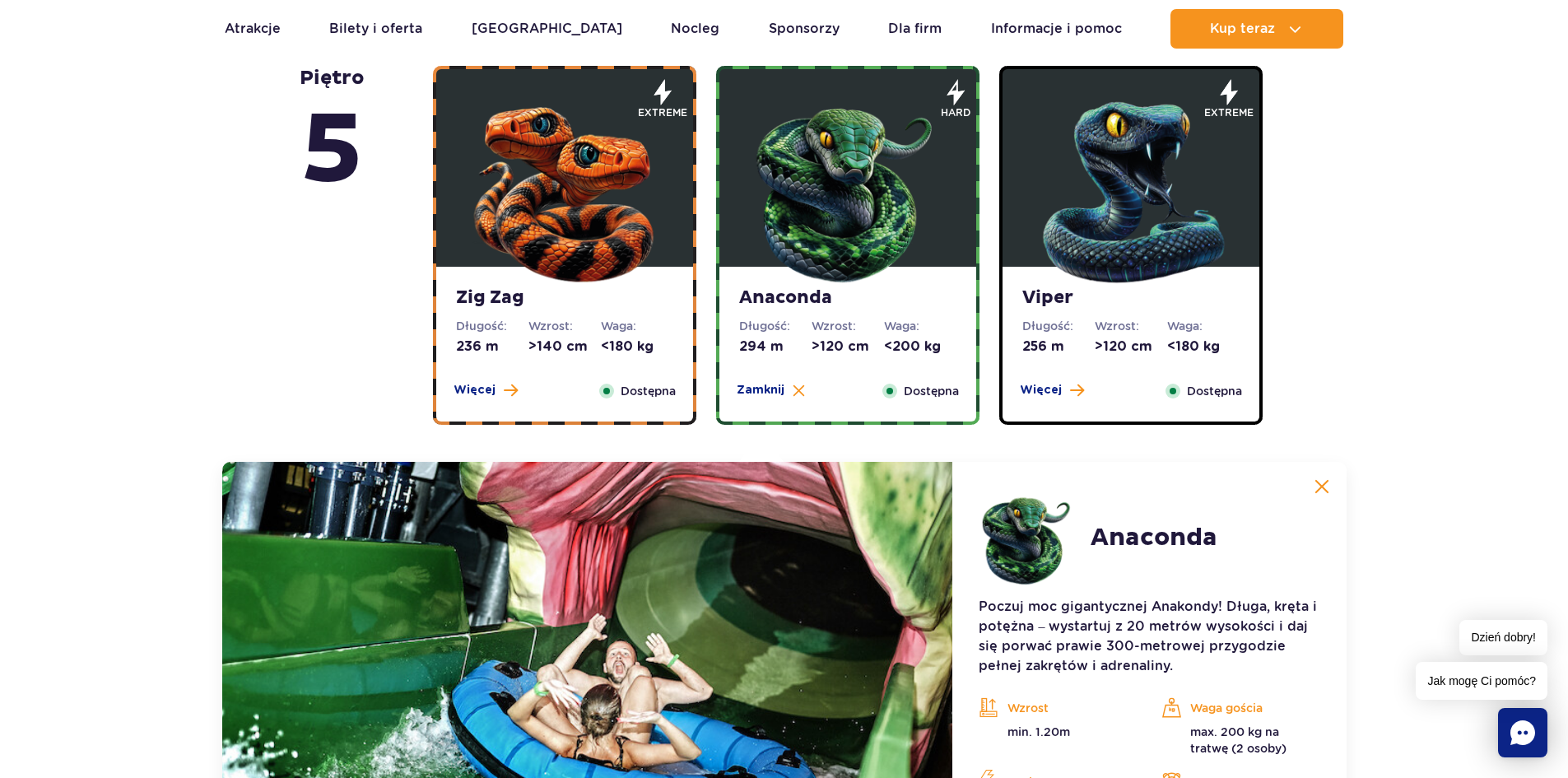
scroll to position [1102, 0]
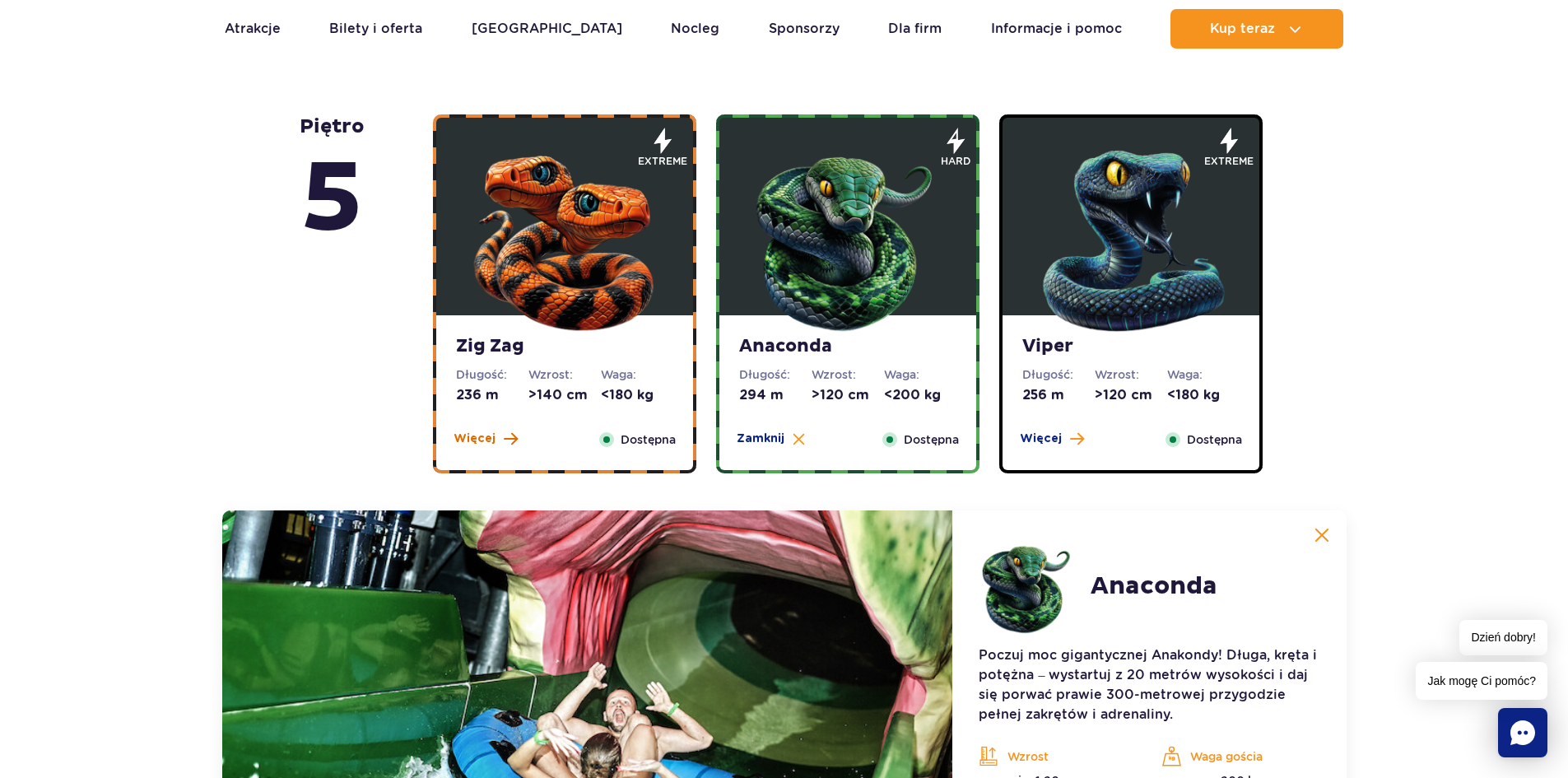
click at [474, 444] on span "Więcej" at bounding box center [474, 439] width 42 height 17
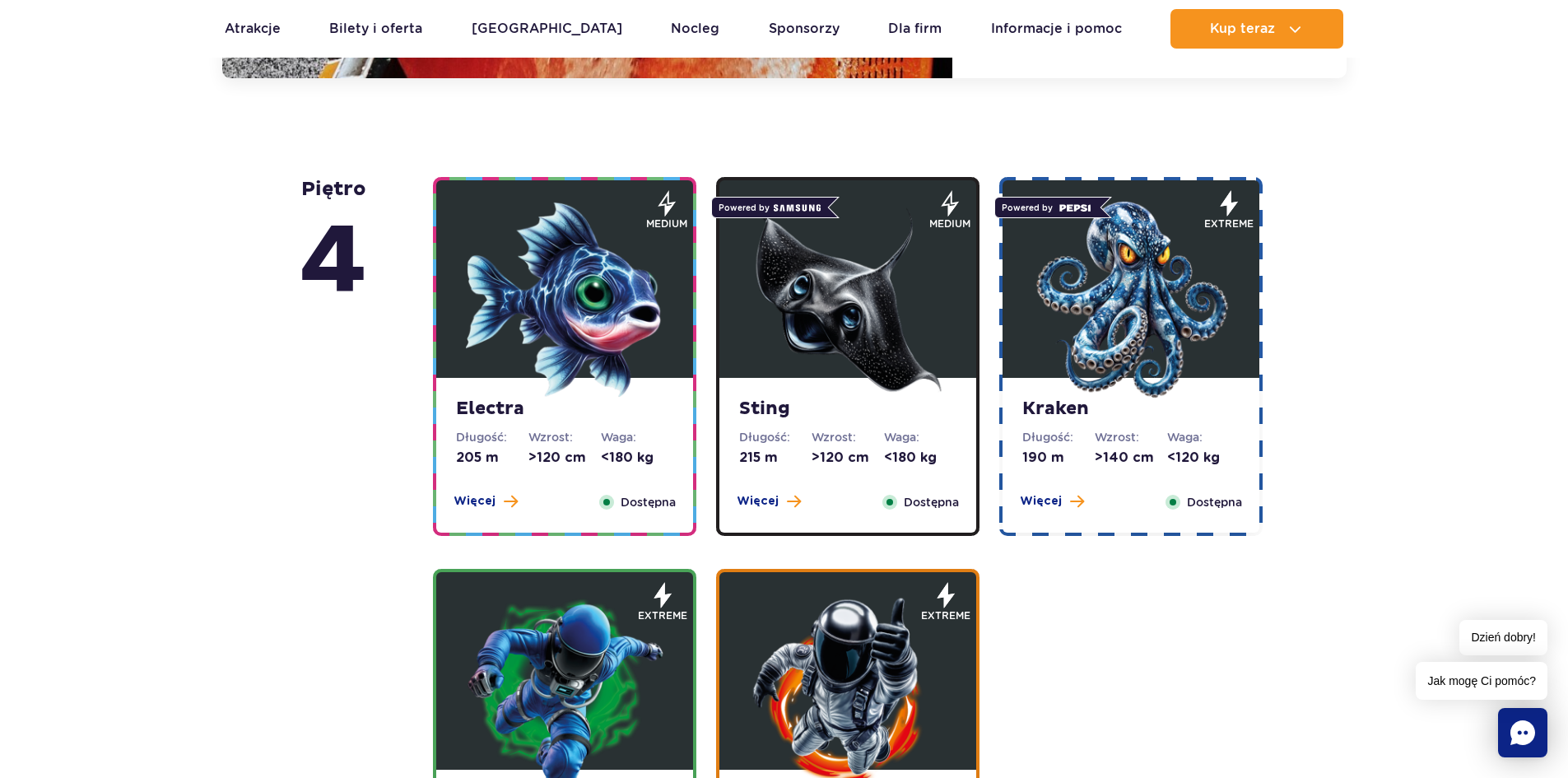
scroll to position [2007, 0]
click at [489, 491] on div "Electra Długość: 205 m Wzrost: >120 cm Waga: <180 kg Więcej Zamknij Dostępna" at bounding box center [564, 454] width 257 height 154
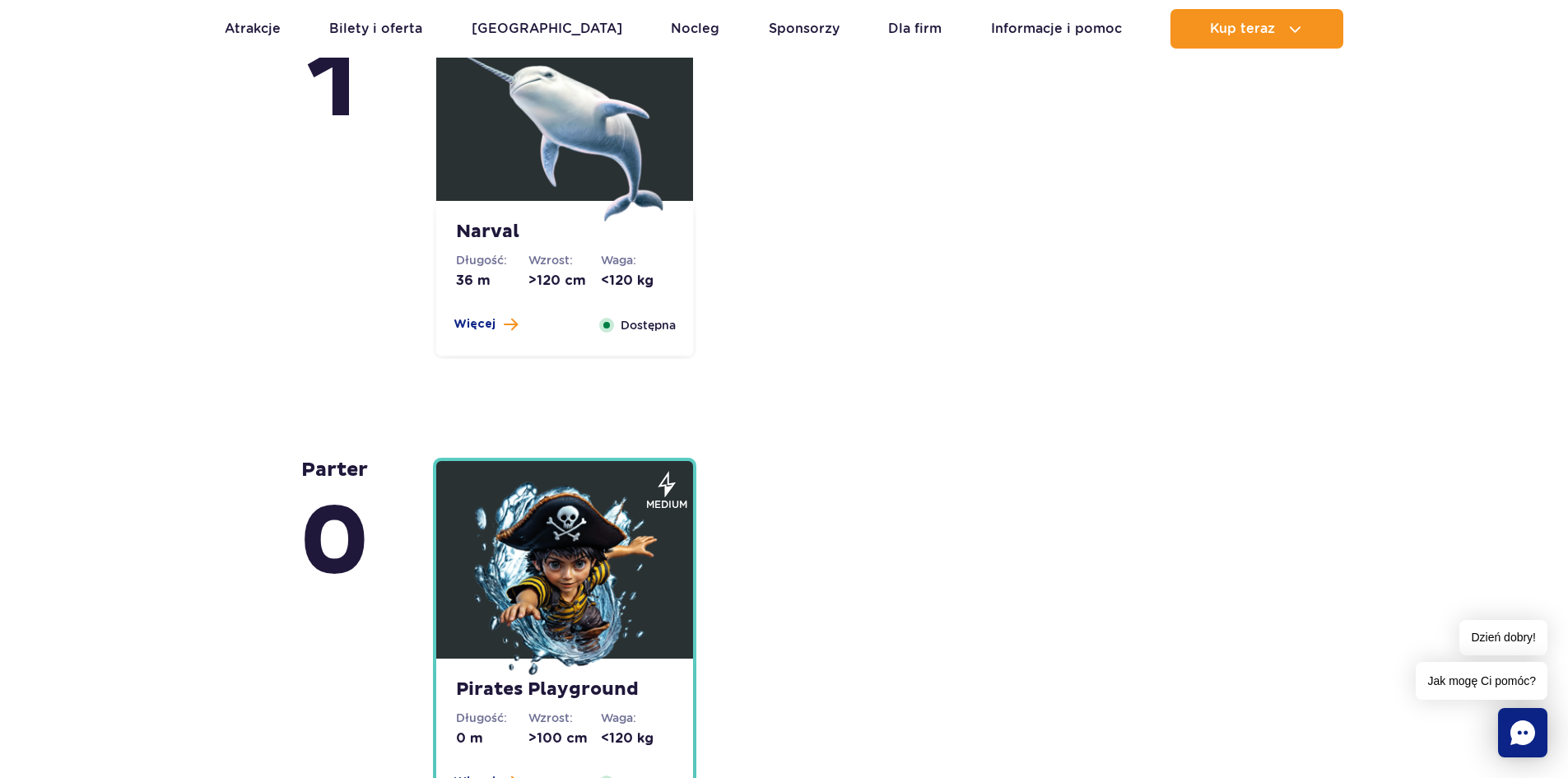
scroll to position [4442, 0]
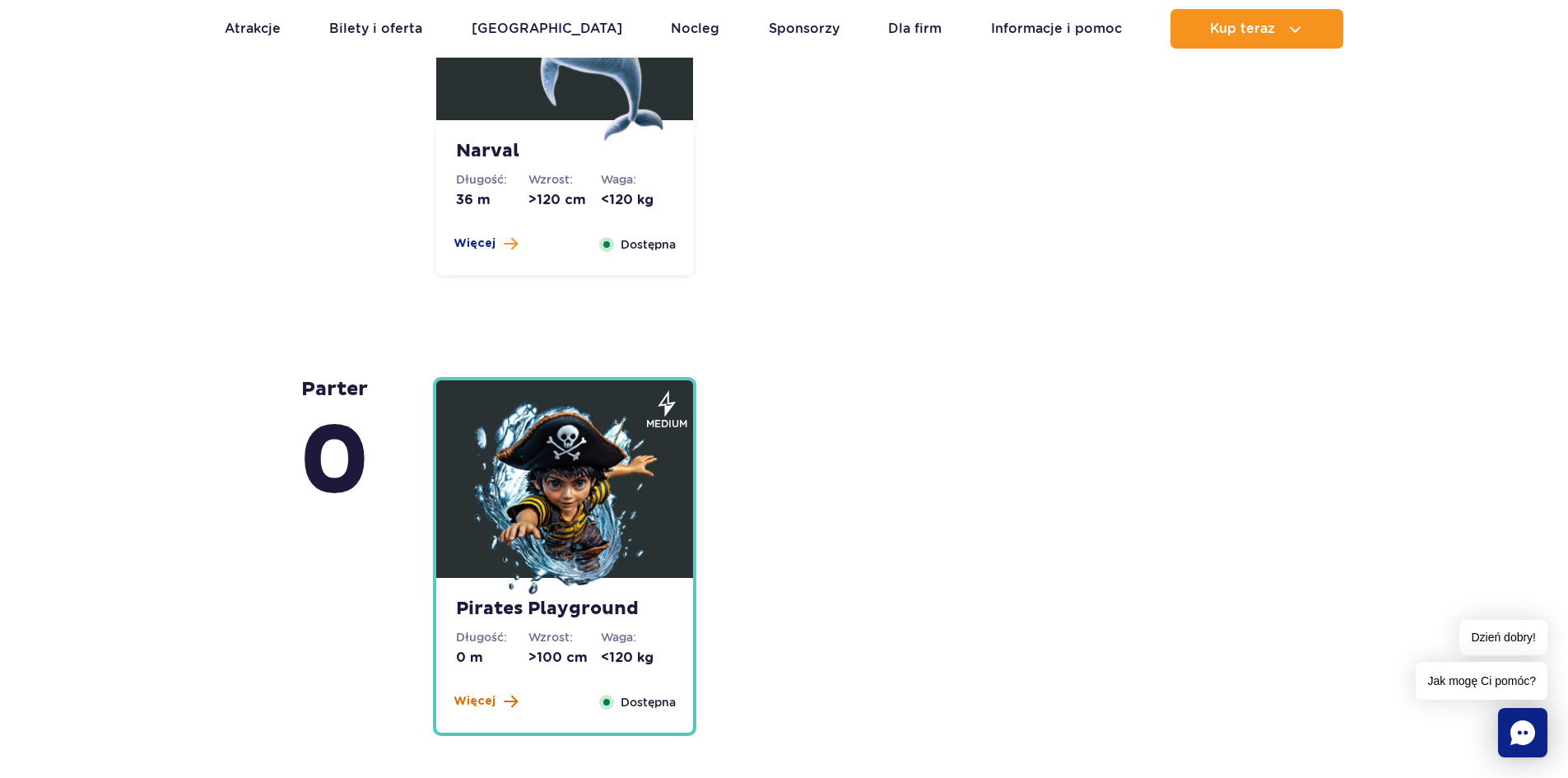
click at [508, 701] on span at bounding box center [510, 701] width 14 height 15
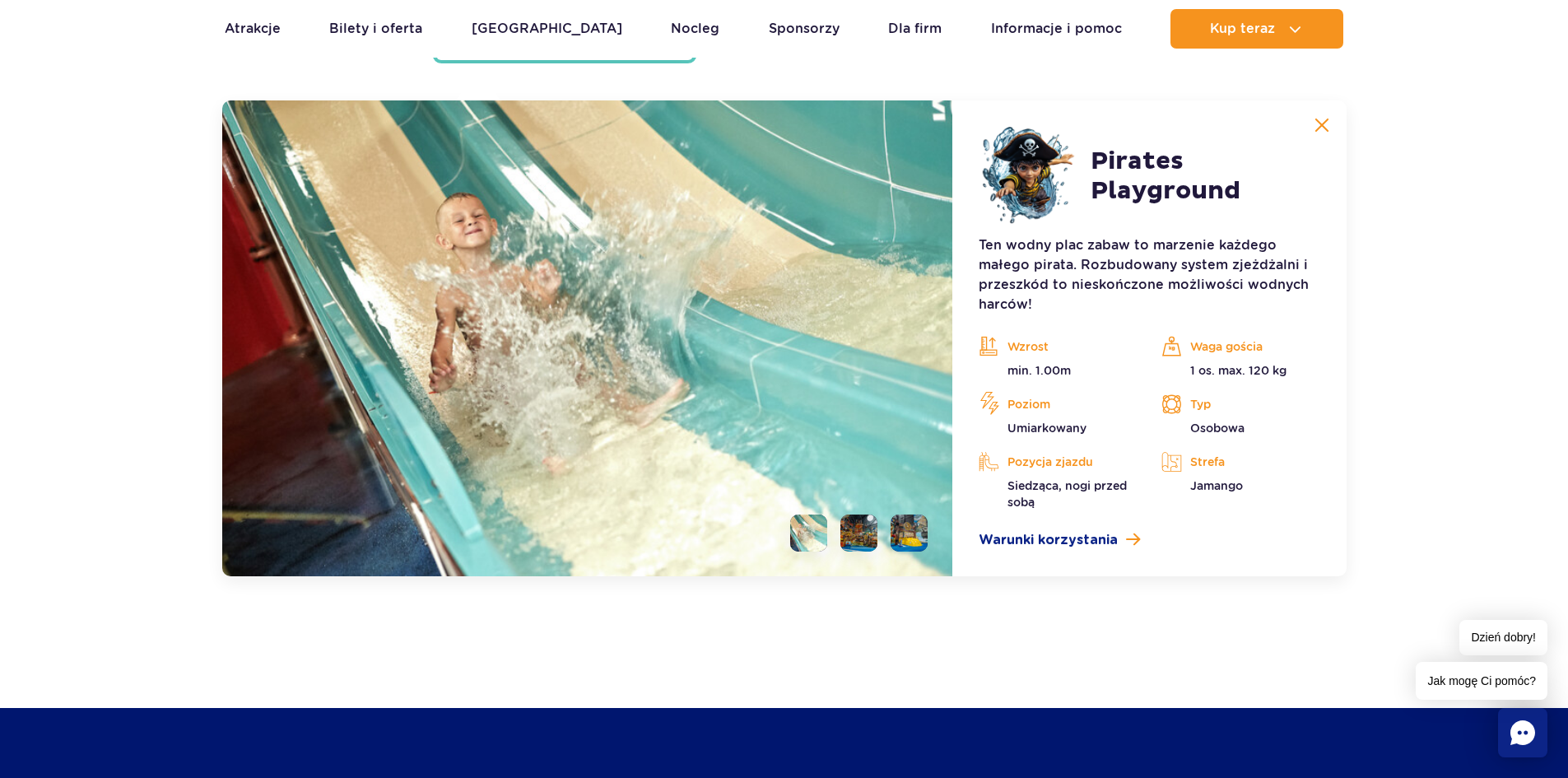
scroll to position [4586, 0]
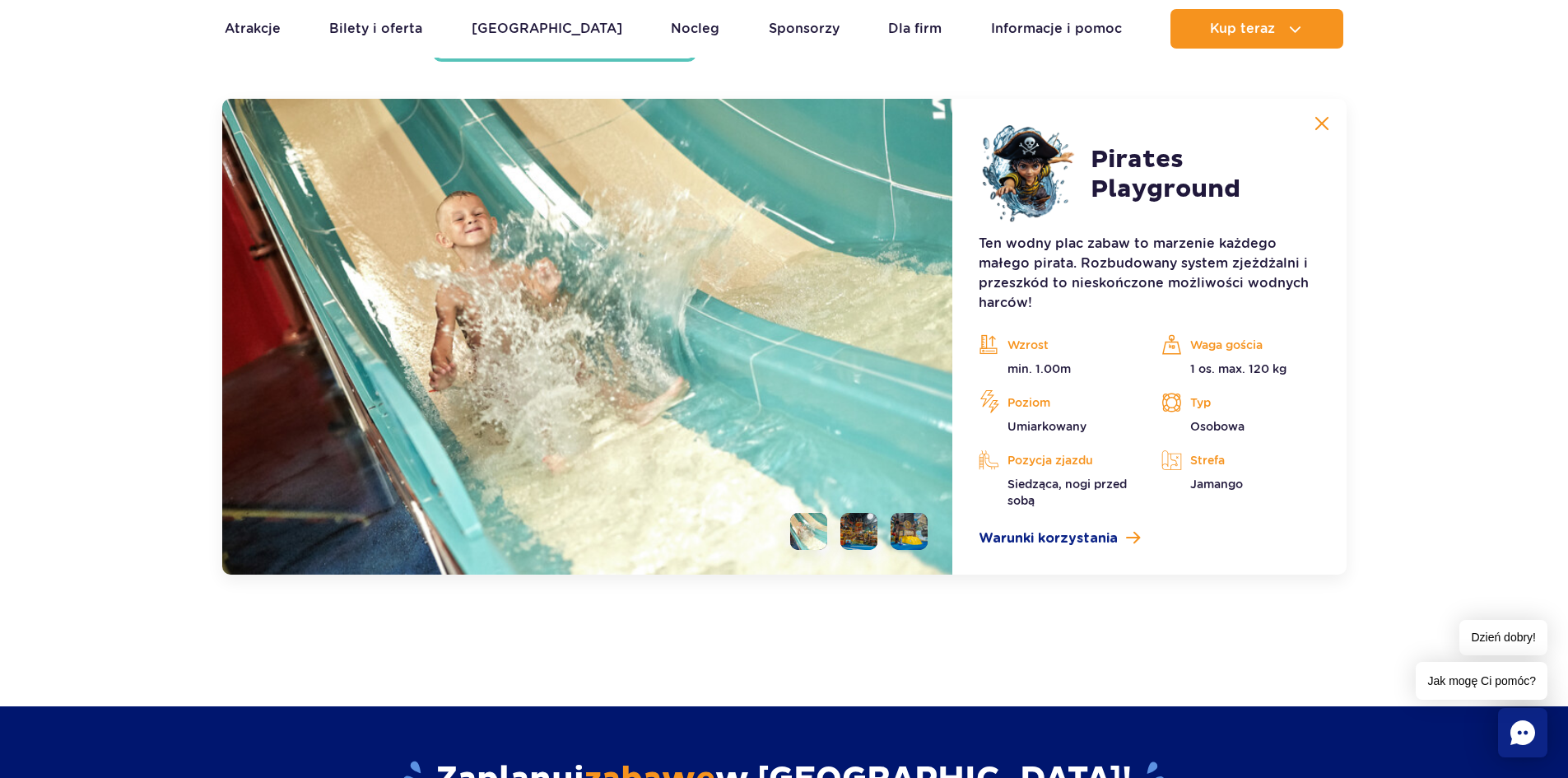
click at [873, 537] on li at bounding box center [859, 532] width 37 height 37
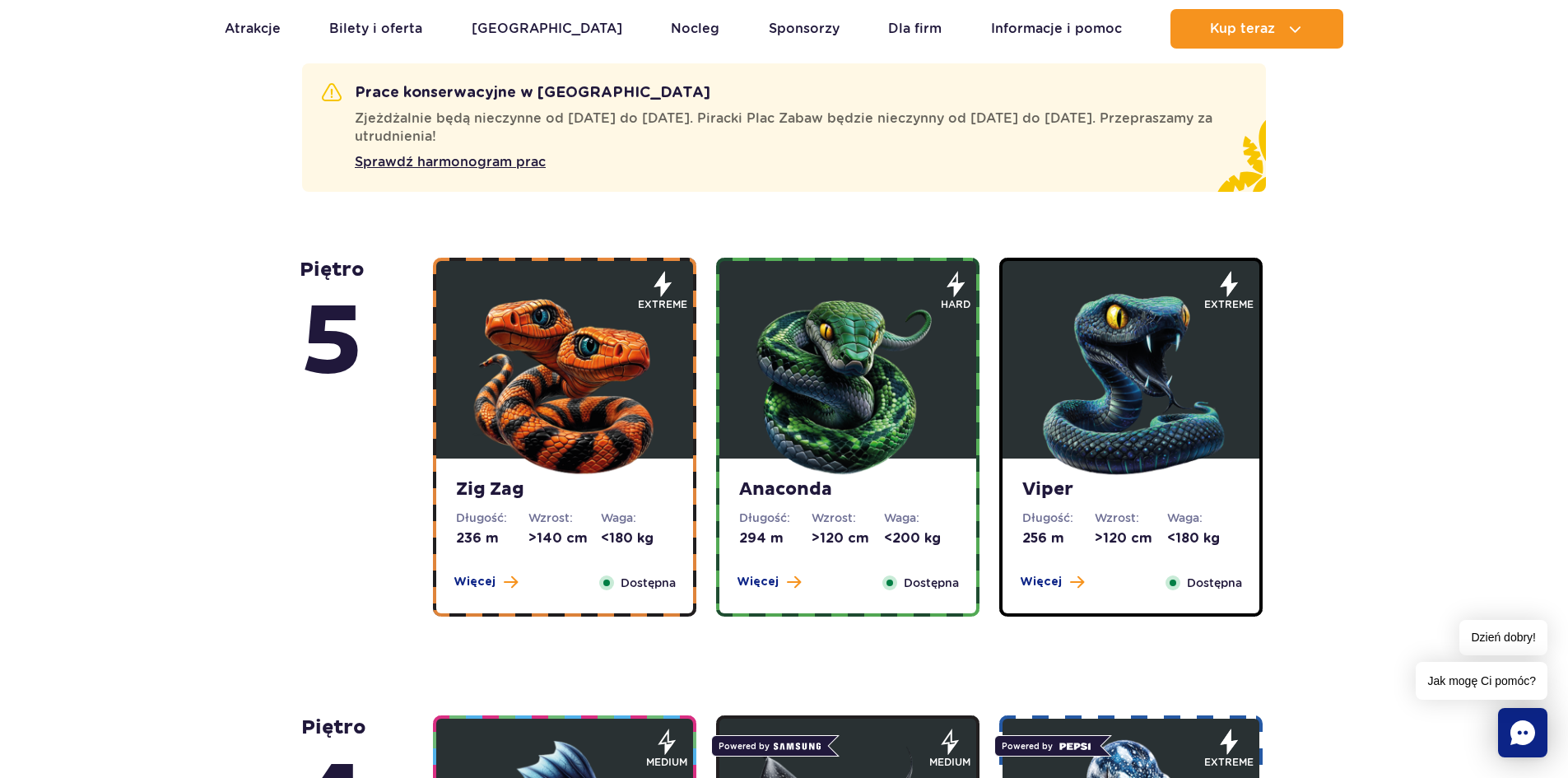
scroll to position [963, 0]
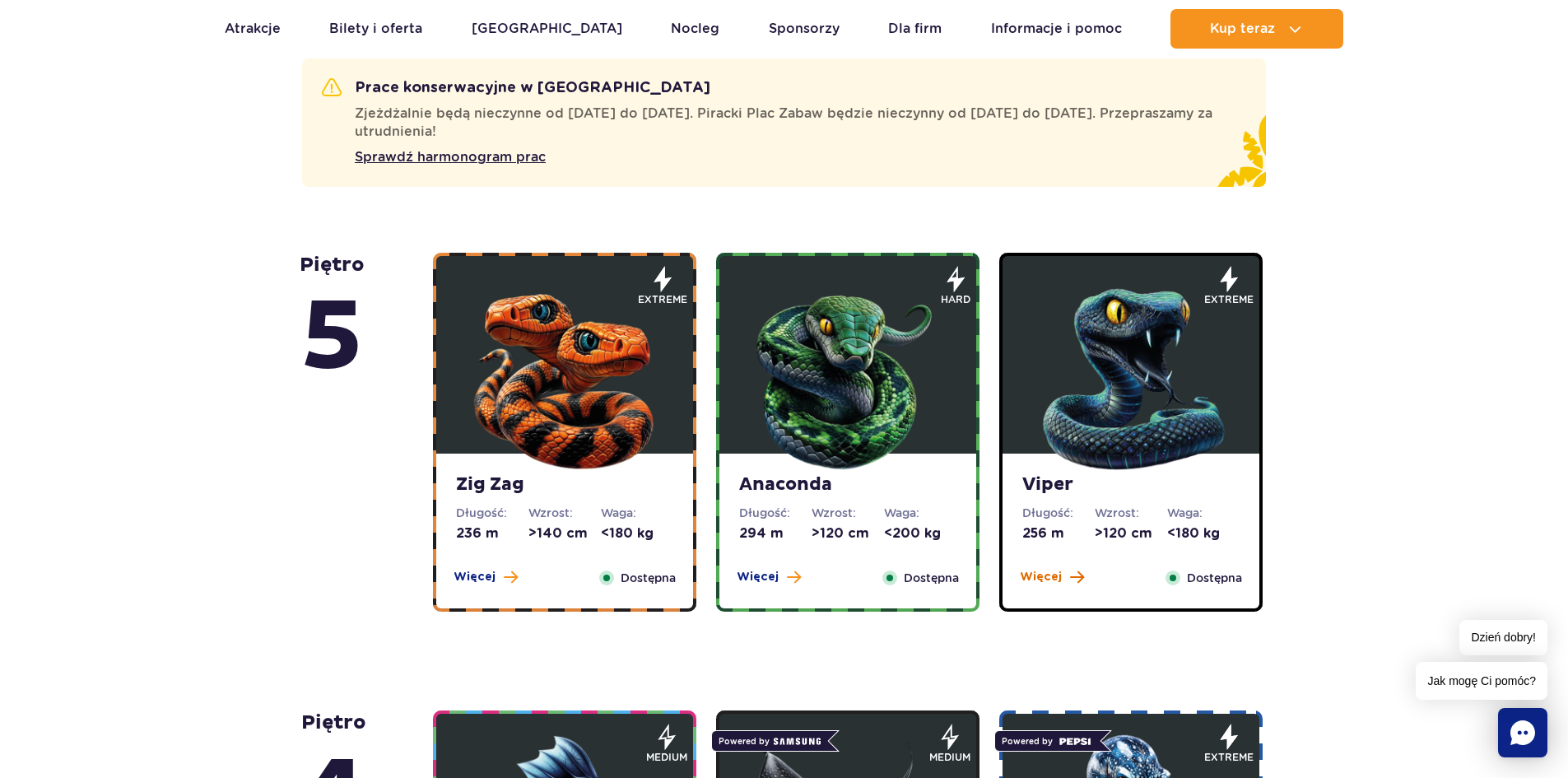
click at [1038, 570] on span "Więcej" at bounding box center [1041, 577] width 42 height 17
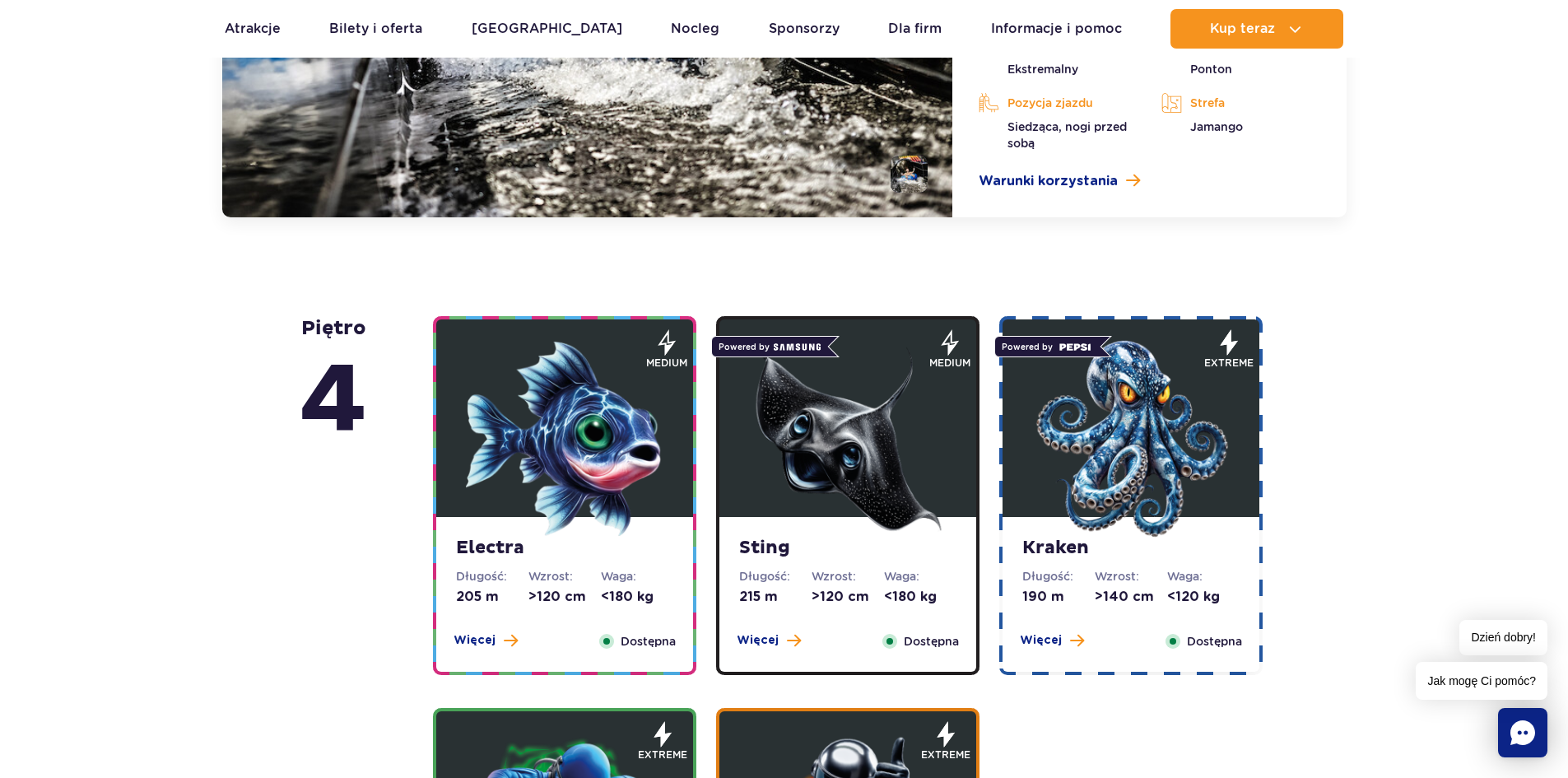
scroll to position [1925, 0]
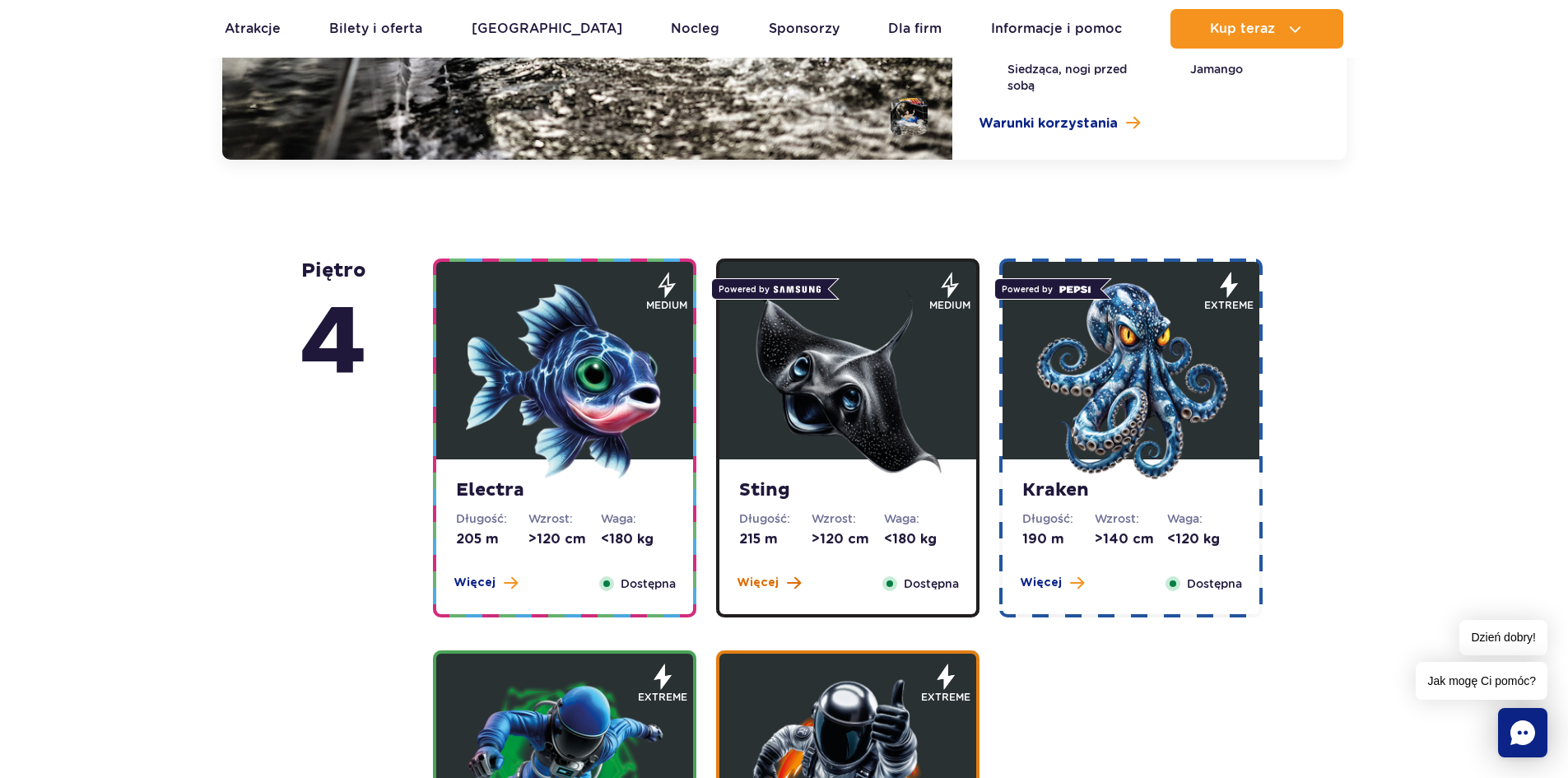
click at [759, 585] on span "Więcej" at bounding box center [757, 583] width 42 height 17
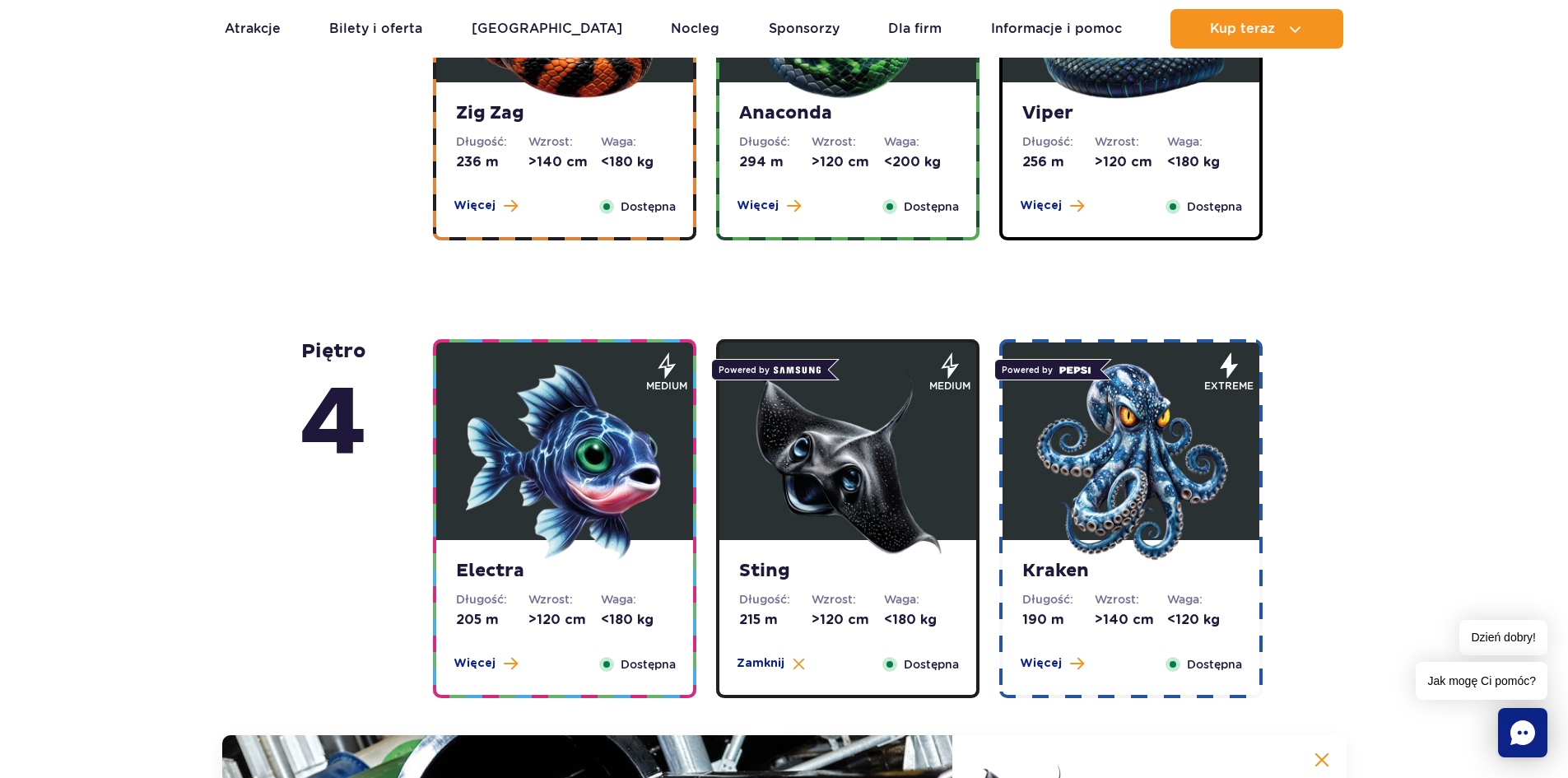
scroll to position [1312, 0]
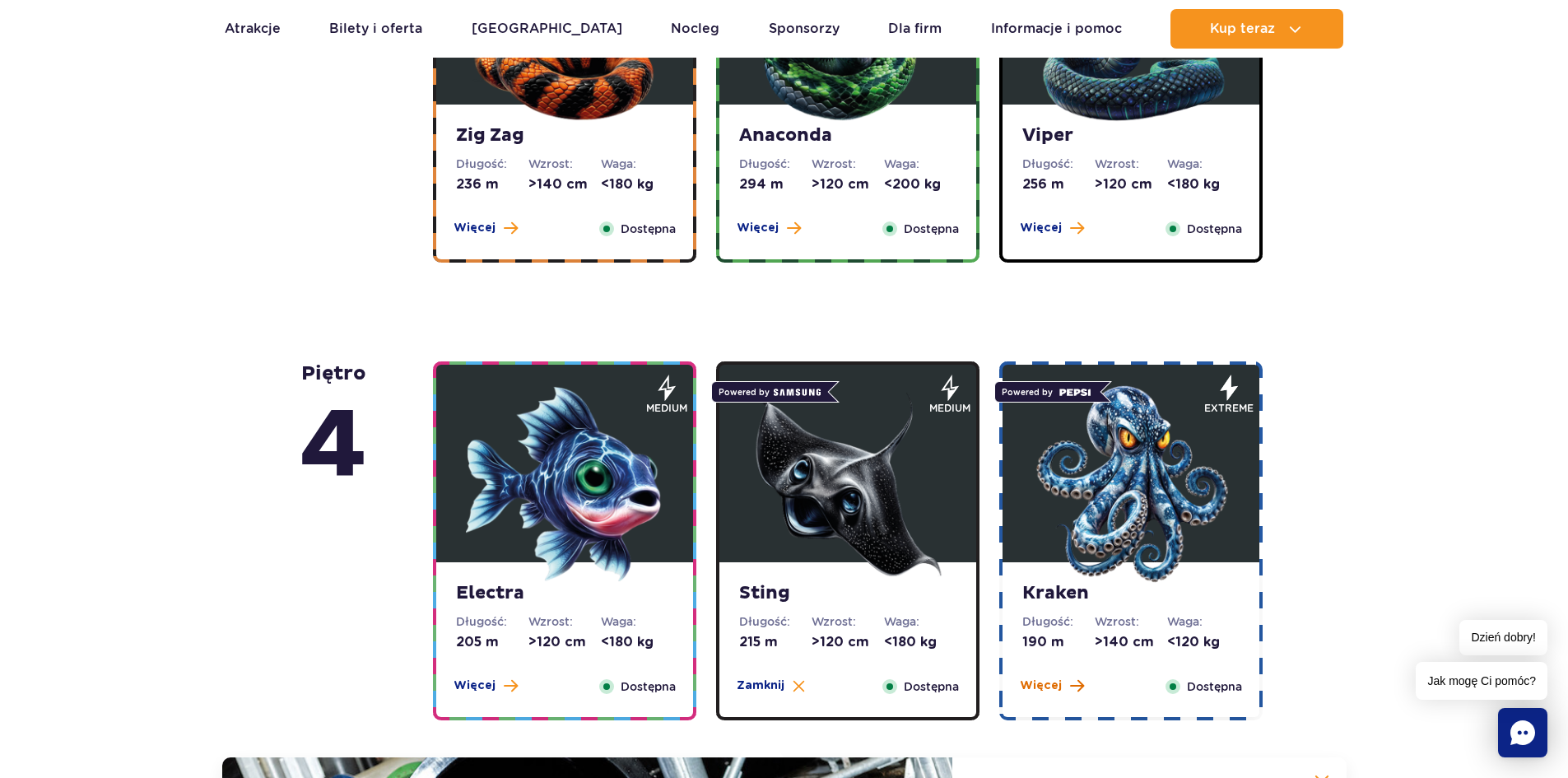
click at [1061, 683] on button "Więcej" at bounding box center [1052, 686] width 64 height 17
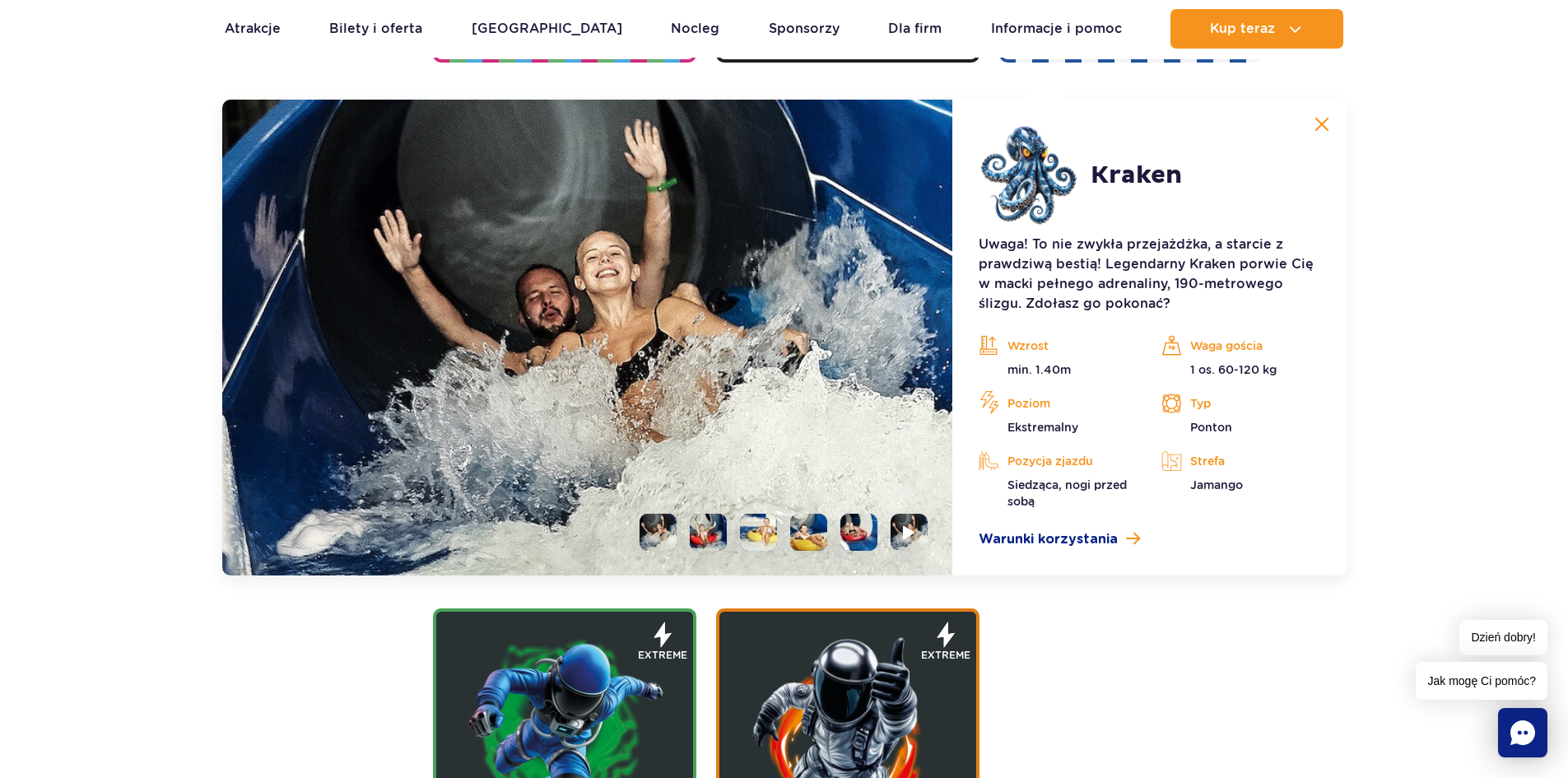
scroll to position [1971, 0]
click at [899, 531] on li at bounding box center [909, 532] width 37 height 37
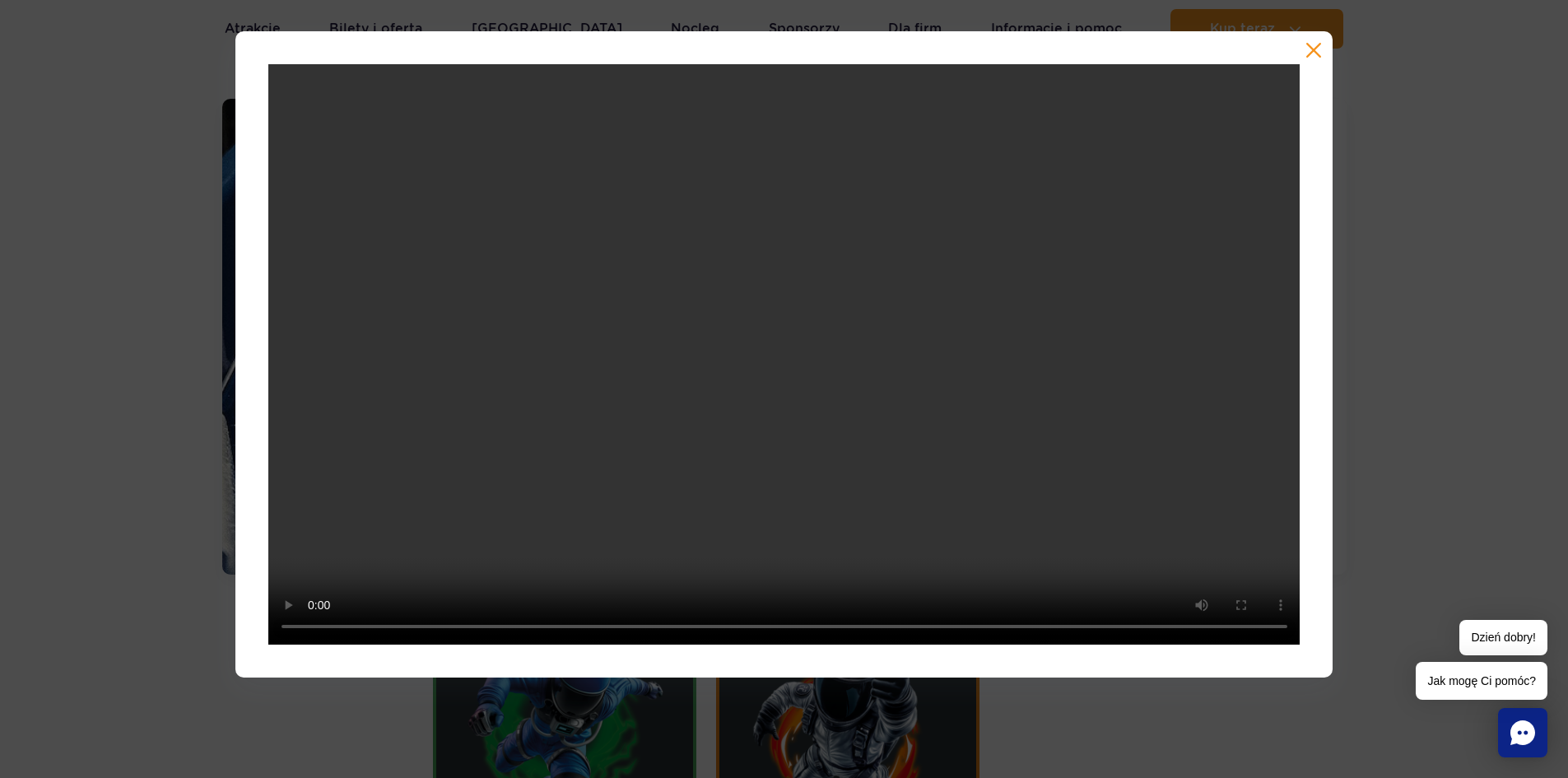
drag, startPoint x: 1308, startPoint y: 53, endPoint x: 1297, endPoint y: 61, distance: 13.6
click at [1307, 52] on button "button" at bounding box center [1313, 50] width 17 height 17
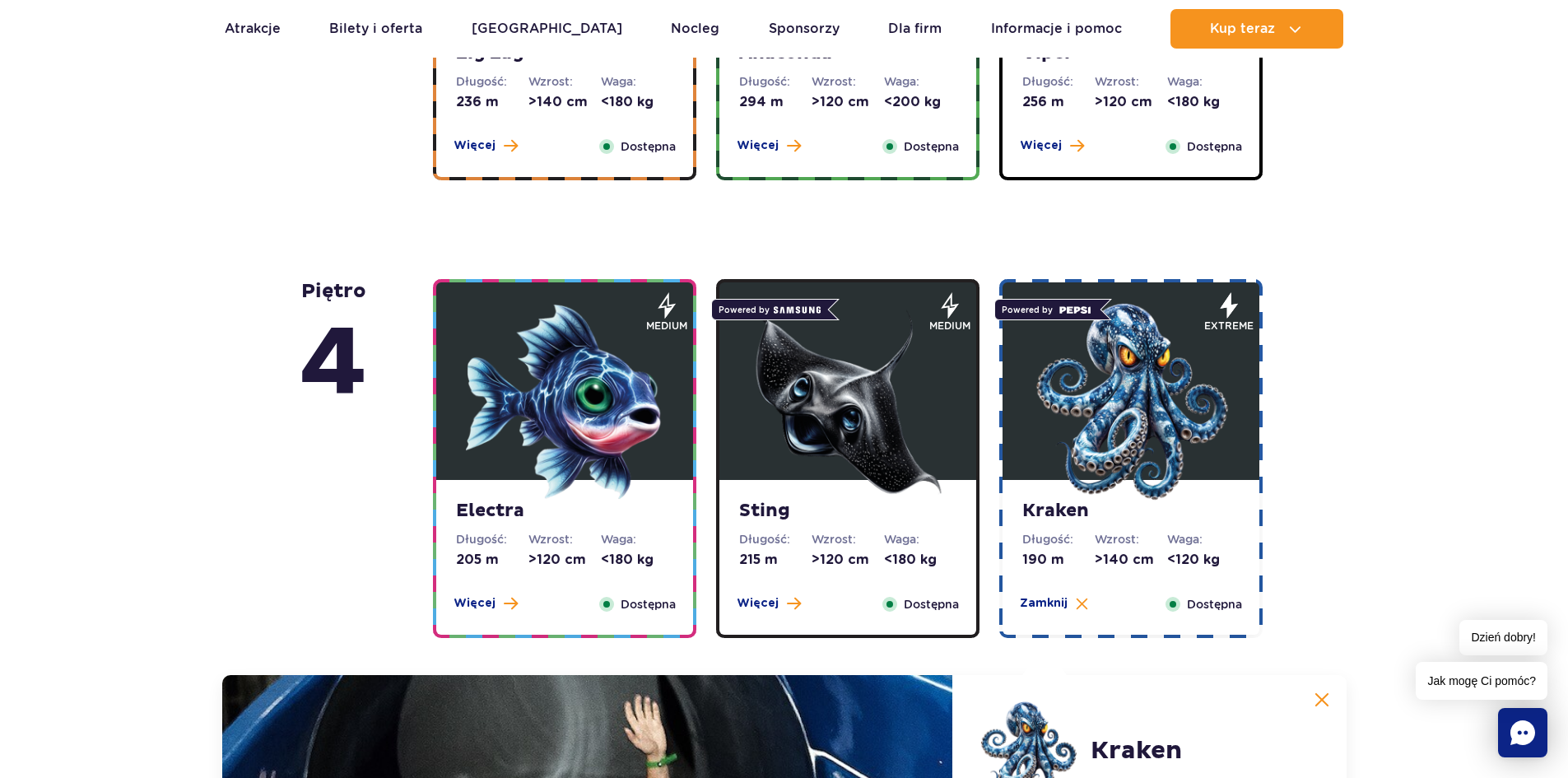
scroll to position [1476, 0]
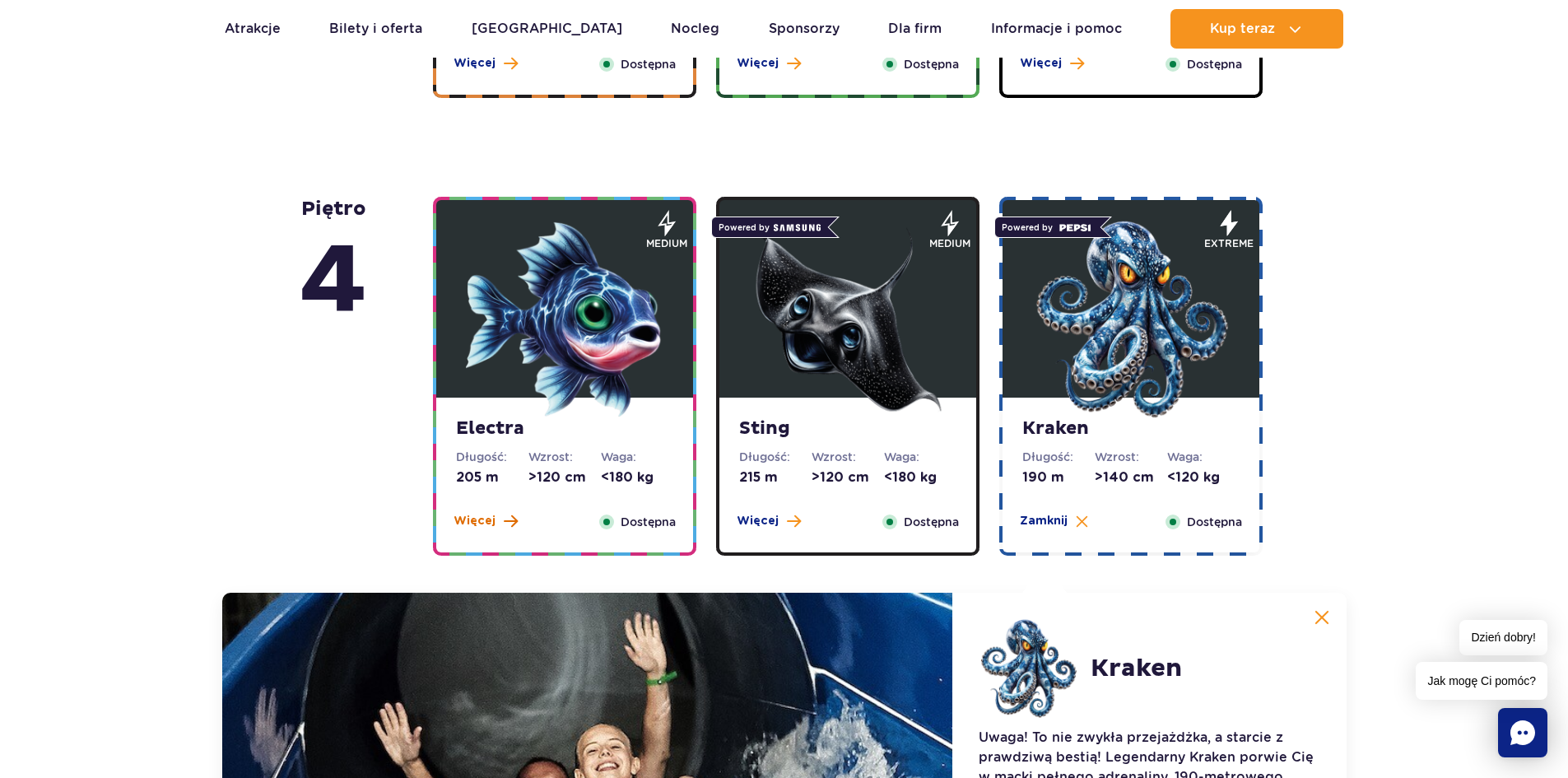
click at [486, 527] on span "Więcej" at bounding box center [474, 521] width 42 height 17
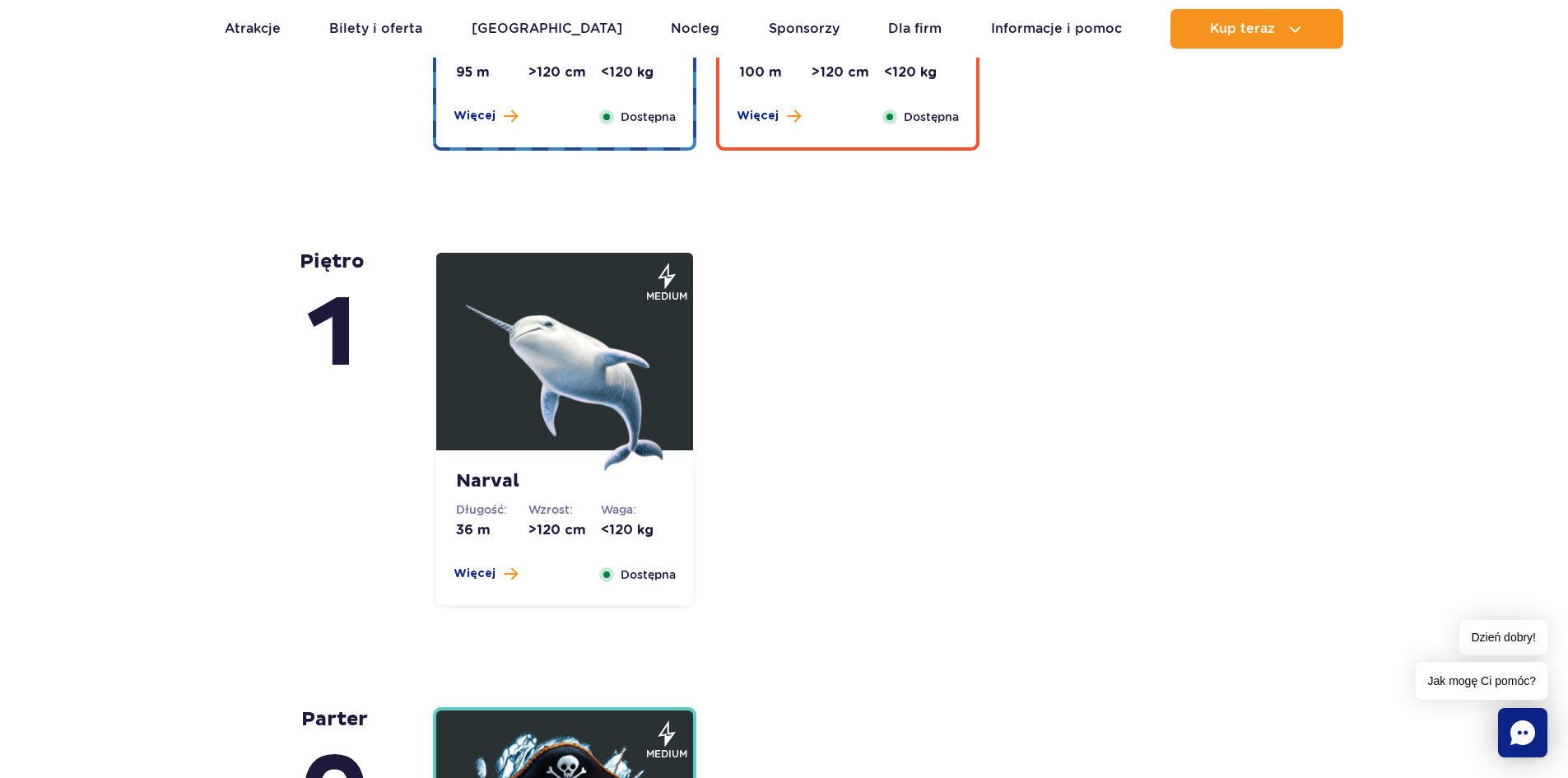
scroll to position [4112, 0]
click at [469, 569] on span "Więcej" at bounding box center [474, 572] width 42 height 17
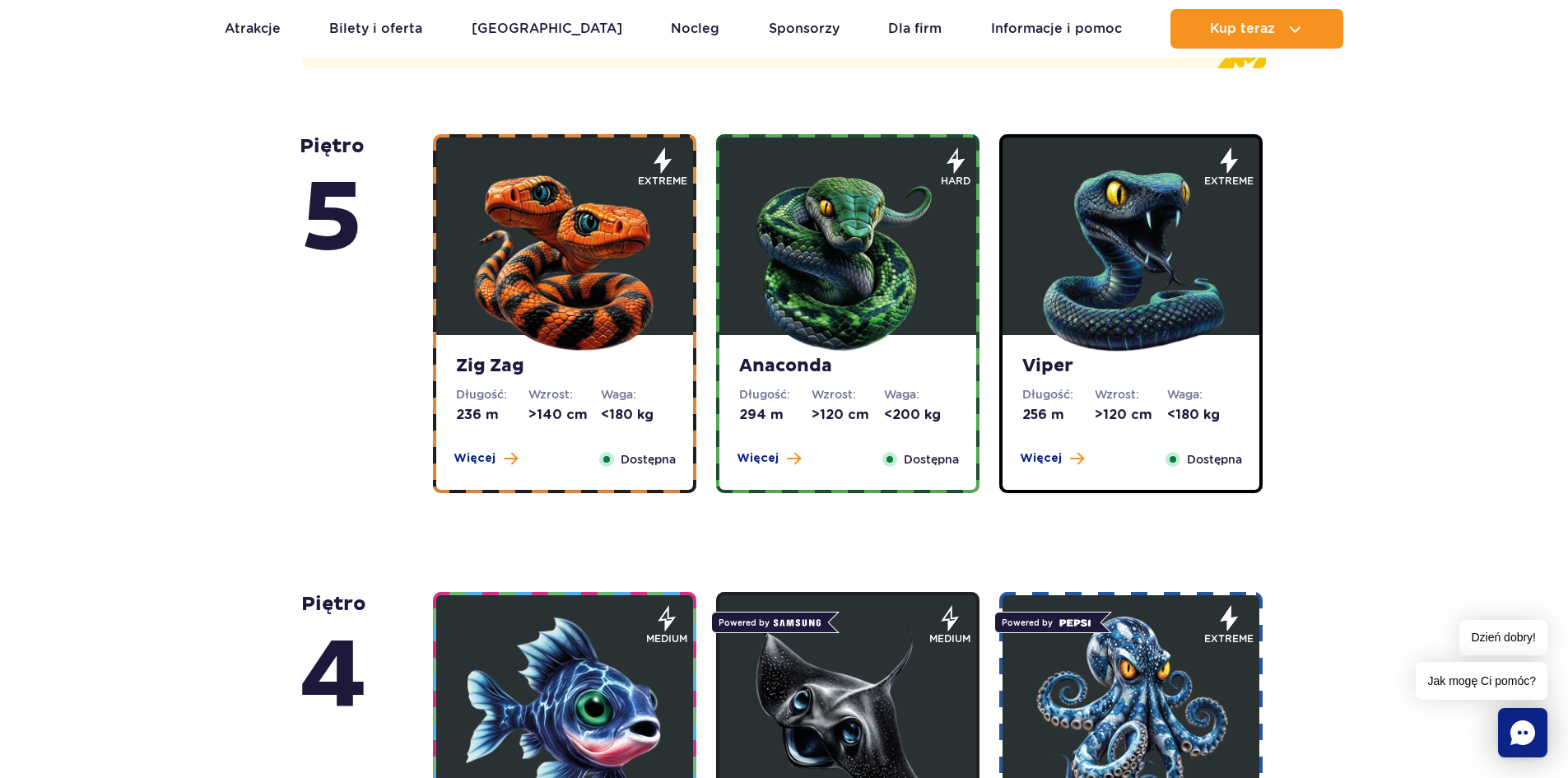
scroll to position [999, 0]
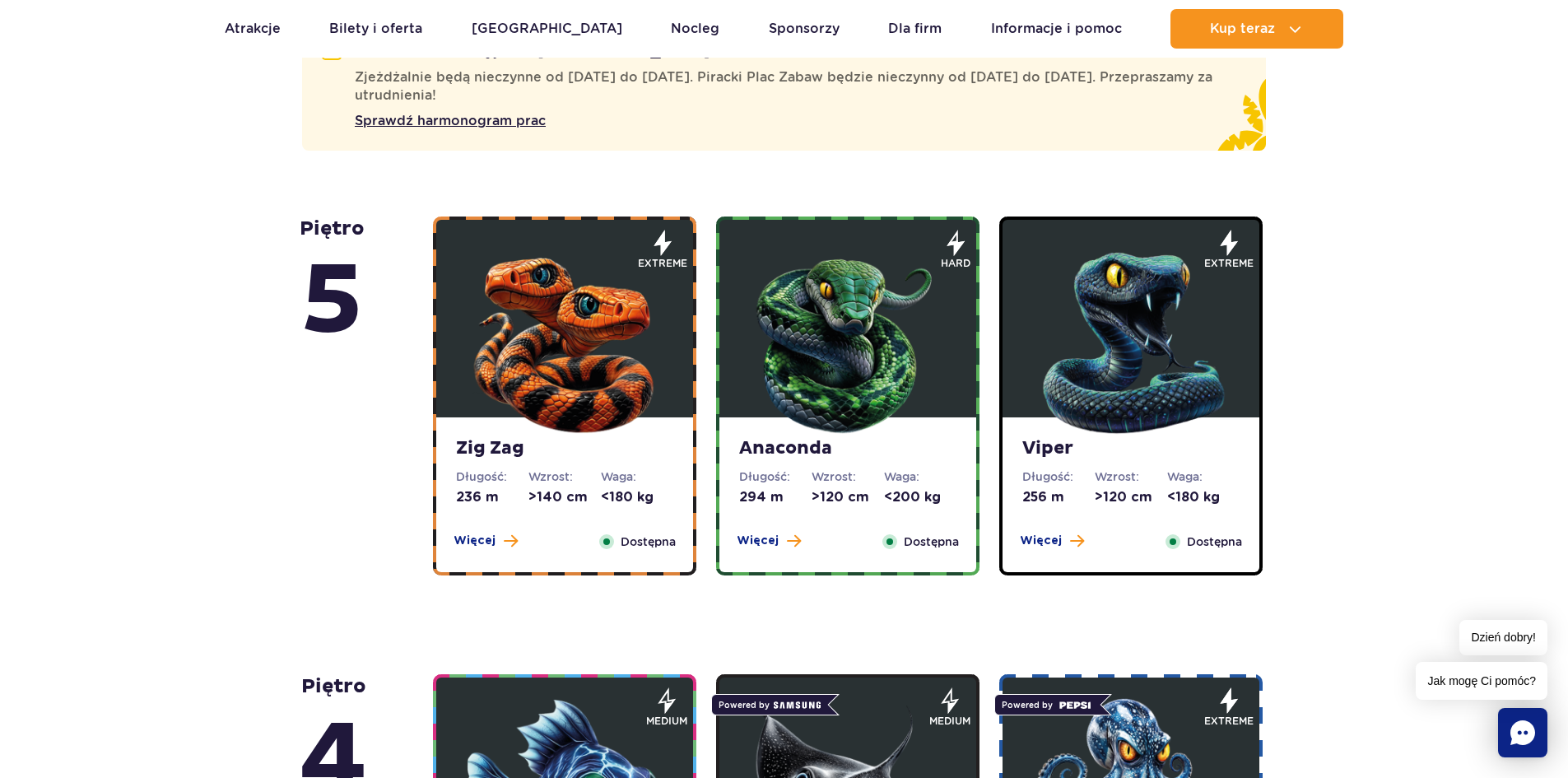
click at [1199, 545] on span "Dostępna" at bounding box center [1215, 542] width 55 height 18
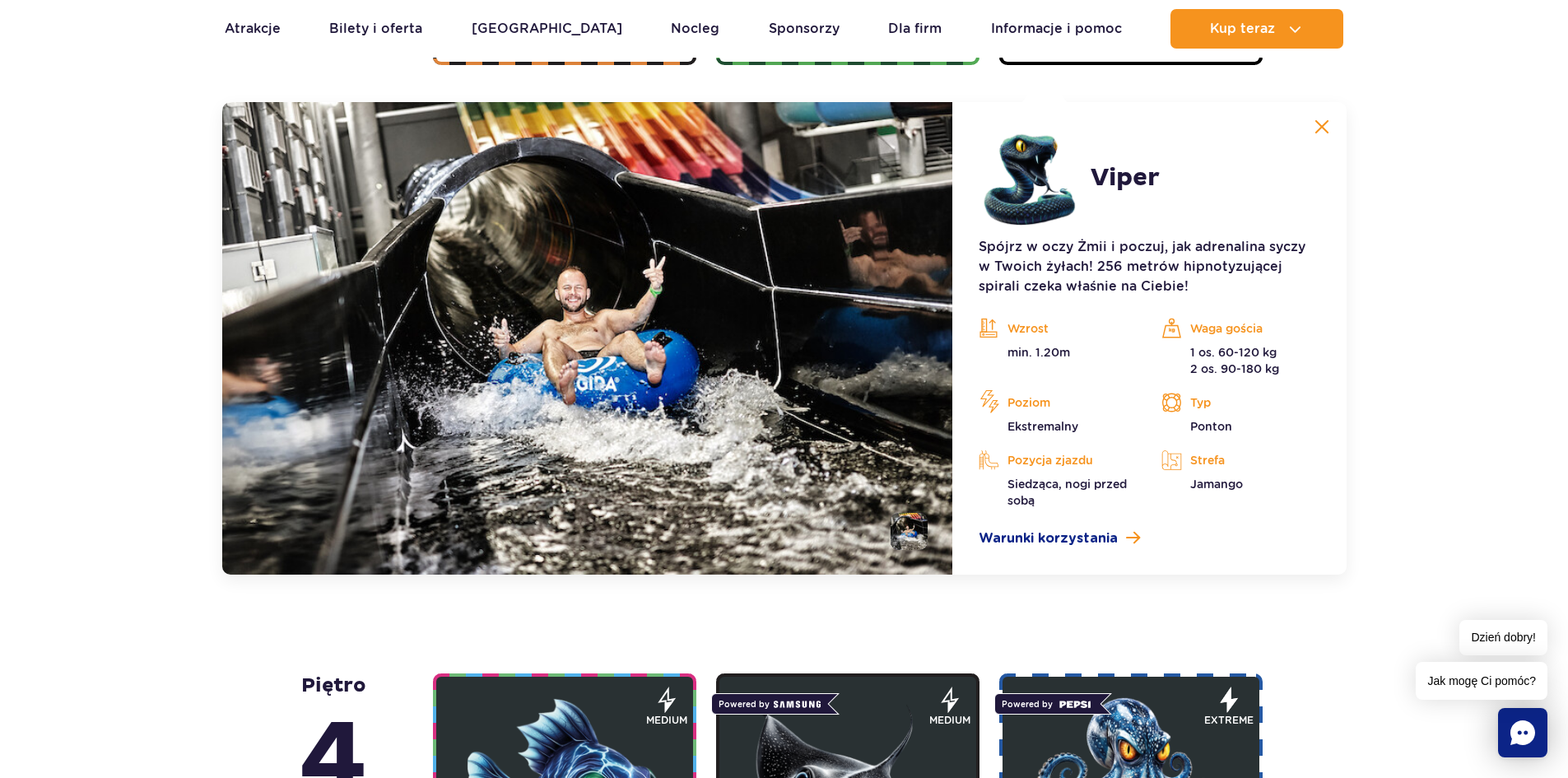
scroll to position [1513, 0]
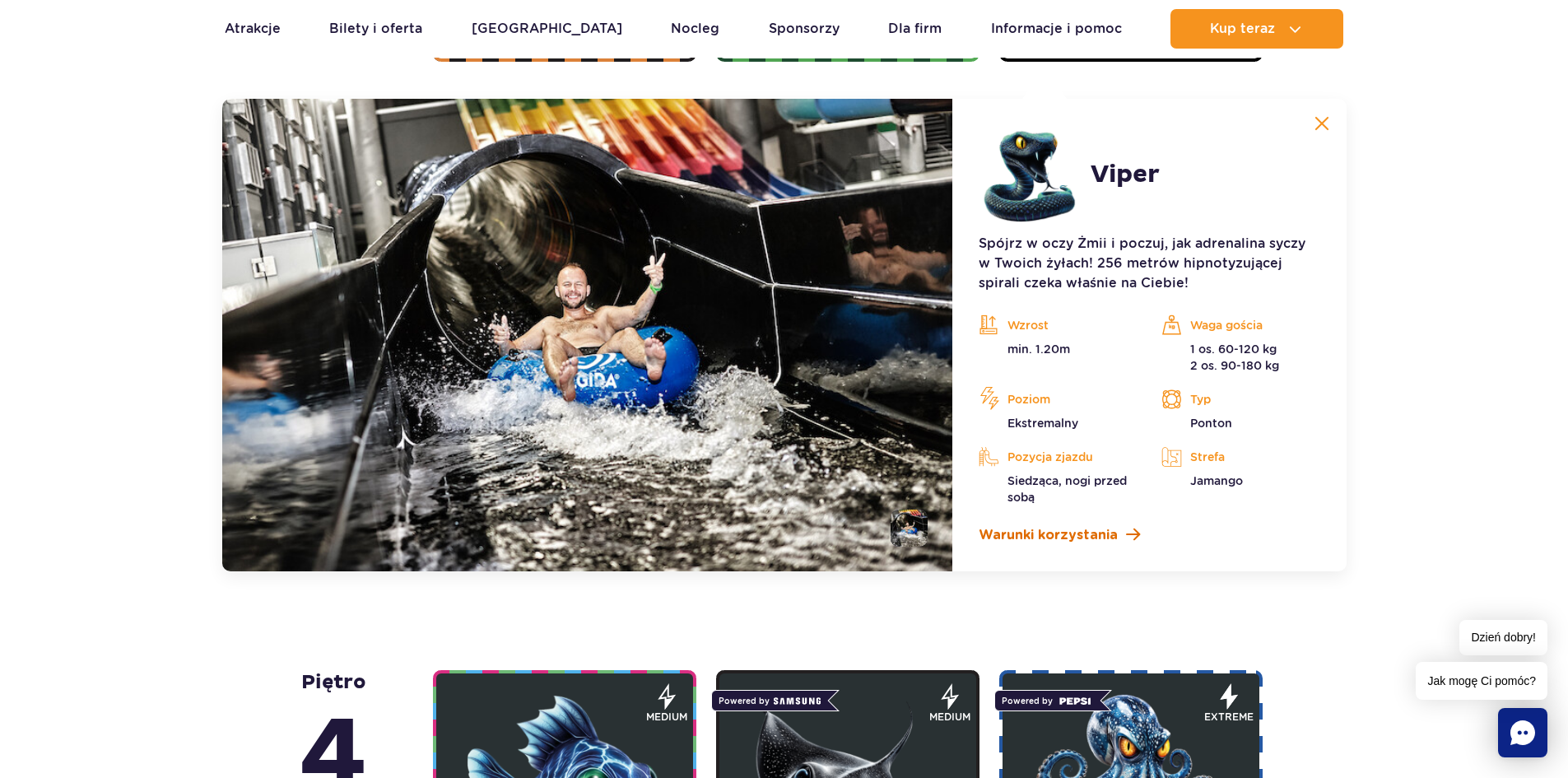
click at [1086, 539] on span "Warunki korzystania" at bounding box center [1049, 535] width 140 height 20
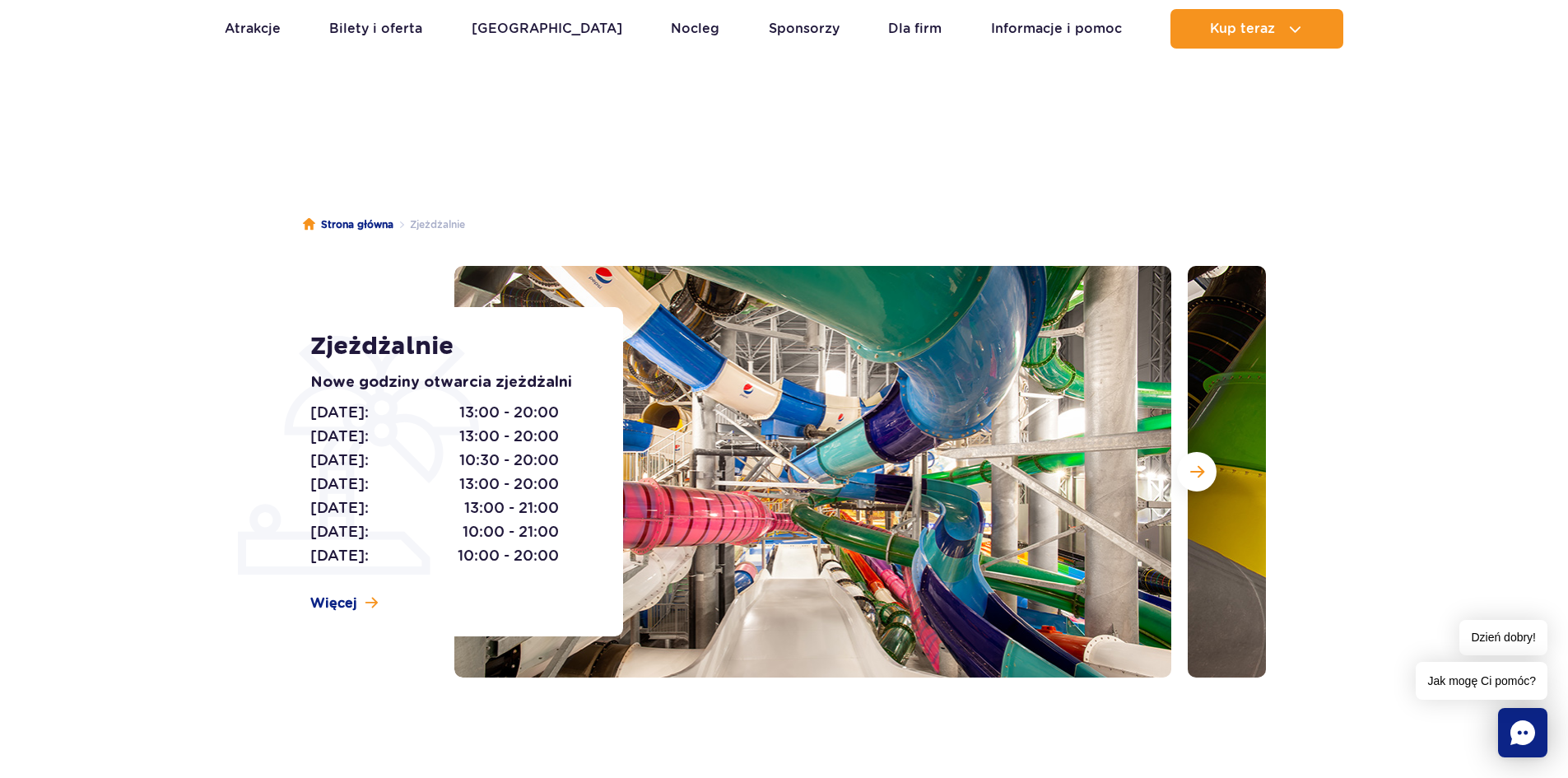
scroll to position [0, 0]
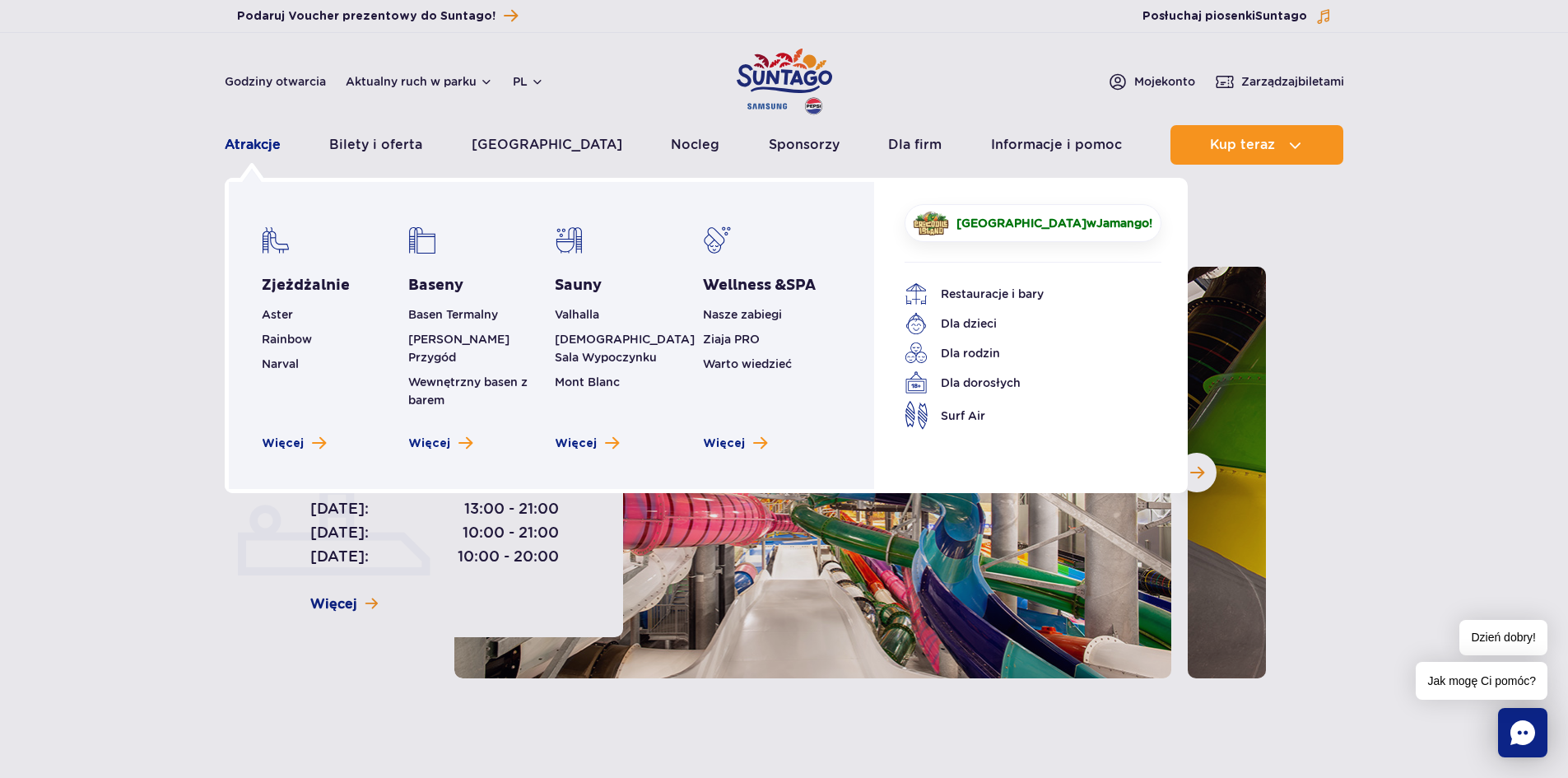
click at [236, 140] on link "Atrakcje" at bounding box center [253, 145] width 56 height 39
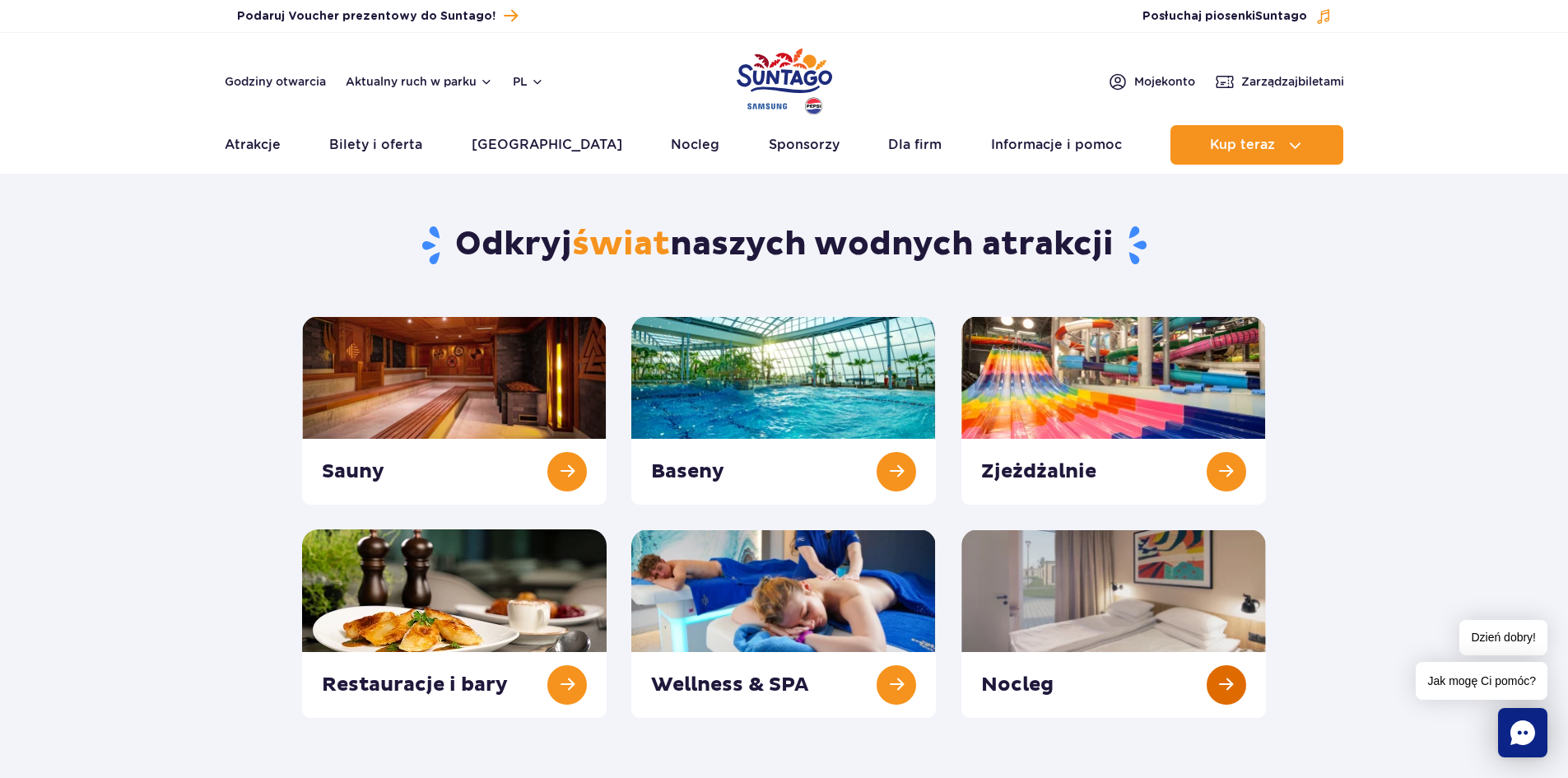
click at [1228, 687] on link at bounding box center [1114, 624] width 305 height 189
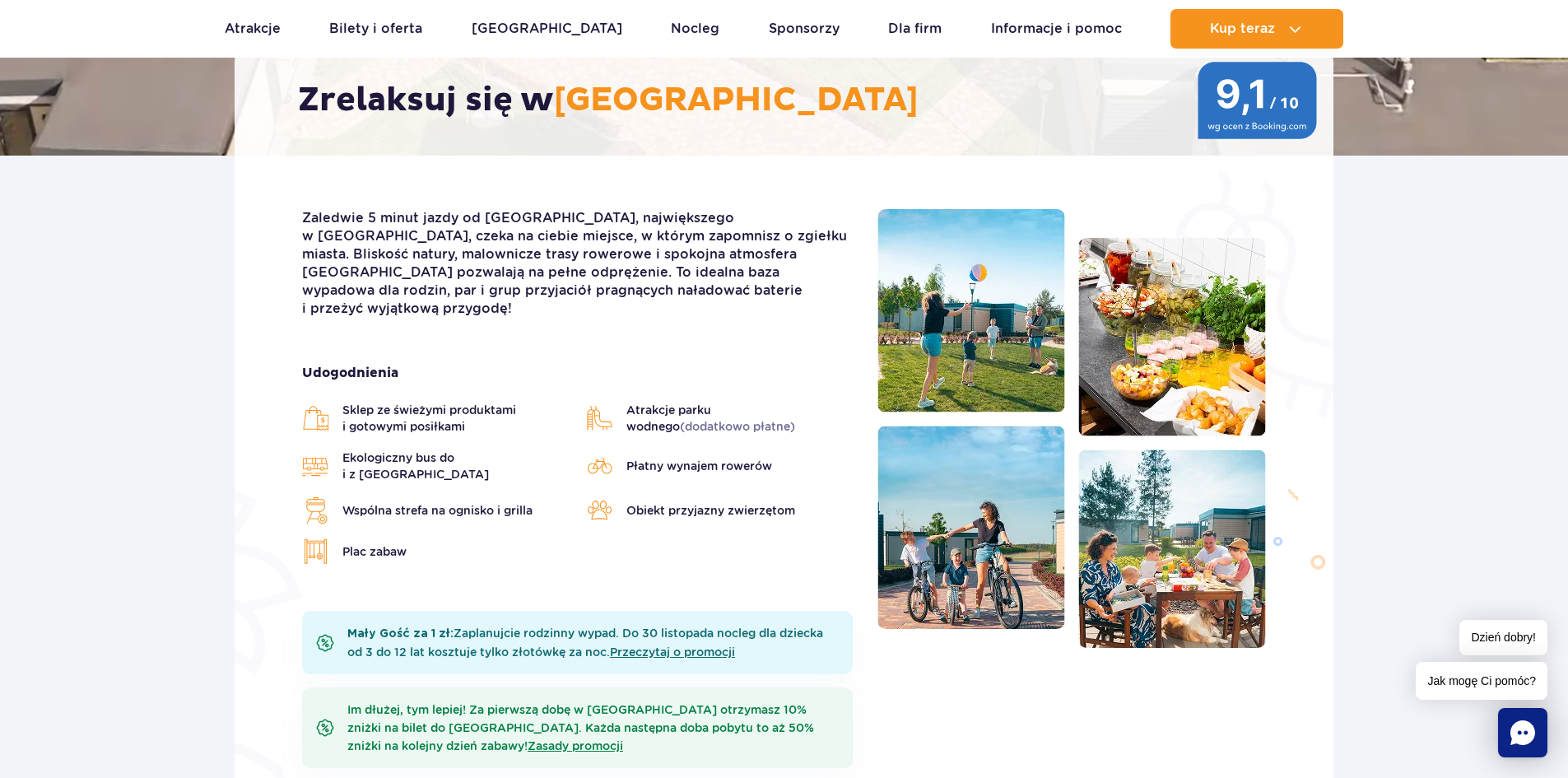
scroll to position [329, 0]
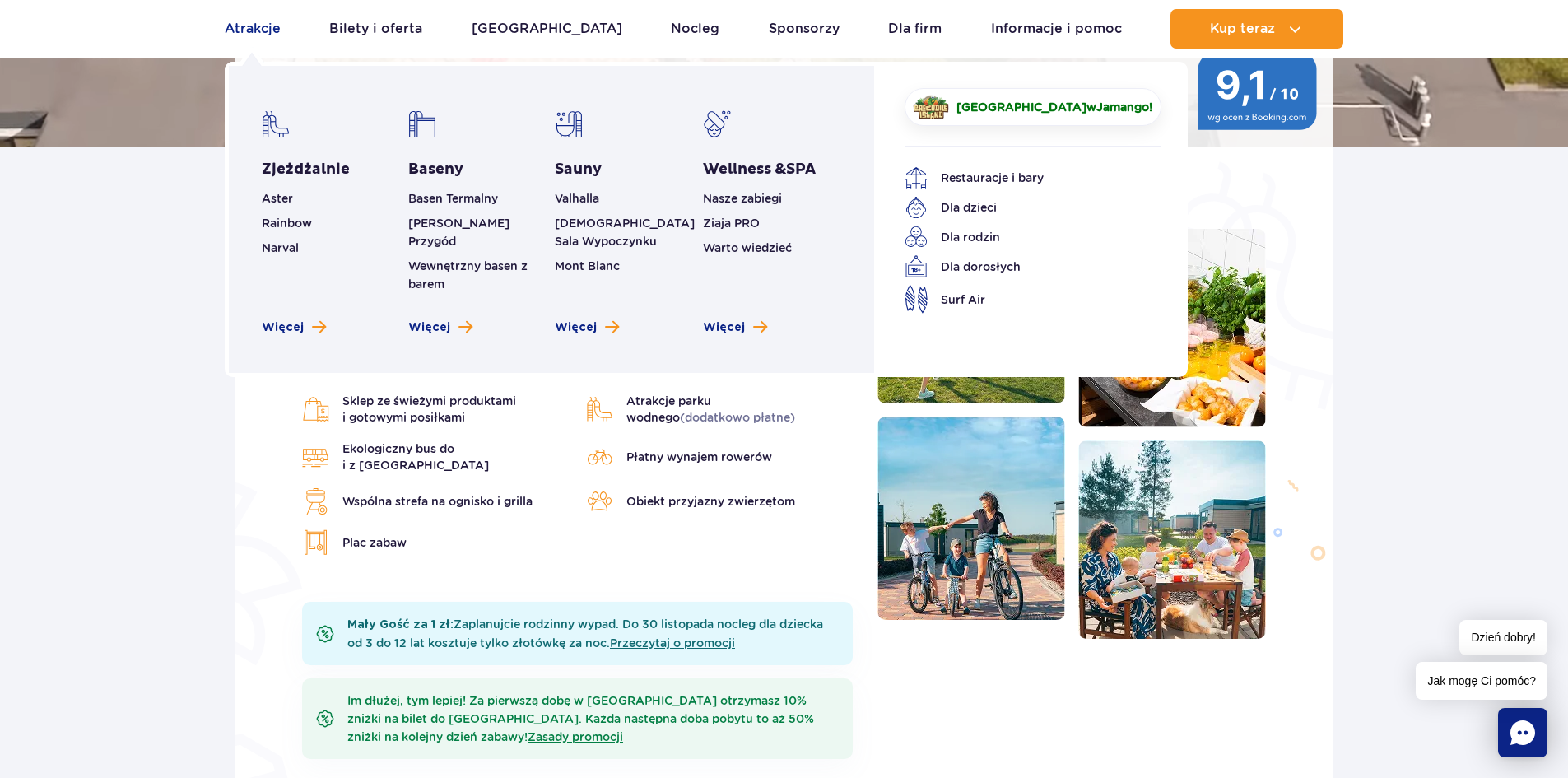
click at [238, 23] on link "Atrakcje" at bounding box center [253, 29] width 56 height 39
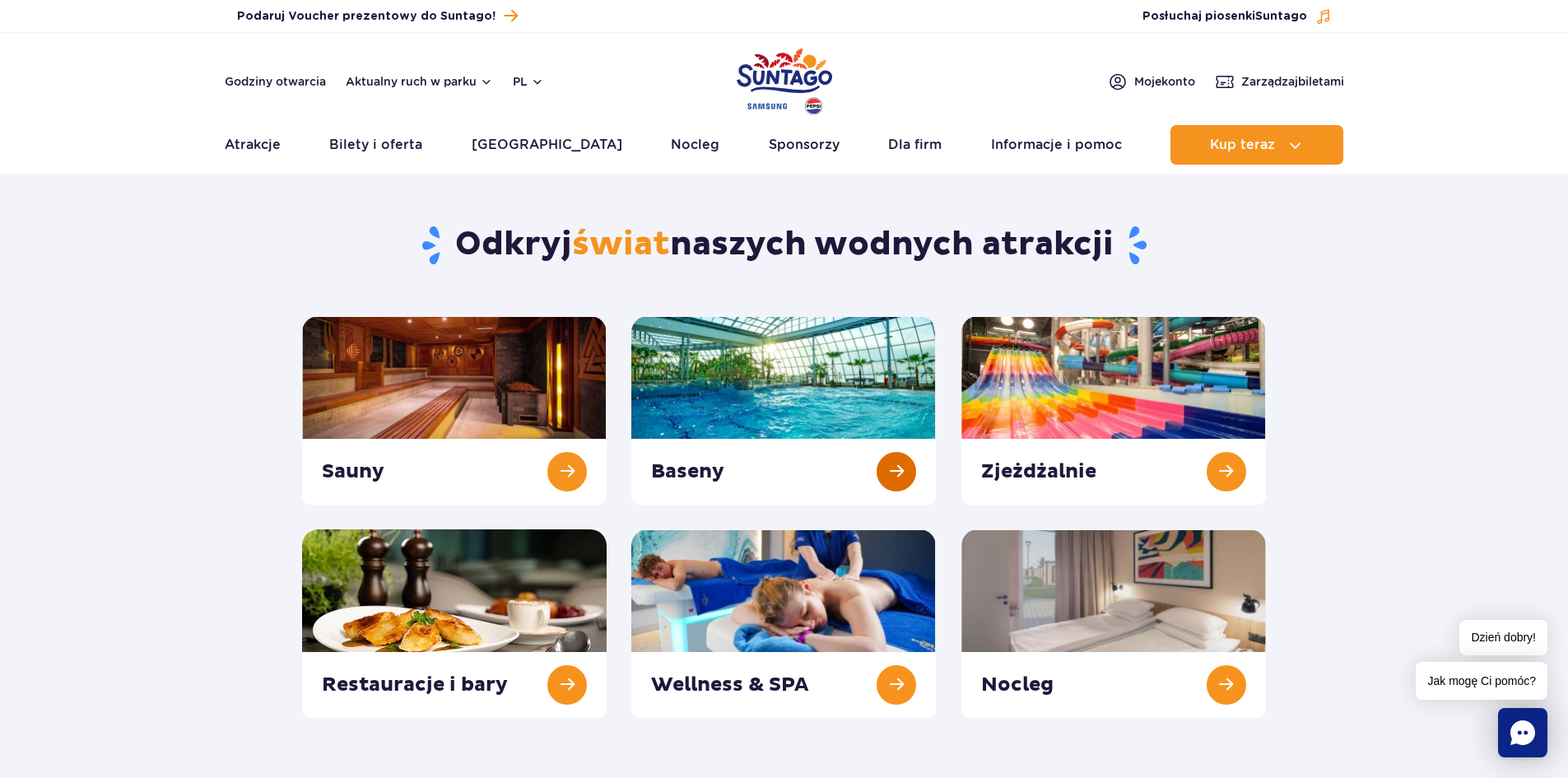
click at [881, 468] on link at bounding box center [784, 411] width 305 height 189
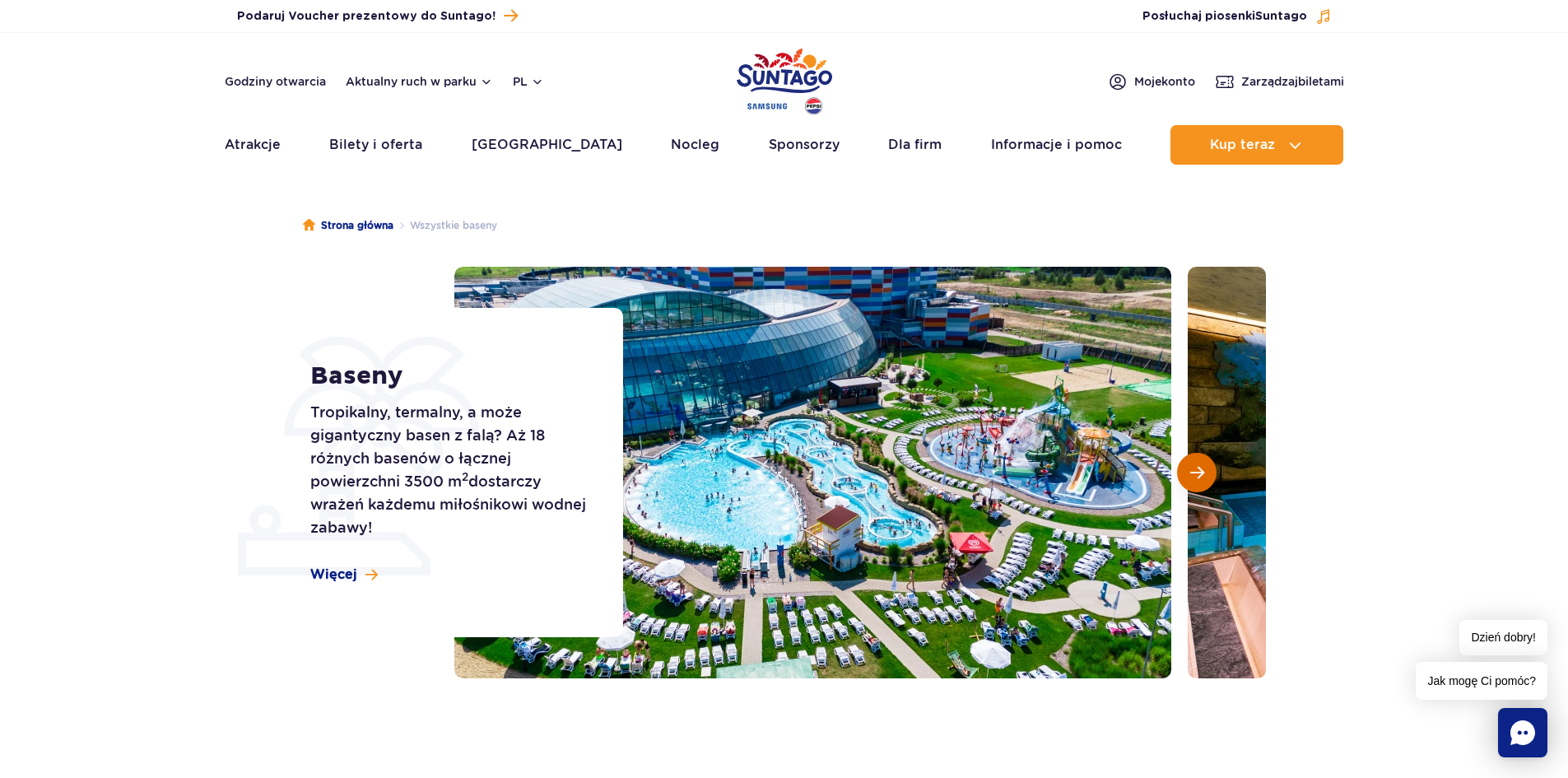
click at [1194, 469] on span "Następny slajd" at bounding box center [1197, 472] width 14 height 15
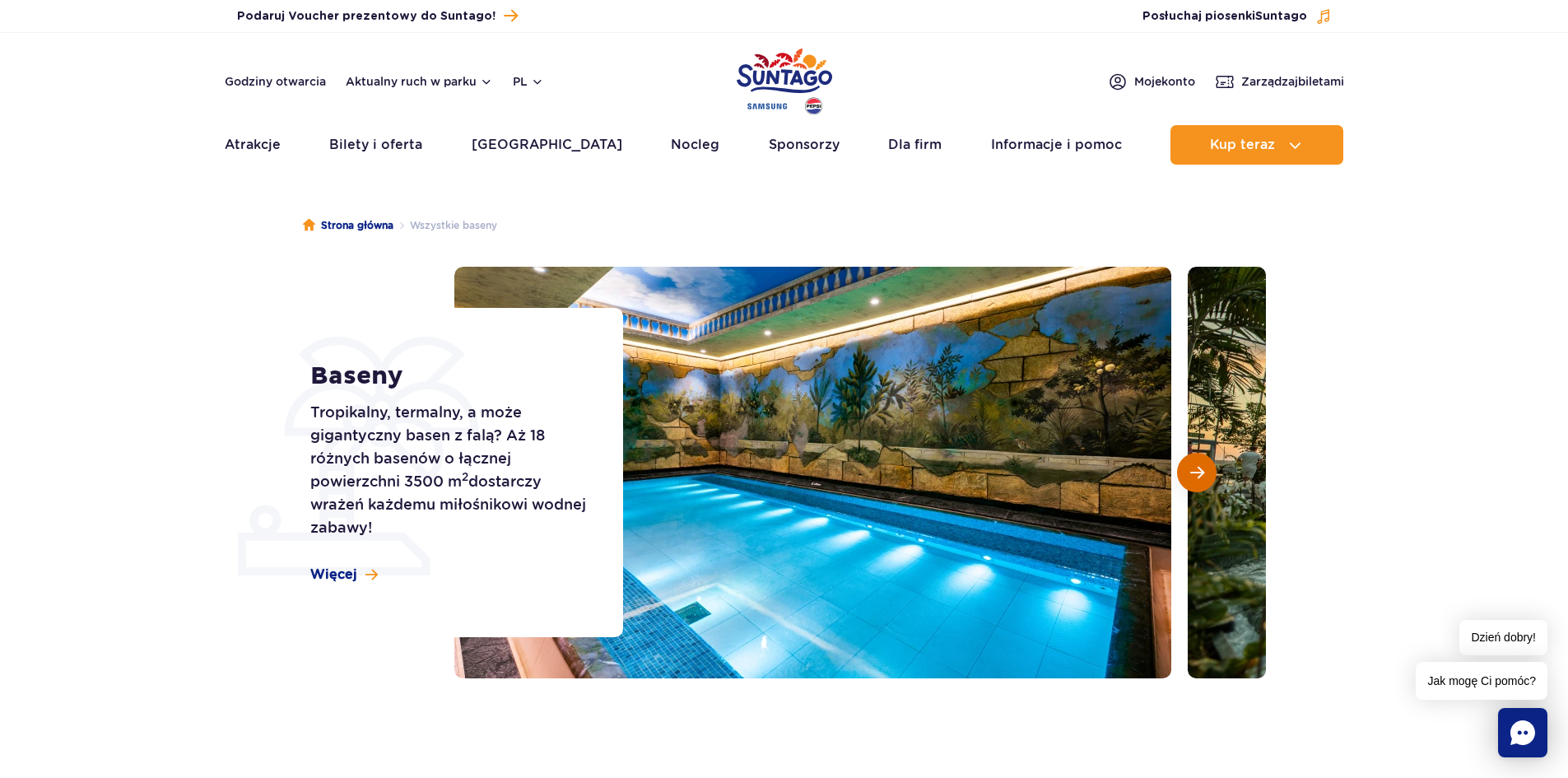
click at [1199, 469] on span "Następny slajd" at bounding box center [1197, 472] width 14 height 15
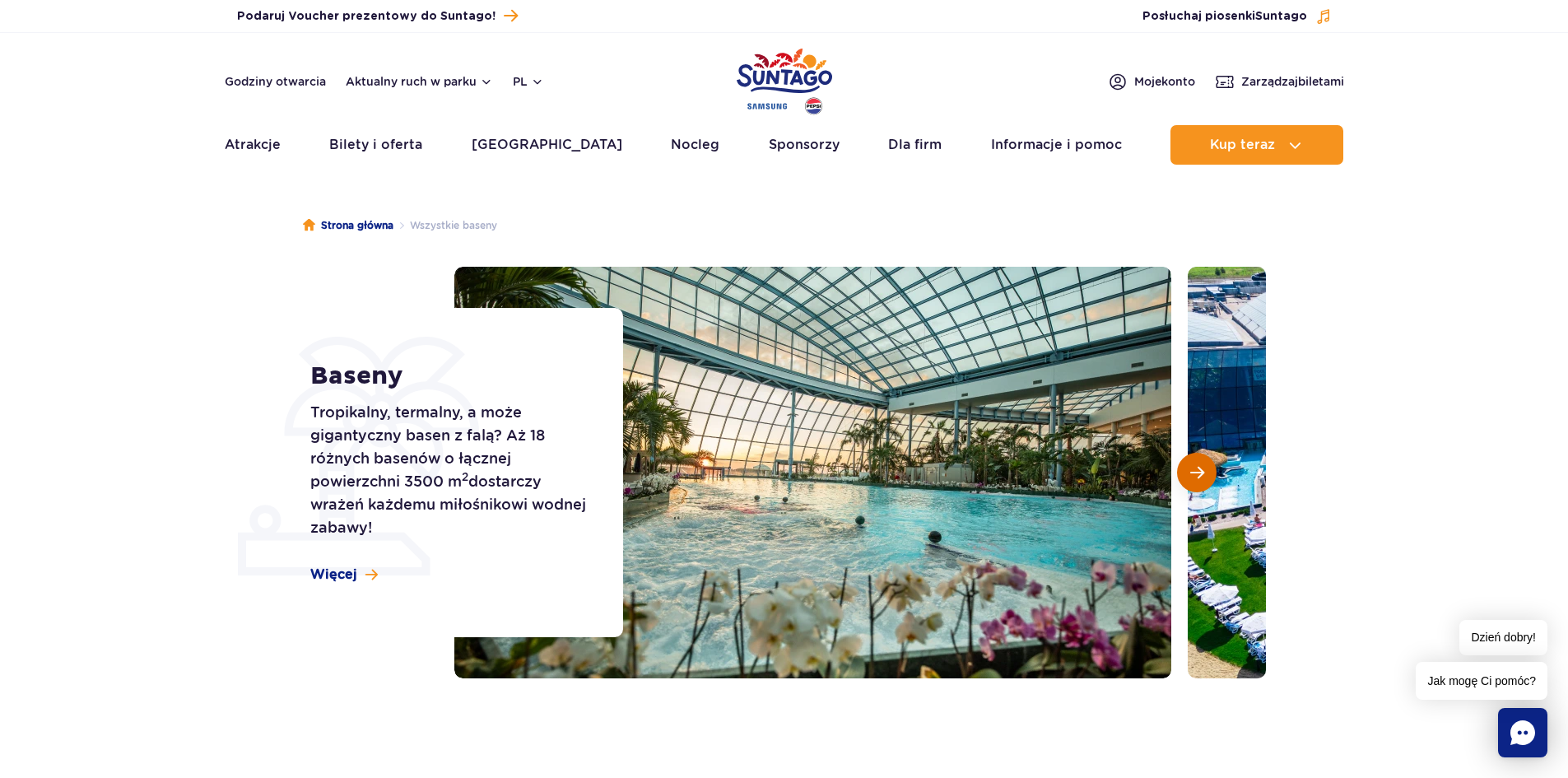
click at [1199, 469] on span "Następny slajd" at bounding box center [1197, 472] width 14 height 15
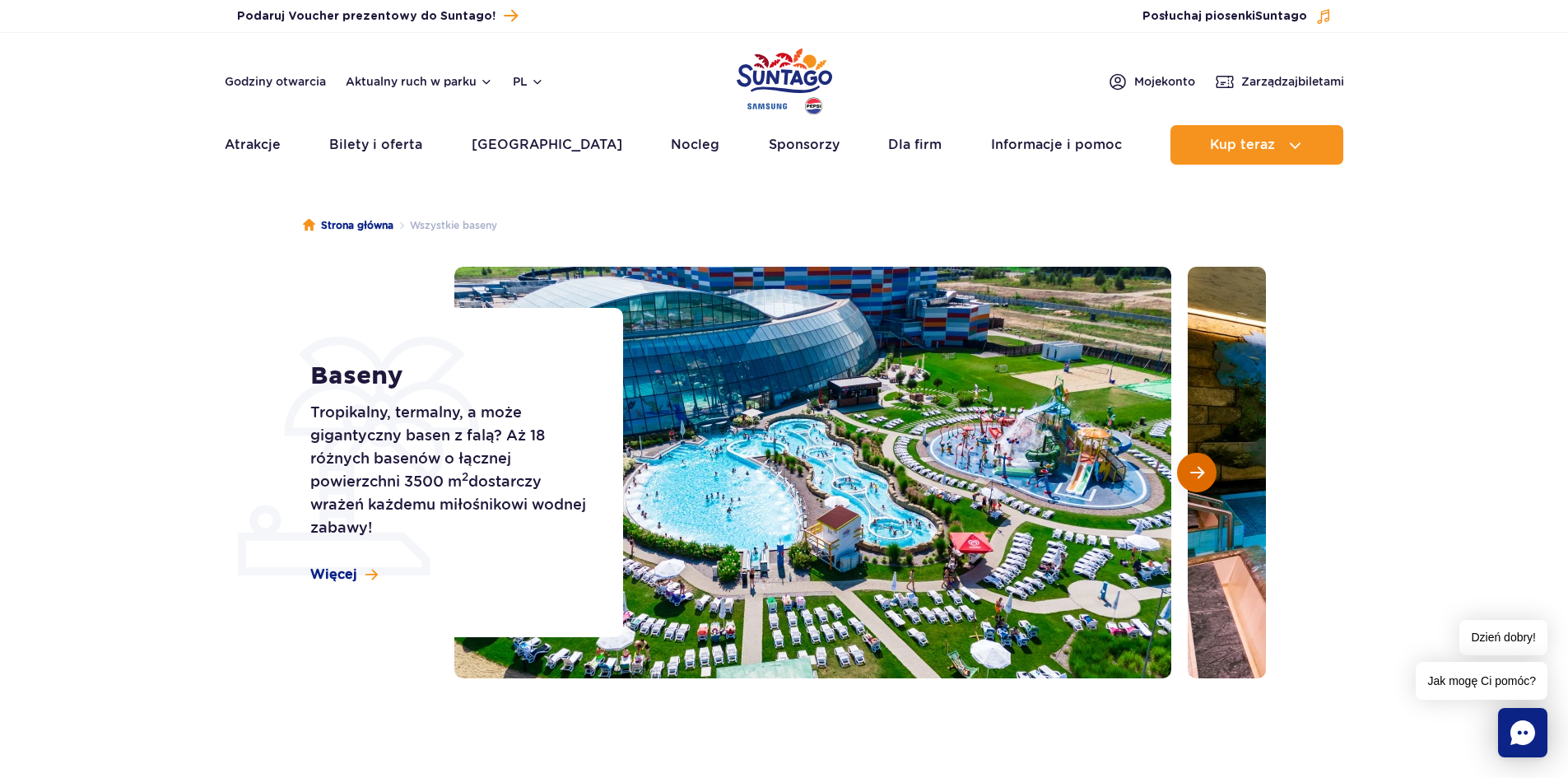
click at [1199, 468] on span "Następny slajd" at bounding box center [1197, 472] width 14 height 15
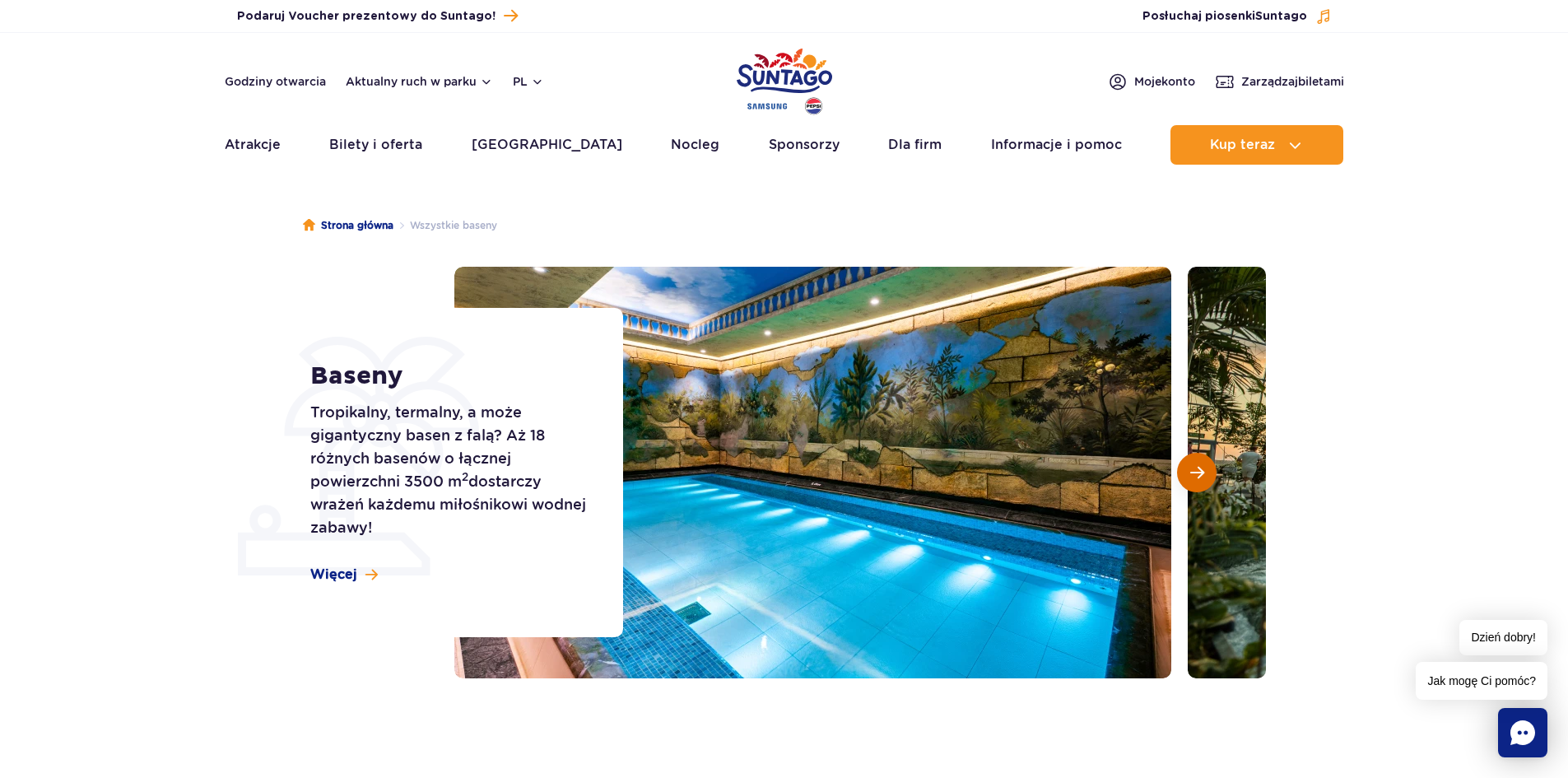
click at [1199, 468] on span "Następny slajd" at bounding box center [1197, 472] width 14 height 15
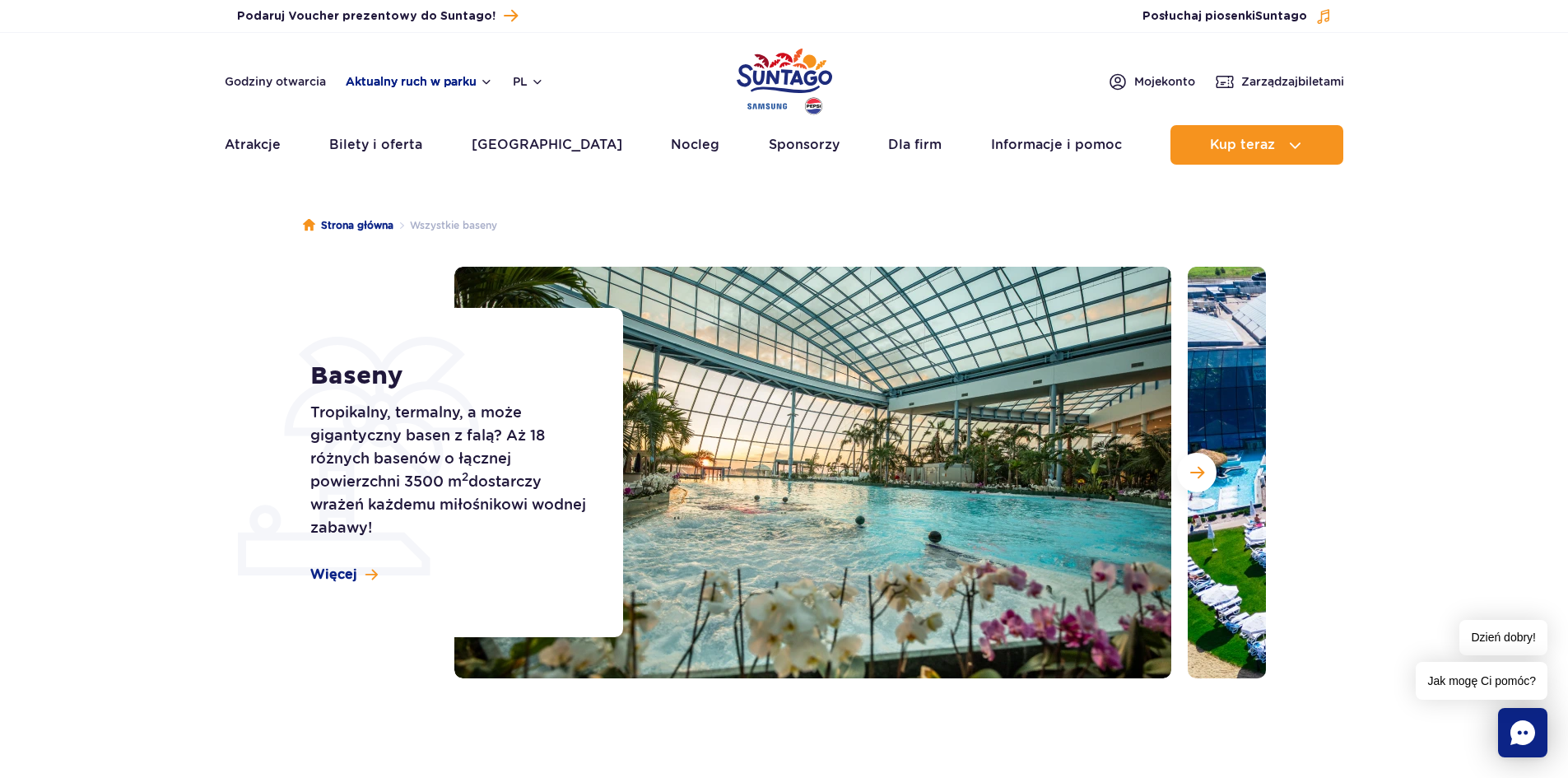
click at [462, 82] on button "Aktualny ruch w parku" at bounding box center [420, 81] width 147 height 13
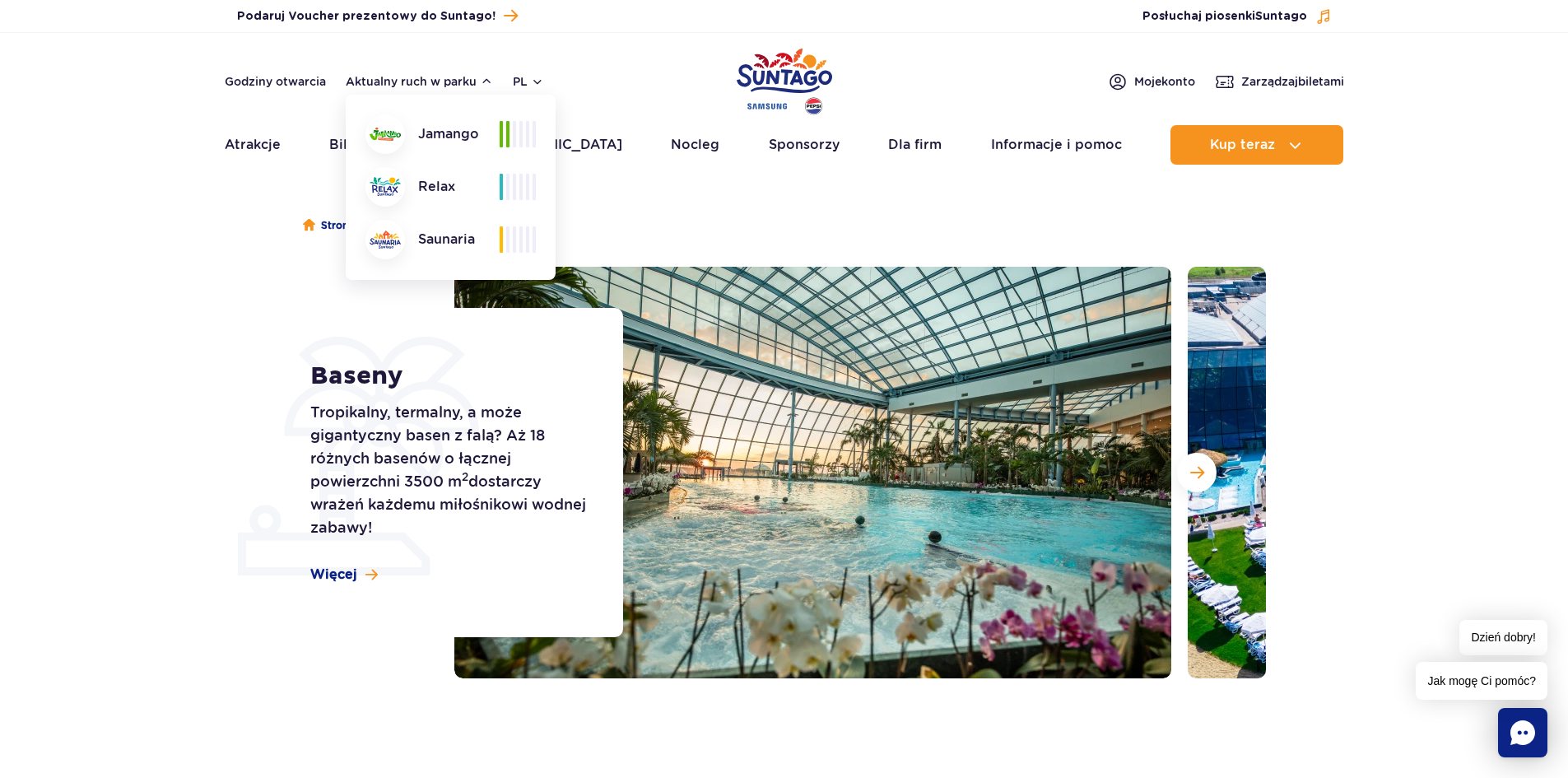
click at [514, 136] on span at bounding box center [514, 134] width 3 height 27
click at [437, 130] on div "Jamango" at bounding box center [433, 134] width 134 height 39
click at [377, 135] on img at bounding box center [385, 134] width 31 height 13
click at [769, 337] on img at bounding box center [812, 472] width 717 height 412
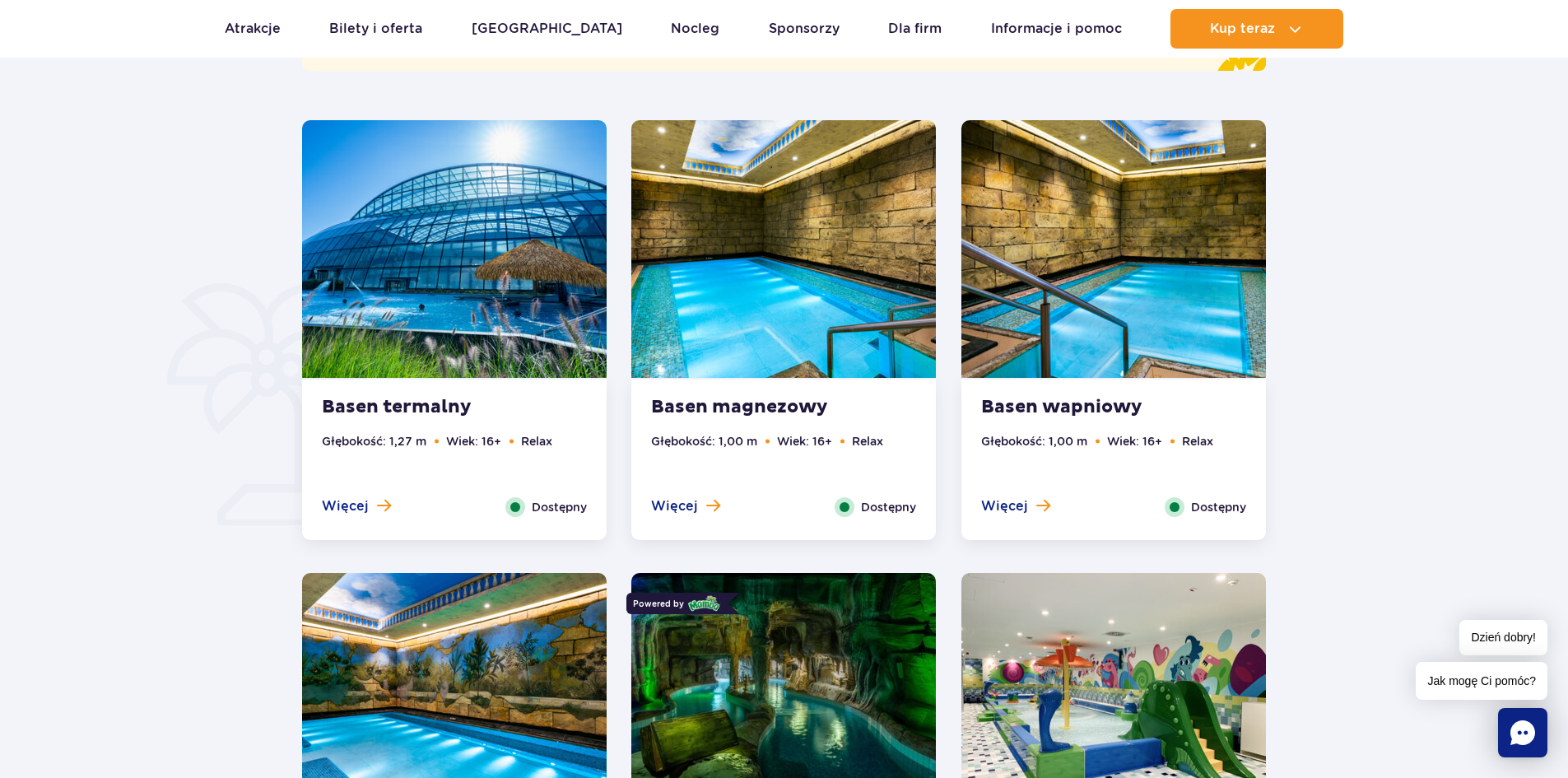
scroll to position [1071, 0]
